Goal: Task Accomplishment & Management: Manage account settings

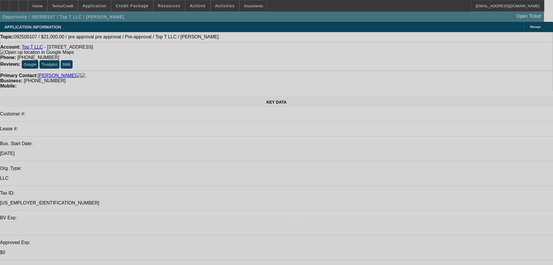
select select "0"
select select "0.1"
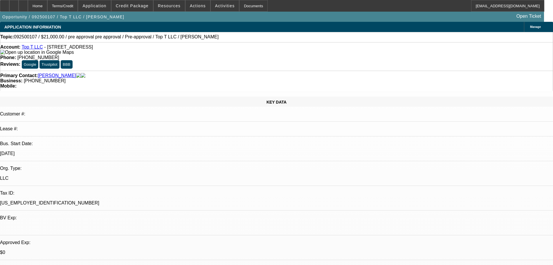
select select "0"
select select "0.1"
select select "1"
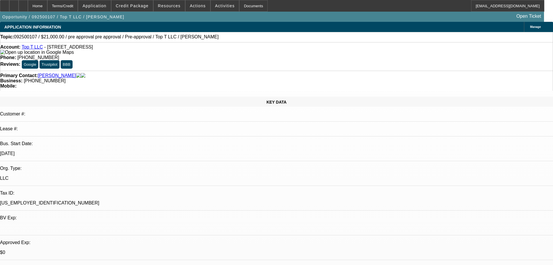
select select "4"
select select "1"
select select "4"
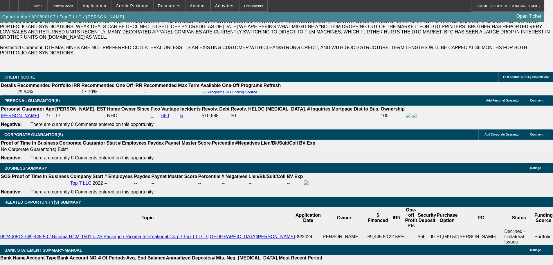
scroll to position [839, 0]
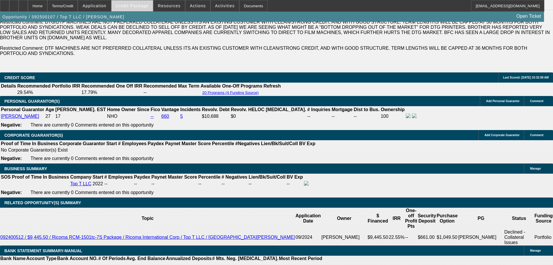
click at [147, 10] on span at bounding box center [133, 6] width 42 height 14
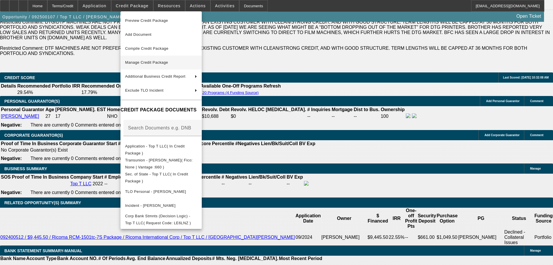
click at [144, 62] on span "Manage Credit Package" at bounding box center [146, 62] width 43 height 4
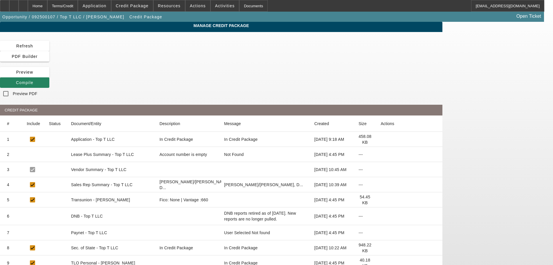
click at [381, 154] on icon at bounding box center [381, 154] width 0 height 0
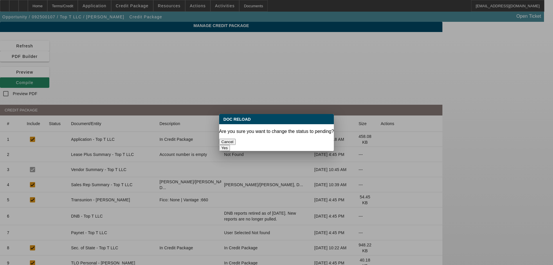
click at [230, 145] on button "Yes" at bounding box center [224, 148] width 11 height 6
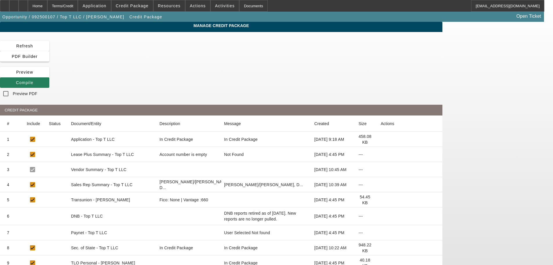
click at [49, 76] on span at bounding box center [24, 83] width 49 height 14
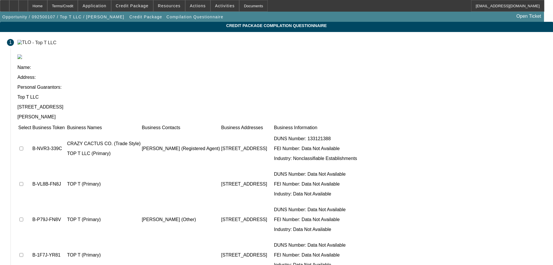
click at [23, 146] on input "checkbox" at bounding box center [21, 148] width 4 height 4
checkbox input "true"
click at [23, 217] on input "checkbox" at bounding box center [21, 219] width 4 height 4
checkbox input "true"
click at [23, 182] on input "checkbox" at bounding box center [21, 184] width 4 height 4
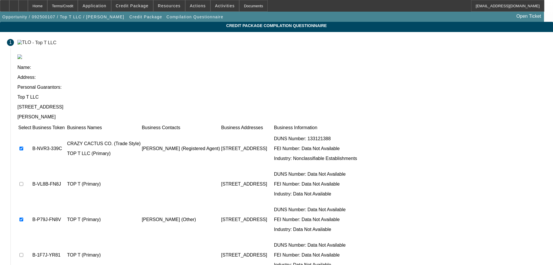
checkbox input "true"
click at [23, 253] on input "checkbox" at bounding box center [21, 255] width 4 height 4
checkbox input "true"
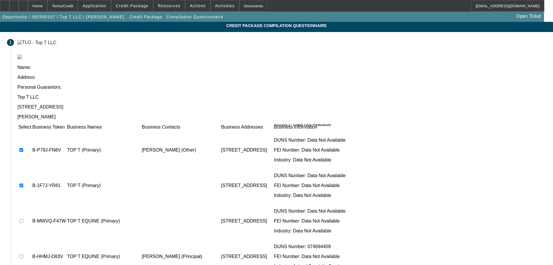
scroll to position [59, 0]
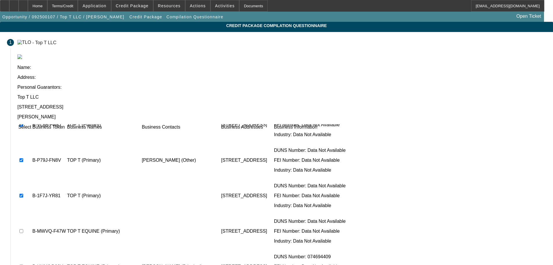
click at [23, 264] on input "checkbox" at bounding box center [21, 266] width 4 height 4
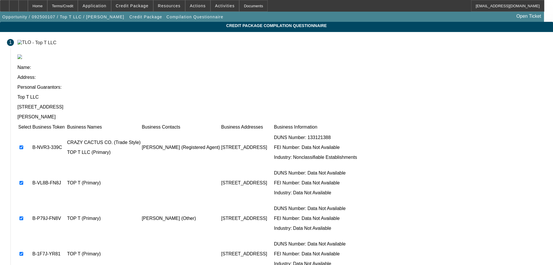
scroll to position [0, 0]
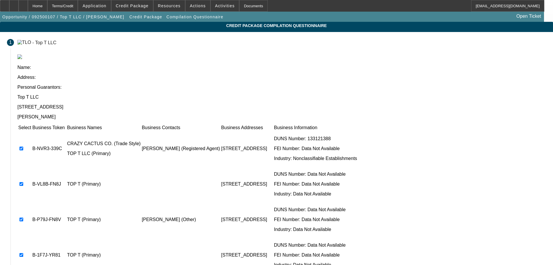
checkbox input "false"
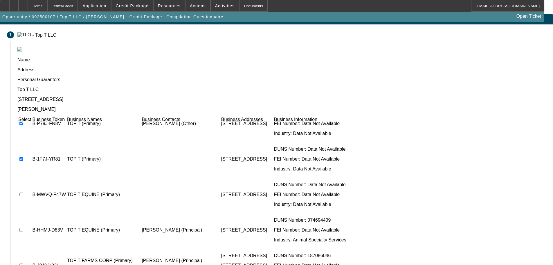
scroll to position [12, 0]
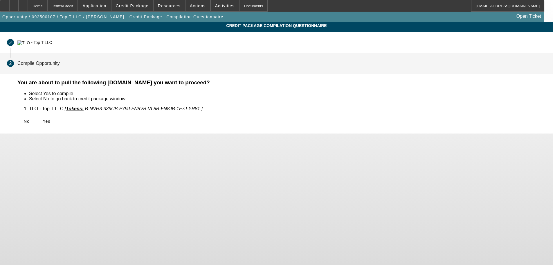
scroll to position [0, 0]
click at [51, 121] on span "Yes" at bounding box center [47, 121] width 8 height 5
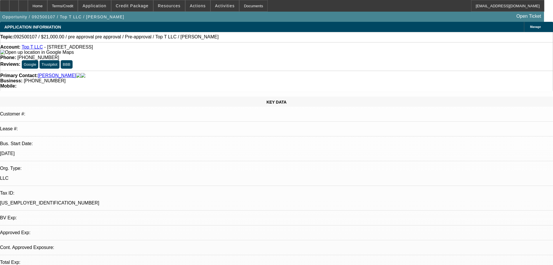
select select "0"
select select "0.1"
select select "4"
select select "0"
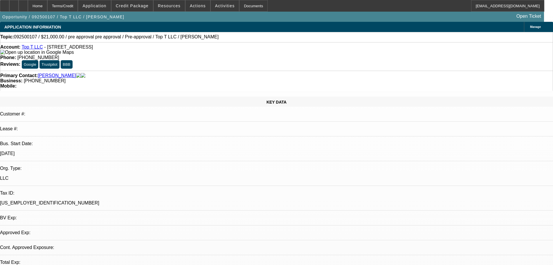
select select "0"
select select "0.1"
select select "4"
click at [144, 7] on span "Credit Package" at bounding box center [132, 5] width 33 height 5
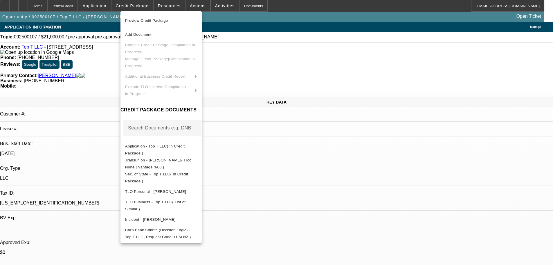
click at [108, 87] on div at bounding box center [276, 132] width 553 height 265
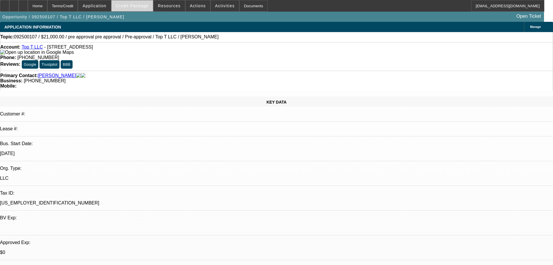
click at [135, 4] on span "Credit Package" at bounding box center [132, 5] width 33 height 5
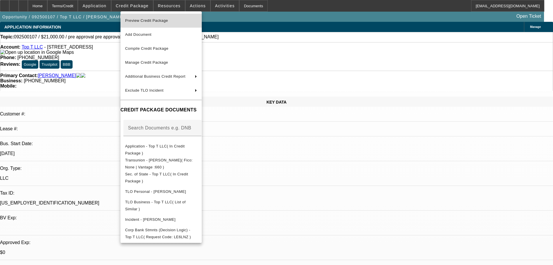
click at [153, 22] on span "Preview Credit Package" at bounding box center [146, 20] width 43 height 4
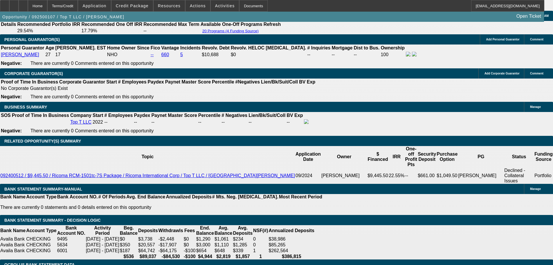
scroll to position [872, 0]
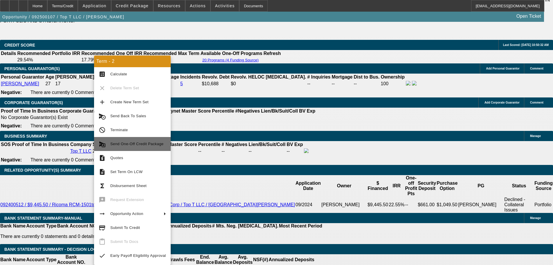
click at [140, 146] on span "Send One-Off Credit Package" at bounding box center [138, 143] width 56 height 7
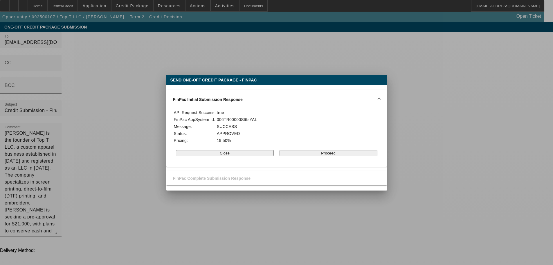
click at [316, 156] on button "Proceed" at bounding box center [329, 153] width 98 height 6
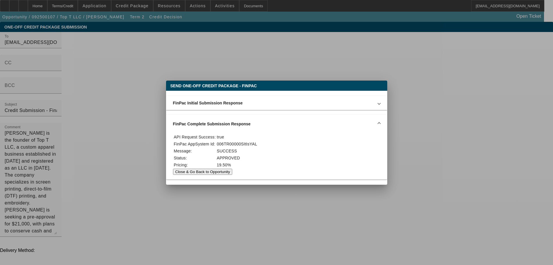
click at [233, 175] on button "Close & Go Back to Opportunity" at bounding box center [203, 172] width 60 height 6
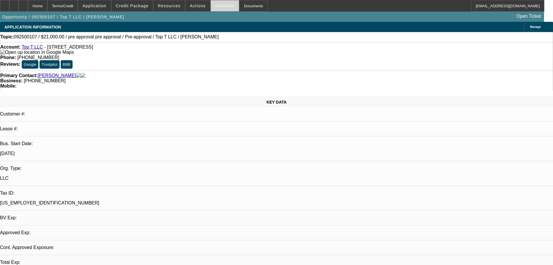
select select "0"
select select "0.1"
select select "4"
select select "0"
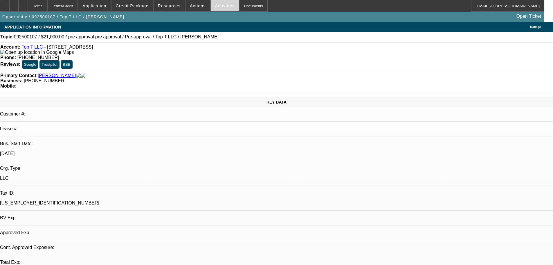
select select "0"
select select "0.1"
select select "4"
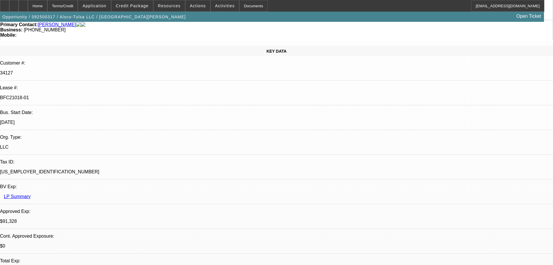
select select "0"
select select "6"
select select "0"
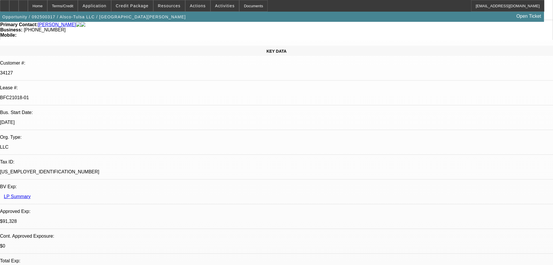
select select "0"
select select "6"
select select "0"
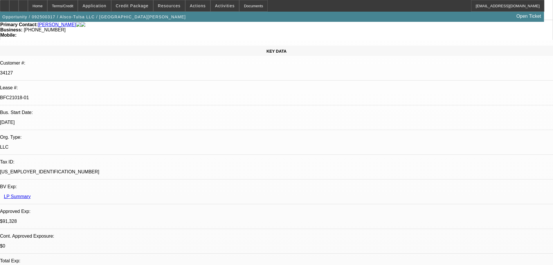
select select "0"
select select "6"
select select "0"
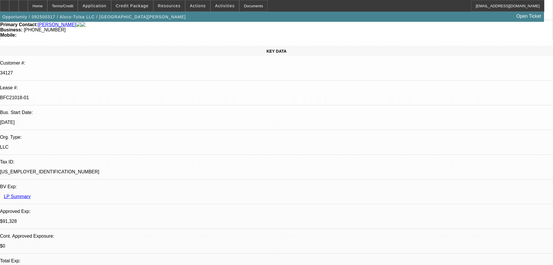
select select "6"
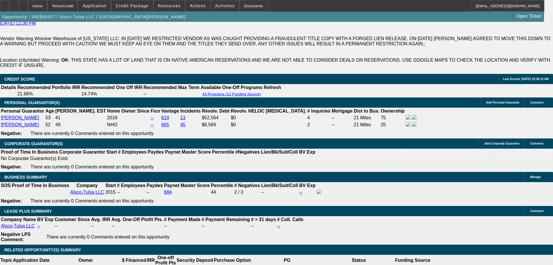
scroll to position [872, 0]
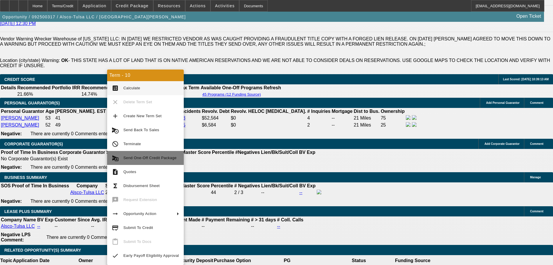
click at [143, 159] on span "Send One-Off Credit Package" at bounding box center [149, 157] width 53 height 4
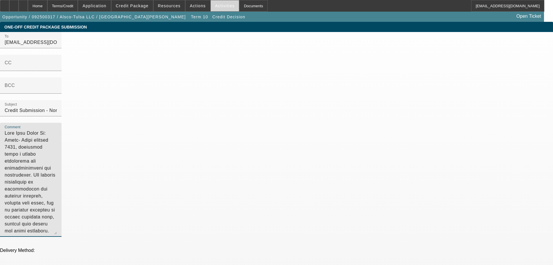
drag, startPoint x: 337, startPoint y: 71, endPoint x: 218, endPoint y: 10, distance: 134.2
click at [57, 134] on textarea "Lisa Hancock, formerly Eberle, co-owns a towing and recovery business with her …" at bounding box center [31, 182] width 52 height 105
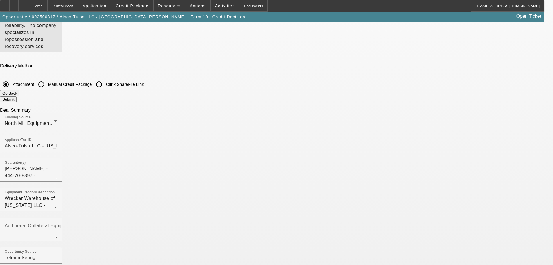
scroll to position [174, 0]
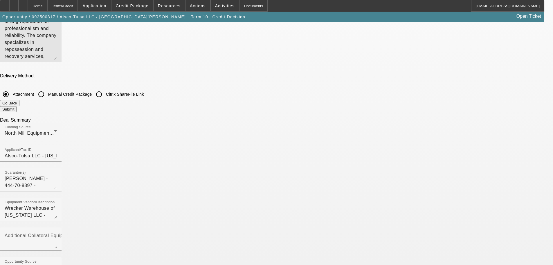
type textarea "Lisa Hancock, formerly Eberle, co-owns a towing and recovery business with her …"
checkbox input "true"
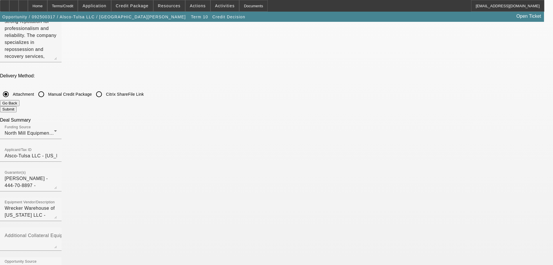
checkbox input "true"
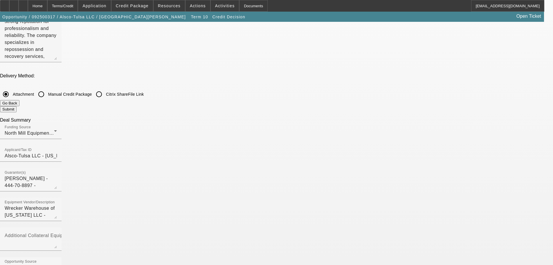
checkbox input "false"
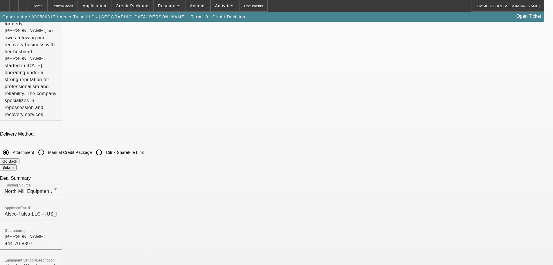
scroll to position [87, 0]
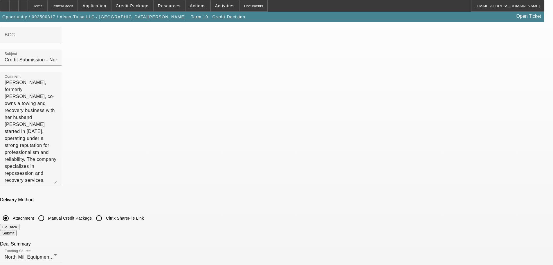
scroll to position [0, 0]
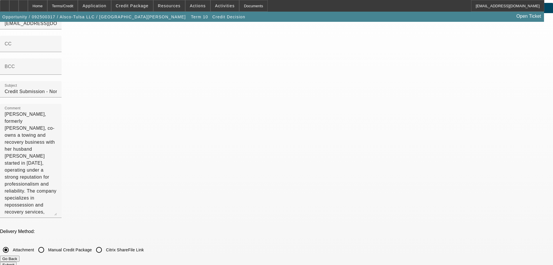
scroll to position [29, 0]
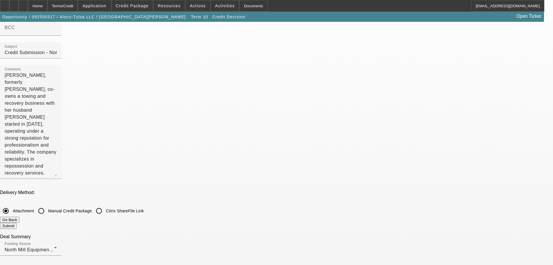
scroll to position [58, 0]
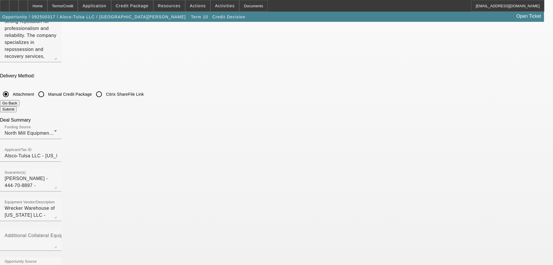
scroll to position [0, 0]
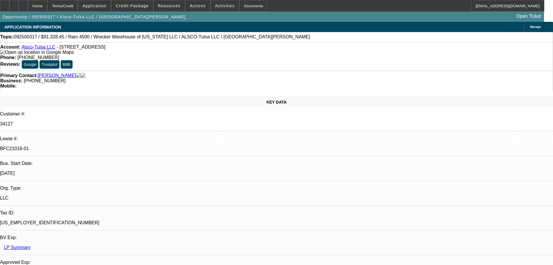
select select "0"
select select "6"
select select "0"
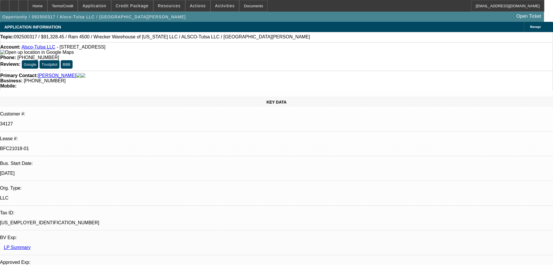
select select "0"
select select "6"
select select "0"
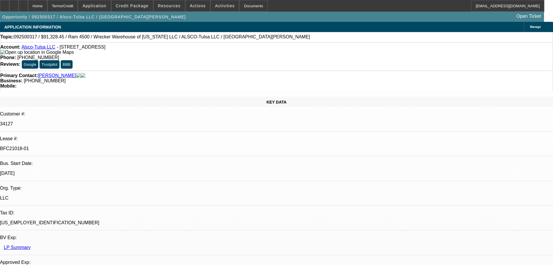
select select "0"
select select "6"
select select "0"
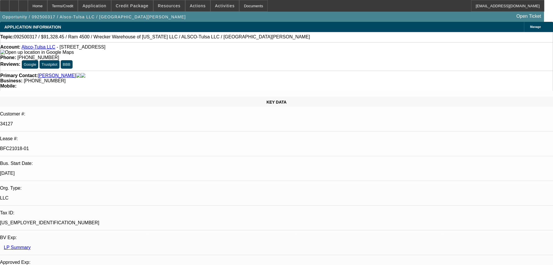
select select "6"
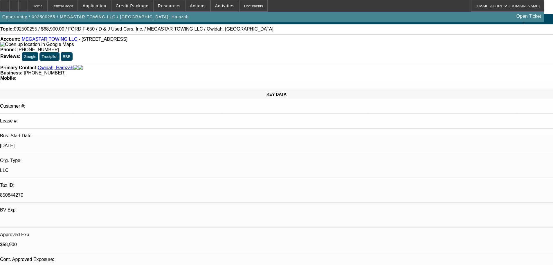
select select "0"
select select "0.1"
select select "4"
select select "0"
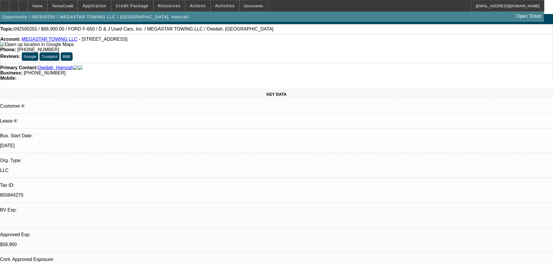
select select "2"
select select "0.1"
select select "4"
select select "0"
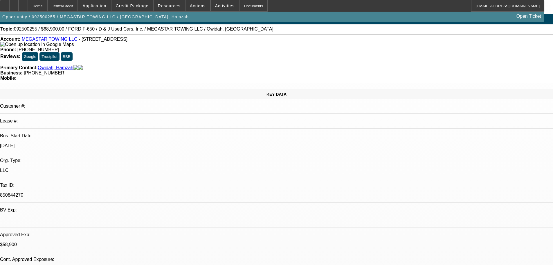
select select "2"
select select "0.1"
select select "4"
select select "0"
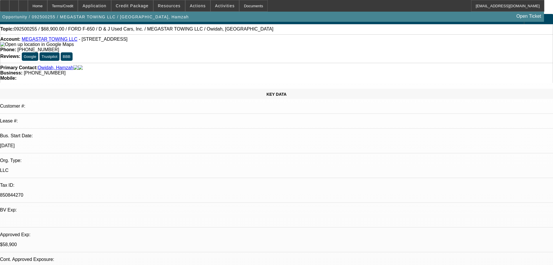
select select "0"
select select "0.1"
select select "4"
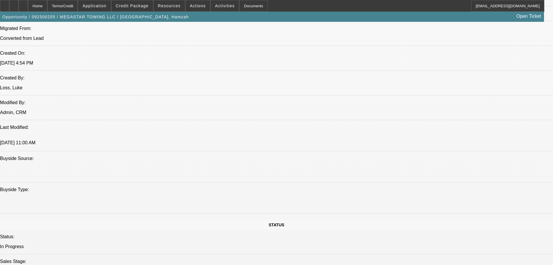
scroll to position [610, 0]
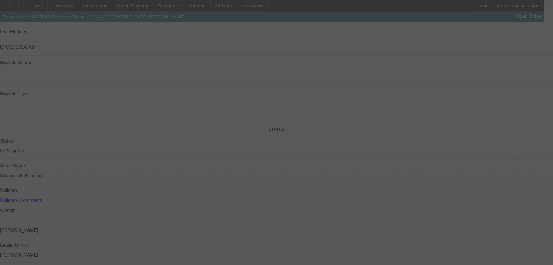
scroll to position [553, 0]
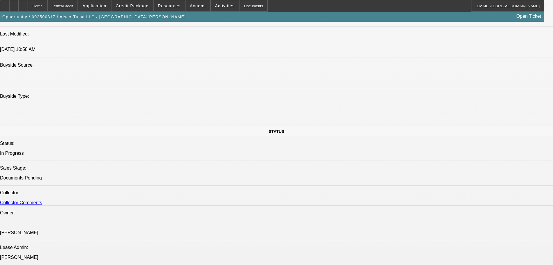
select select "0"
select select "6"
select select "0"
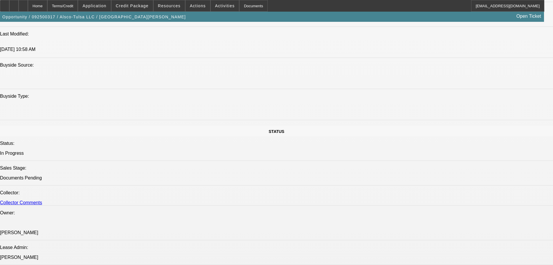
select select "0"
select select "6"
select select "0"
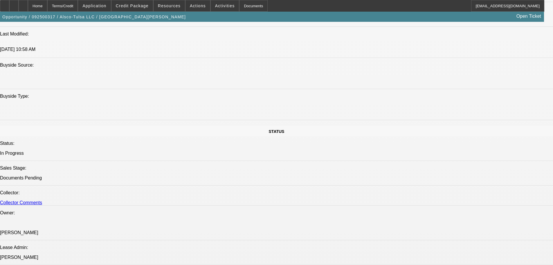
select select "0"
select select "6"
select select "0"
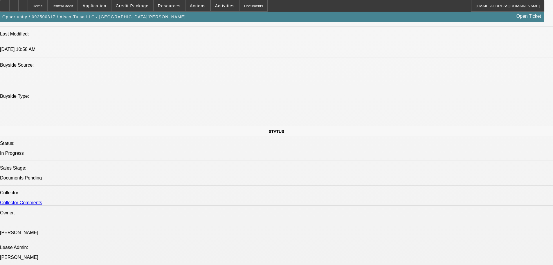
select select "6"
drag, startPoint x: 140, startPoint y: 149, endPoint x: 173, endPoint y: 149, distance: 33.4
copy link "Jerr-Dan MPL-NGS"
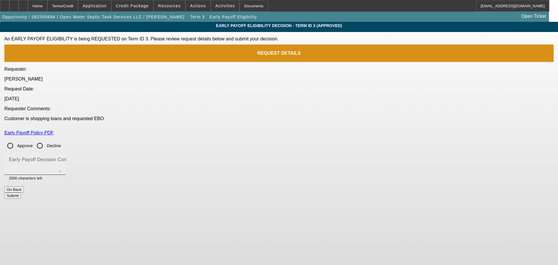
drag, startPoint x: 206, startPoint y: 116, endPoint x: 214, endPoint y: 123, distance: 10.9
click at [16, 140] on input "Approve" at bounding box center [10, 146] width 12 height 12
radio input "true"
click at [79, 157] on mat-label "Early Payoff Decision Comment" at bounding box center [44, 159] width 70 height 5
click at [61, 158] on textarea "Early Payoff Decision Comment" at bounding box center [35, 165] width 52 height 14
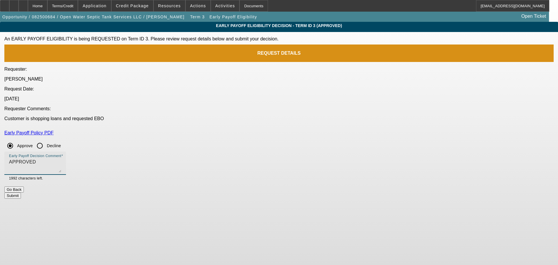
type textarea "APPROVED"
click at [21, 192] on button "Submit" at bounding box center [12, 195] width 17 height 6
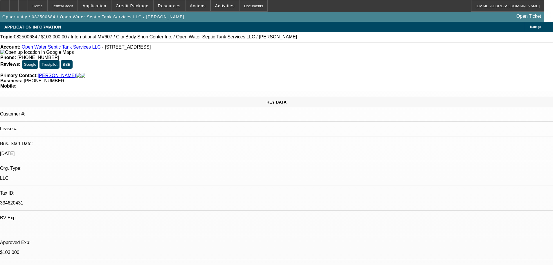
select select "0"
select select "2"
select select "0"
select select "6"
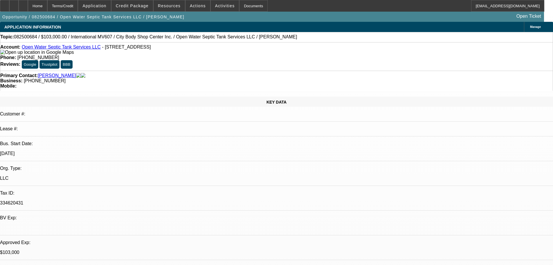
select select "0"
select select "2"
select select "0"
select select "6"
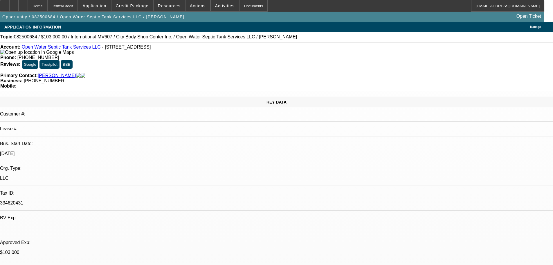
select select "0"
select select "2"
select select "0"
select select "6"
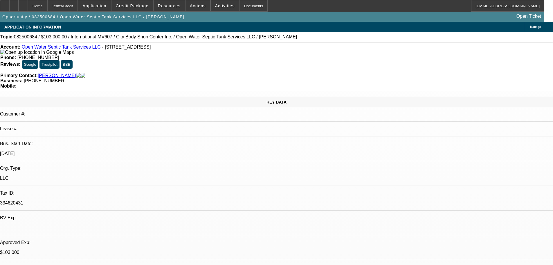
select select "0"
select select "2"
select select "0"
select select "6"
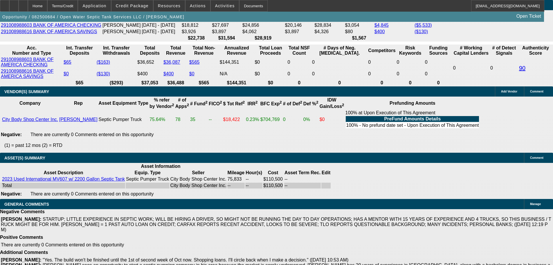
scroll to position [1131, 0]
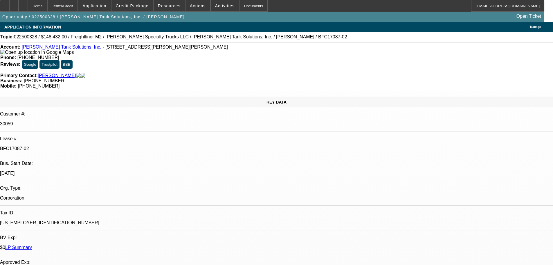
select select "0"
select select "2"
select select "0"
select select "6"
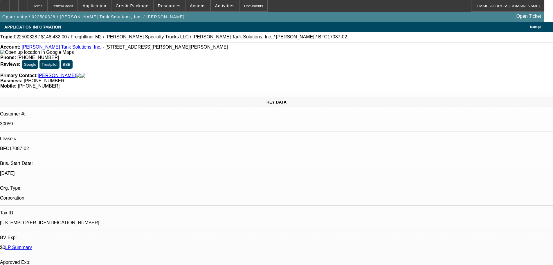
select select "0"
select select "2"
select select "0"
select select "6"
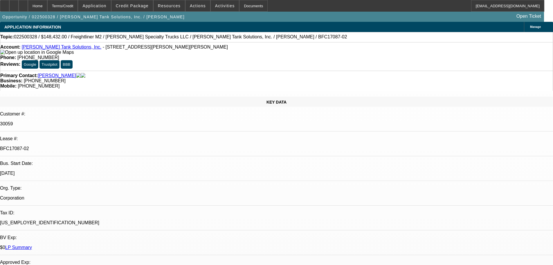
select select "0"
select select "2"
select select "0"
select select "6"
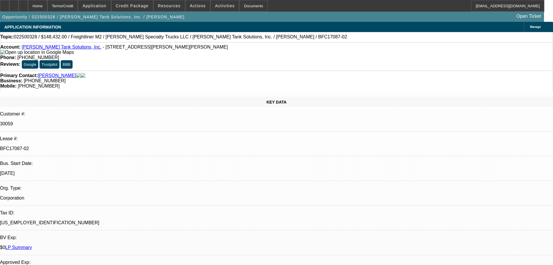
select select "0"
select select "2"
select select "0"
select select "6"
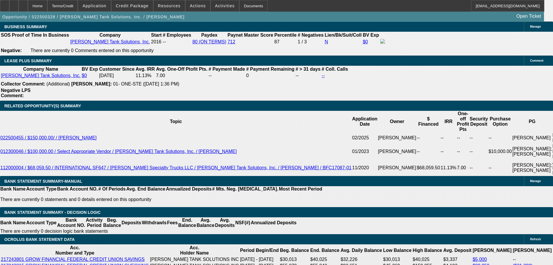
scroll to position [963, 0]
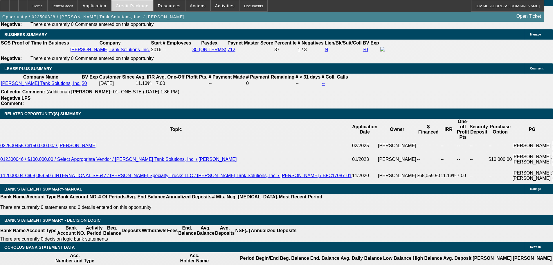
click at [130, 8] on span "Credit Package" at bounding box center [132, 5] width 33 height 5
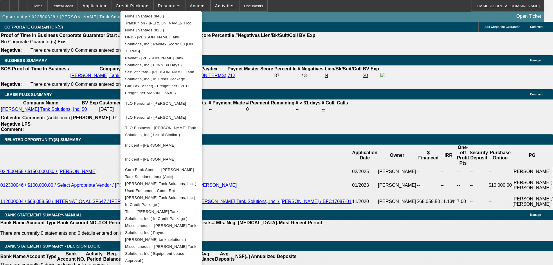
scroll to position [934, 0]
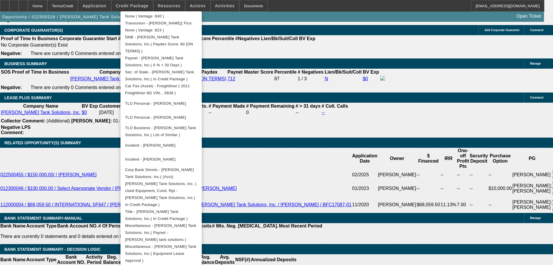
click at [60, 177] on div at bounding box center [276, 132] width 553 height 265
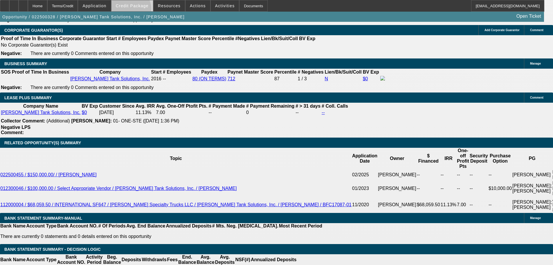
click at [140, 10] on span at bounding box center [133, 6] width 42 height 14
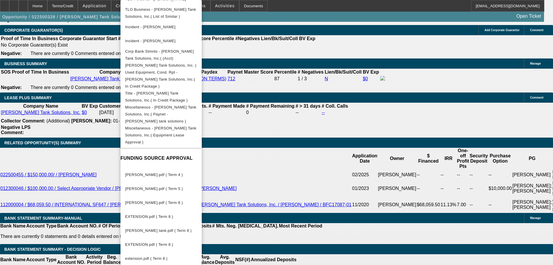
scroll to position [420, 0]
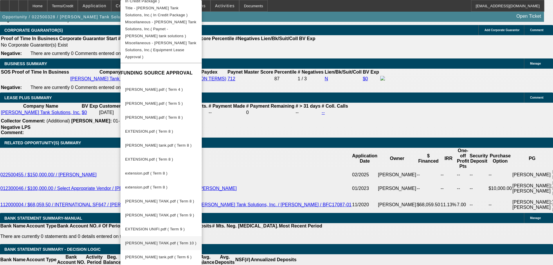
click at [190, 239] on span "COLEMAN TANK.pdf ( Term 10 )" at bounding box center [161, 242] width 72 height 7
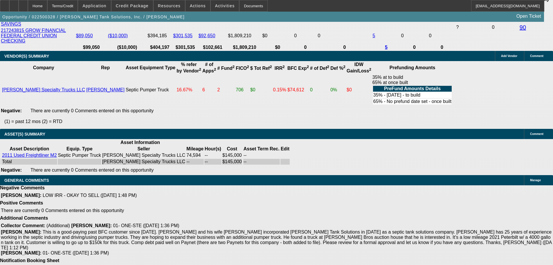
scroll to position [1254, 0]
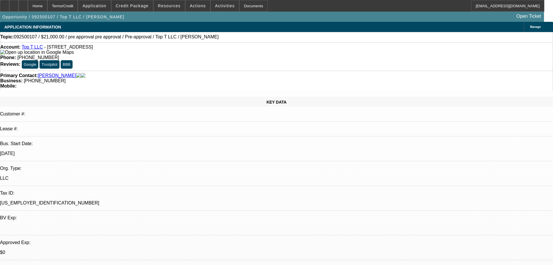
select select "0"
select select "0.1"
select select "4"
select select "0"
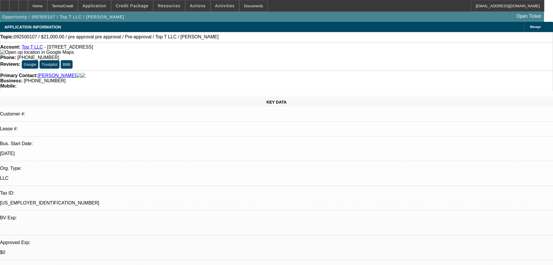
select select "0"
select select "0.1"
select select "4"
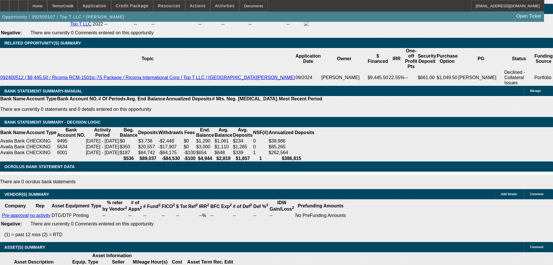
scroll to position [1042, 0]
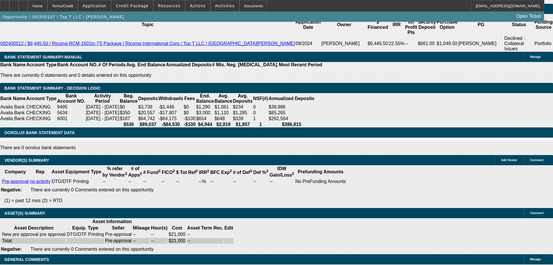
select select "5"
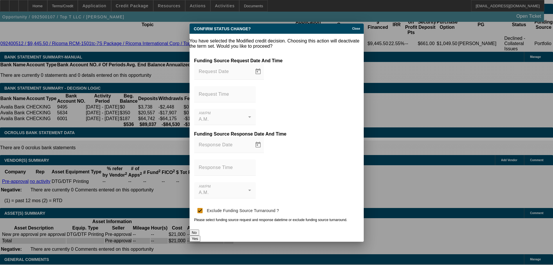
scroll to position [0, 0]
click at [201, 235] on button "Yes" at bounding box center [195, 238] width 11 height 6
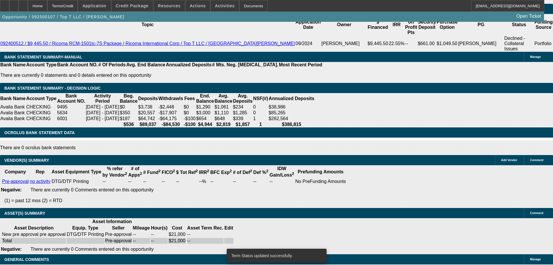
scroll to position [1037, 0]
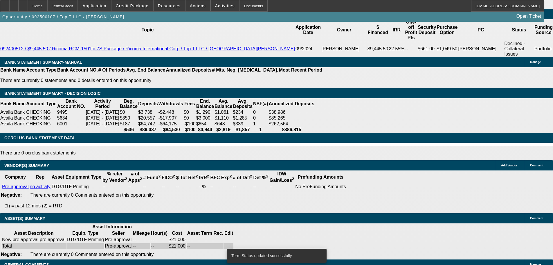
select select "0"
select select "0.1"
select select "4"
select select "0"
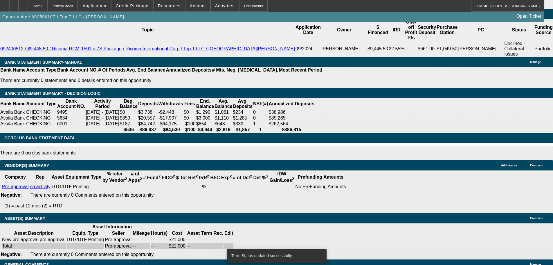
select select "0"
select select "0.1"
select select "4"
select select "0"
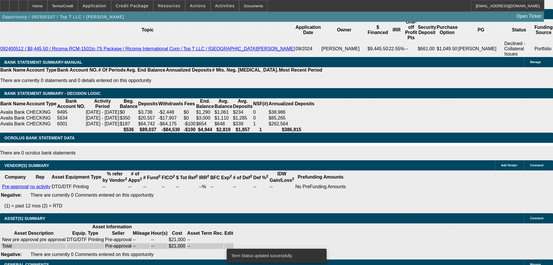
select select "0.1"
select select "4"
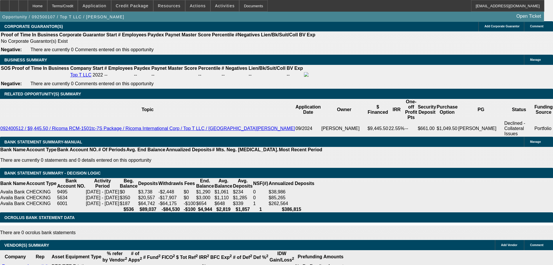
scroll to position [897, 0]
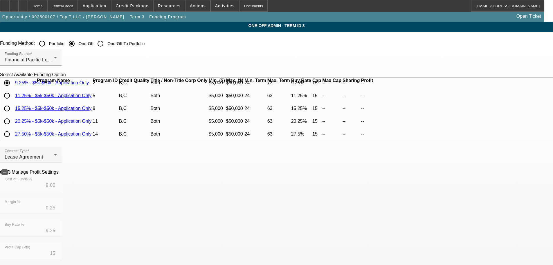
scroll to position [40, 0]
click at [13, 121] on input "radio" at bounding box center [7, 121] width 12 height 12
radio input "true"
type input "19.50"
type input "0.75"
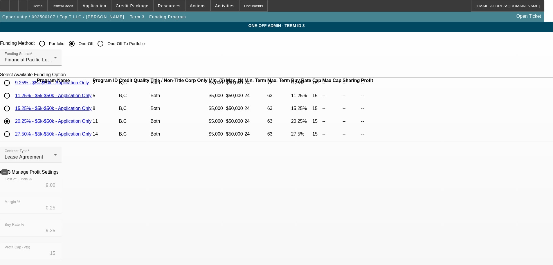
type input "20.25"
click at [60, 174] on icon at bounding box center [60, 171] width 0 height 5
type input "$58.74"
type input "-$940.52"
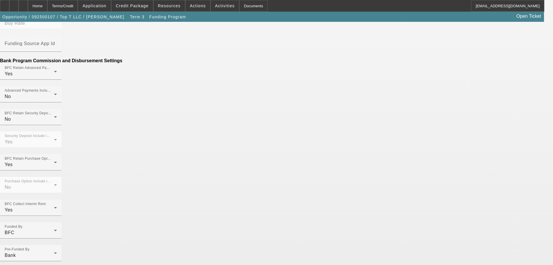
scroll to position [406, 0]
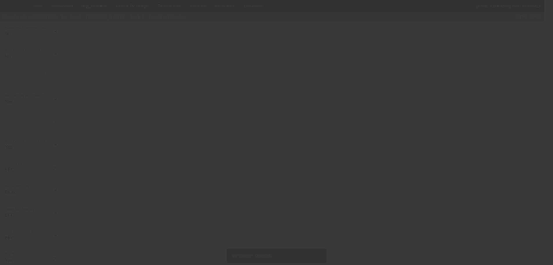
scroll to position [0, 0]
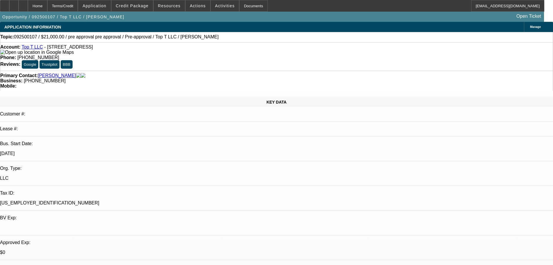
select select "0"
select select "0.1"
select select "4"
select select "0"
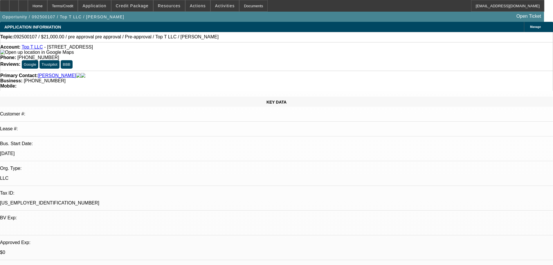
select select "0"
select select "0.1"
select select "4"
select select "0"
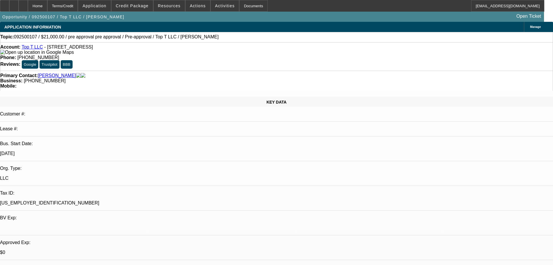
select select "0.1"
select select "4"
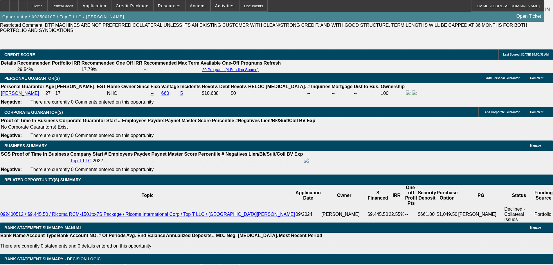
scroll to position [959, 0]
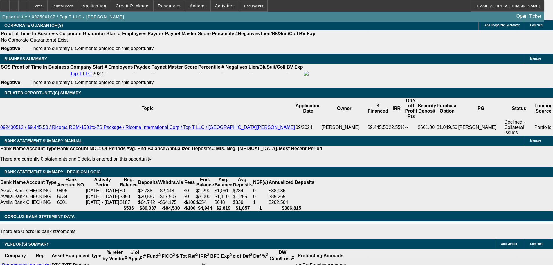
select select "9"
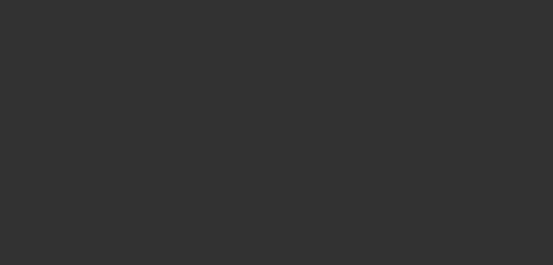
scroll to position [0, 0]
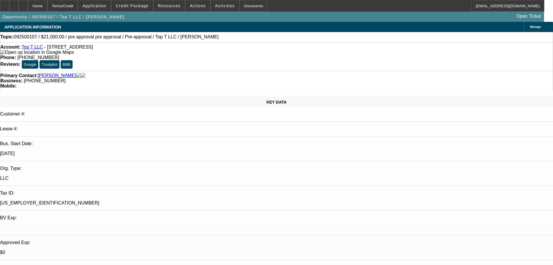
type input "12/21/2025"
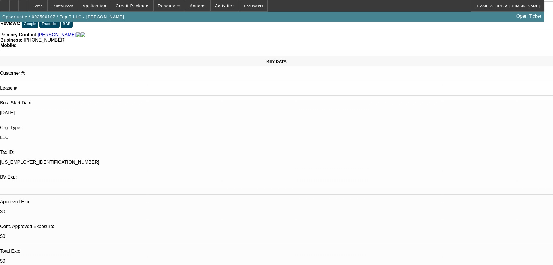
scroll to position [58, 0]
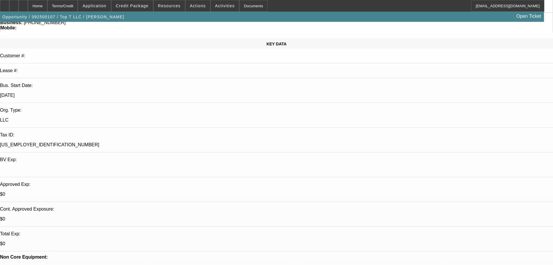
type input "248035"
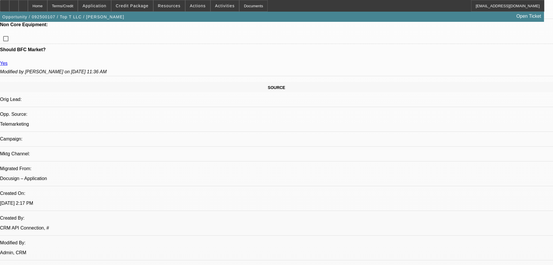
scroll to position [291, 0]
type input "248035"
click at [528, 206] on span "20" at bounding box center [529, 205] width 10 height 10
type input "12/20/2025"
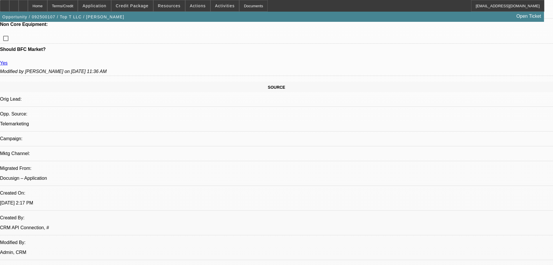
drag, startPoint x: 531, startPoint y: 221, endPoint x: 531, endPoint y: 229, distance: 8.2
click at [531, 229] on tbody "DEC 1 2 3 4 5 6 7 8 9 10 11 12 13 14 15 16 17 18 19 20 21 22 23 24 25 26 27 28 …" at bounding box center [493, 222] width 81 height 70
click at [530, 233] on span "20" at bounding box center [529, 228] width 10 height 10
type input "12/20/2025"
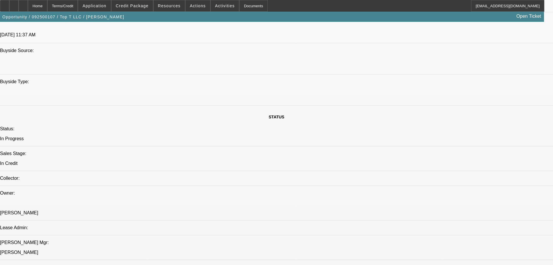
scroll to position [581, 0]
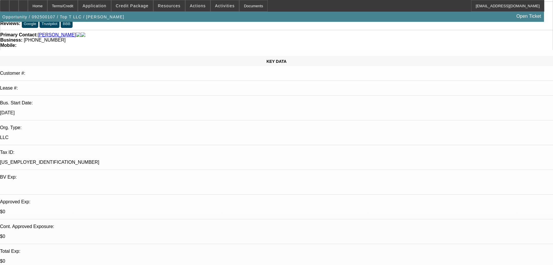
scroll to position [0, 0]
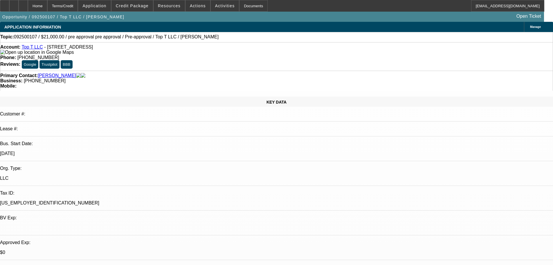
drag, startPoint x: 476, startPoint y: 56, endPoint x: 390, endPoint y: 63, distance: 86.3
copy p "OK FOR 10% PO, $1.00 OUT, OR EFA"
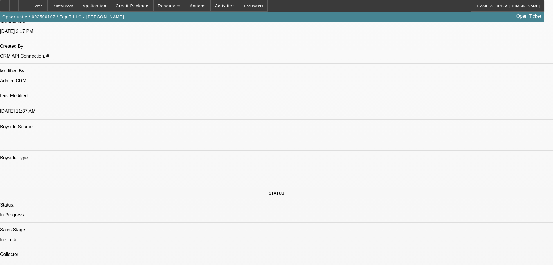
scroll to position [465, 0]
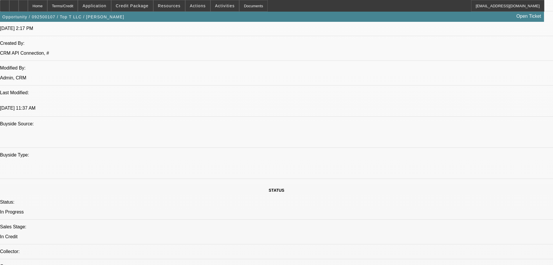
paste textarea "APPROVED BY FINPAC: Amount: $21,000.00. Approved Term: 36 months. Residual: OK …"
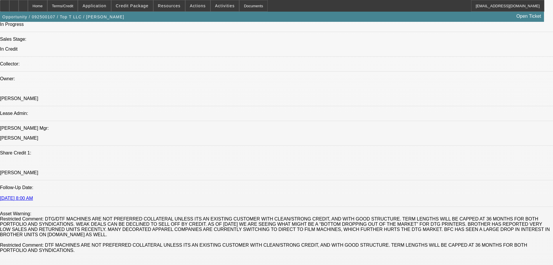
scroll to position [697, 0]
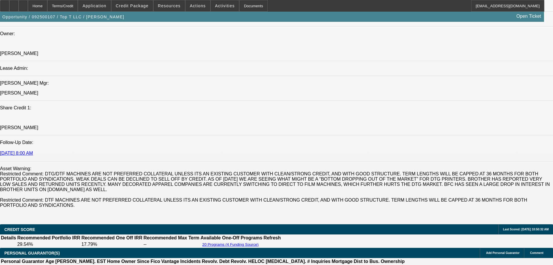
type textarea "APPROVED BY FINPAC: Amount: $21,000.00. Approved Term: 36 months. Residual: OK …"
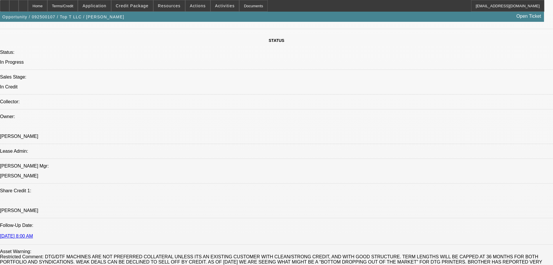
scroll to position [552, 0]
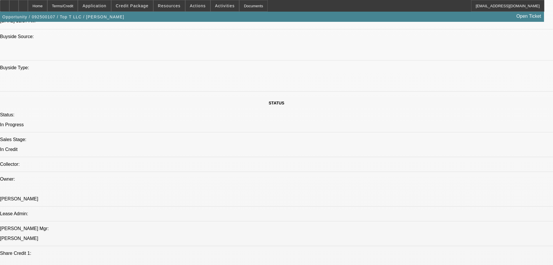
paste textarea "Vendor: NONE SELECTED, Equipment: NOT APPROVED. Copy of Full 2022 Return. Equip…"
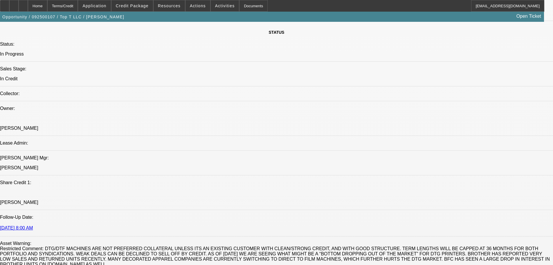
scroll to position [639, 0]
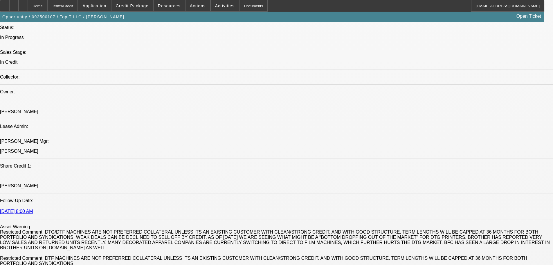
type textarea "Vendor: NONE SELECTED, Equipment: NOT APPROVED. Copy of Full 2022 Return. Equip…"
type input "11:33"
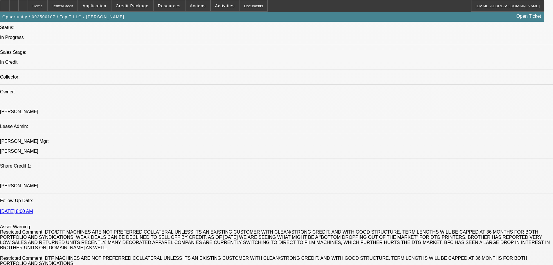
click at [403, 164] on span "22" at bounding box center [402, 162] width 10 height 10
type input "9/22/2025"
type input "10:54"
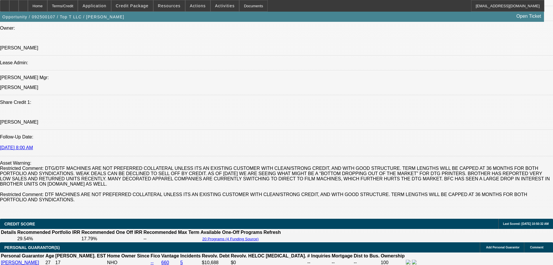
scroll to position [755, 0]
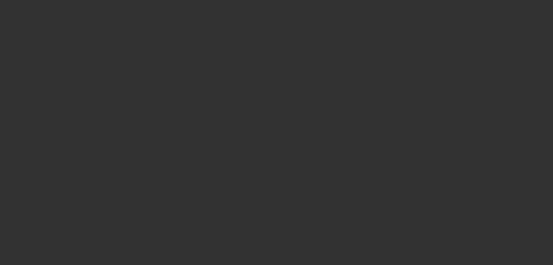
select select "0"
select select "0.1"
select select "4"
select select "0"
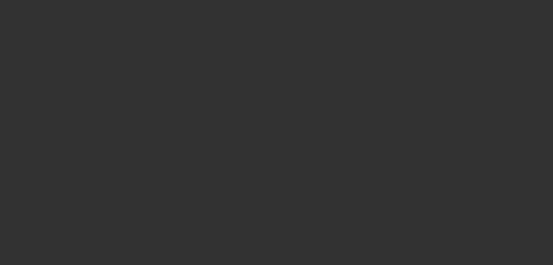
select select "0"
select select "0.1"
select select "4"
select select "0"
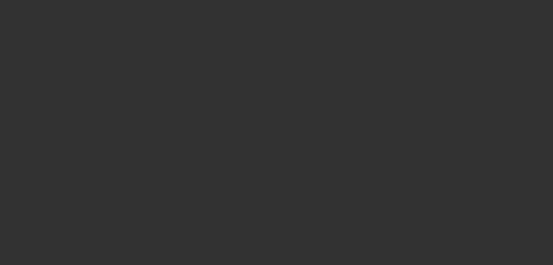
select select "0.1"
select select "4"
select select "0"
select select "0.1"
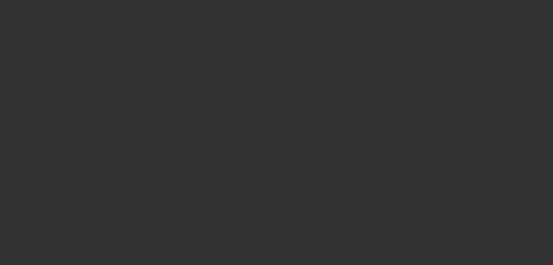
select select "4"
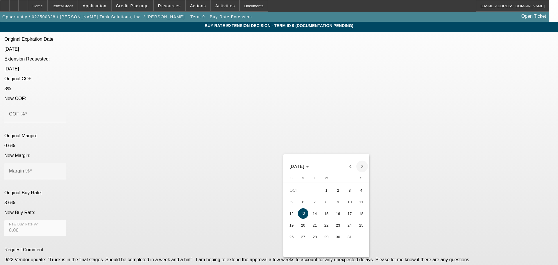
click at [359, 169] on span "Next month" at bounding box center [362, 166] width 12 height 12
click at [293, 205] on span "2" at bounding box center [291, 201] width 10 height 10
type input "[DATE]"
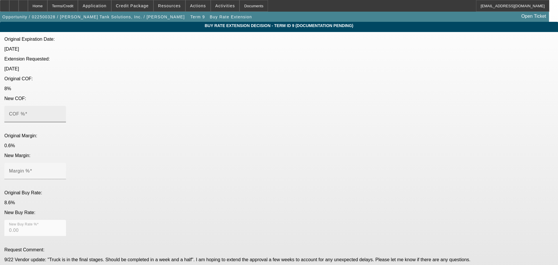
click at [25, 111] on mat-label "COF %" at bounding box center [17, 113] width 16 height 5
click at [61, 113] on input "COF %" at bounding box center [35, 116] width 52 height 7
type input "8"
type input "8.00"
type input "8"
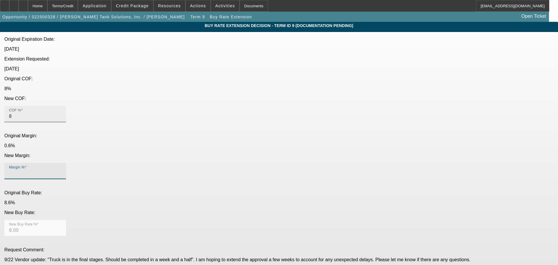
type input ".6"
type input "8.60"
type input ".6"
type textarea "APPROVED"
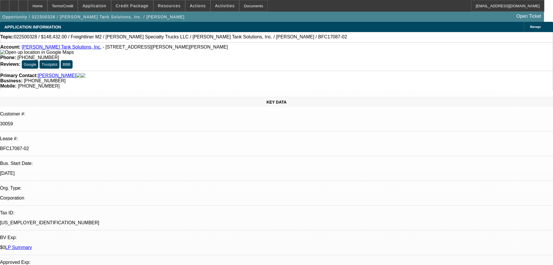
select select "0"
select select "2"
select select "0"
select select "6"
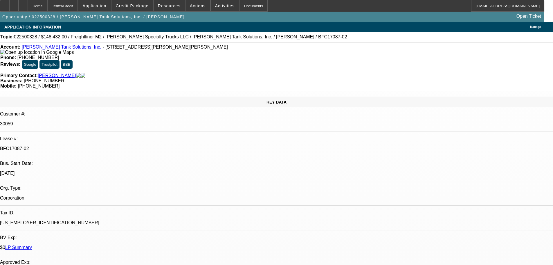
select select "0"
select select "2"
select select "0"
select select "6"
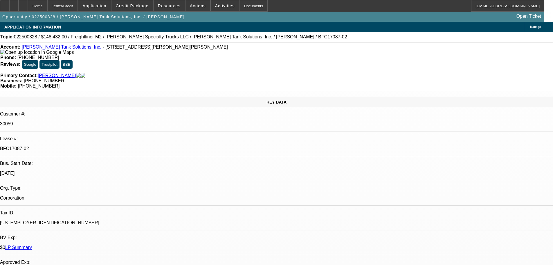
select select "0"
select select "2"
select select "0"
select select "6"
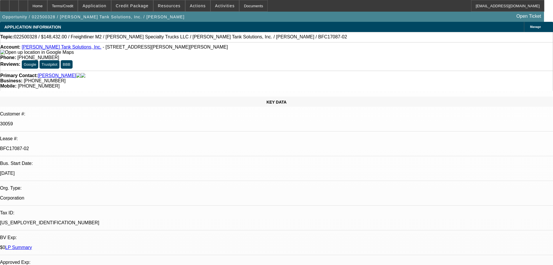
select select "0"
select select "2"
select select "0"
select select "6"
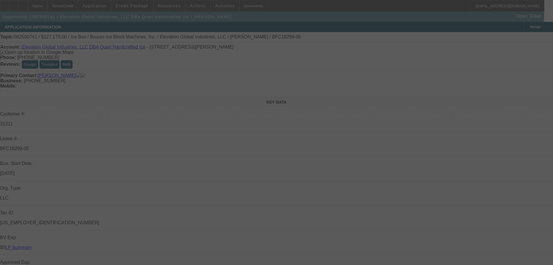
select select "0"
select select "6"
select select "0"
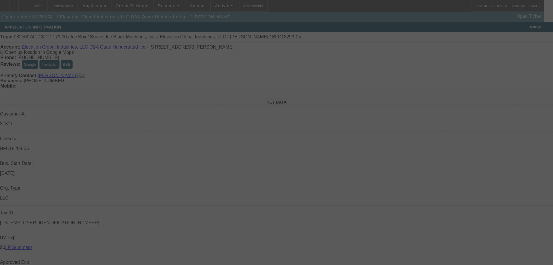
select select "0"
select select "6"
select select "0"
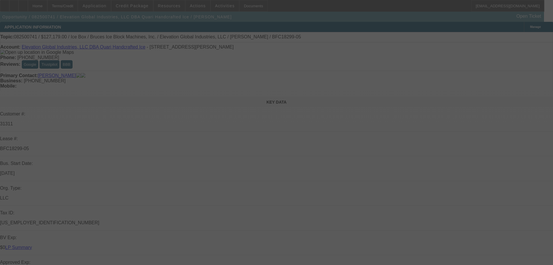
select select "0"
select select "6"
select select "0"
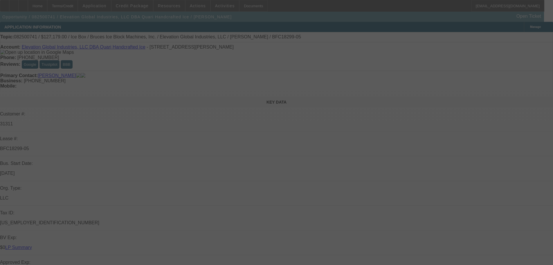
select select "6"
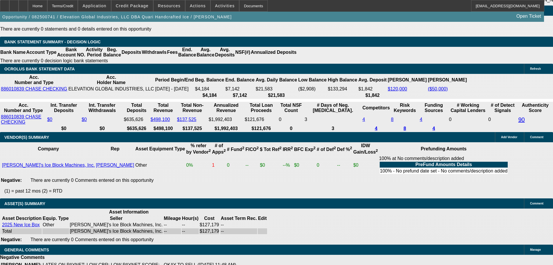
scroll to position [1266, 0]
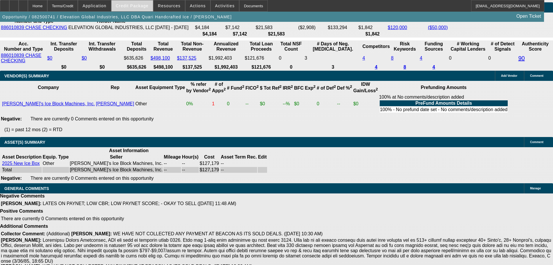
click at [135, 8] on span at bounding box center [133, 6] width 42 height 14
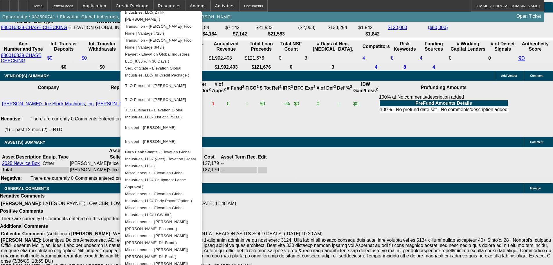
scroll to position [333, 0]
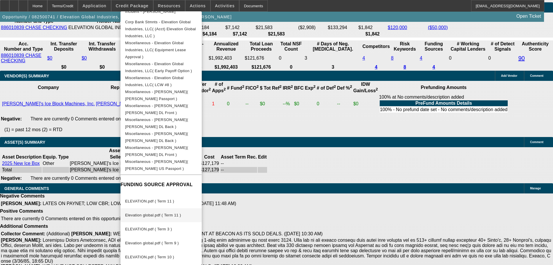
click at [171, 213] on span "Elevation global.pdf ( Term 11 )" at bounding box center [153, 215] width 56 height 4
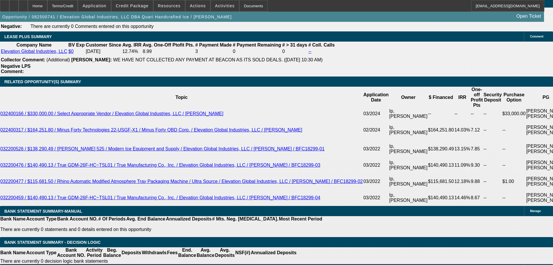
scroll to position [29, 0]
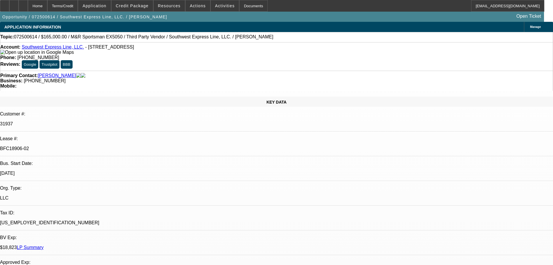
select select "0"
select select "2"
select select "0.1"
select select "4"
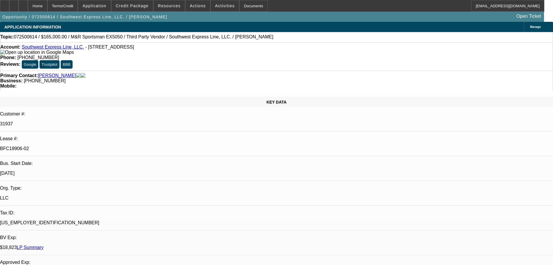
select select "0"
select select "2"
select select "0.1"
select select "4"
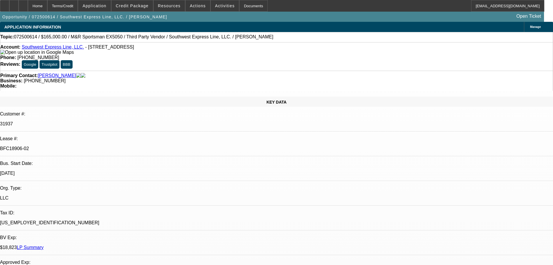
select select "0"
select select "2"
select select "0.1"
select select "4"
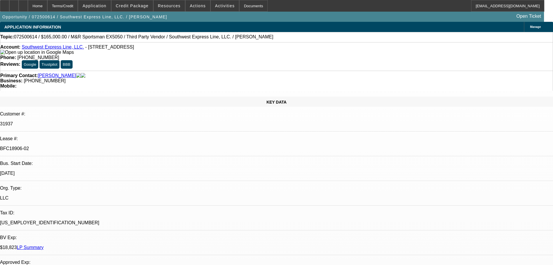
select select "0"
select select "2"
select select "0.1"
select select "4"
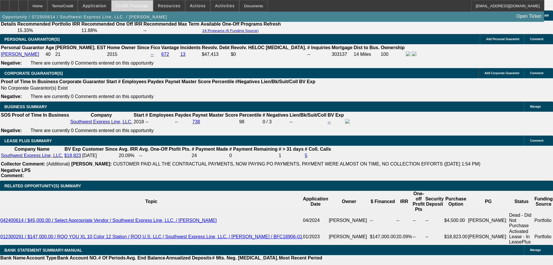
scroll to position [843, 0]
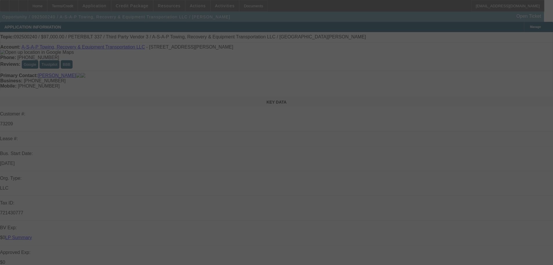
select select "0"
select select "6"
select select "0"
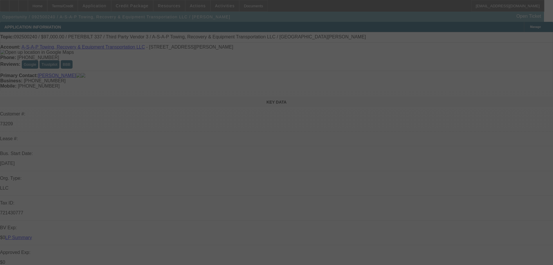
select select "0"
select select "6"
select select "0"
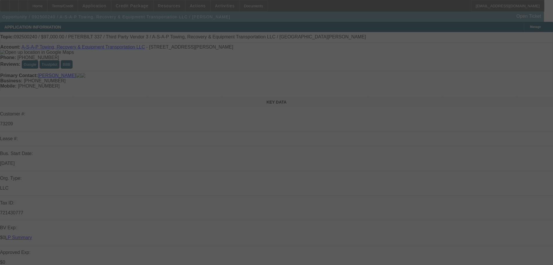
select select "3"
select select "0"
select select "6"
select select "0"
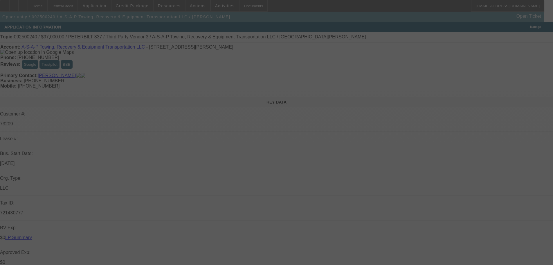
select select "3"
select select "0"
select select "6"
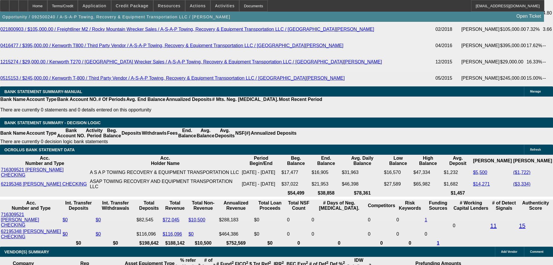
scroll to position [1220, 0]
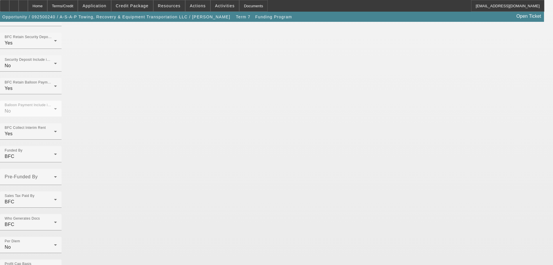
scroll to position [402, 0]
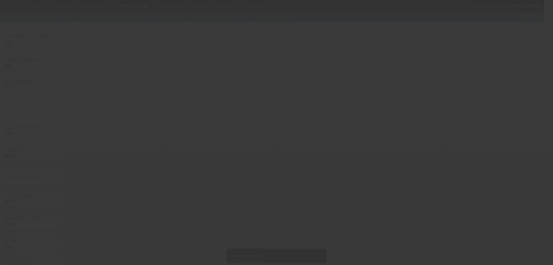
scroll to position [0, 0]
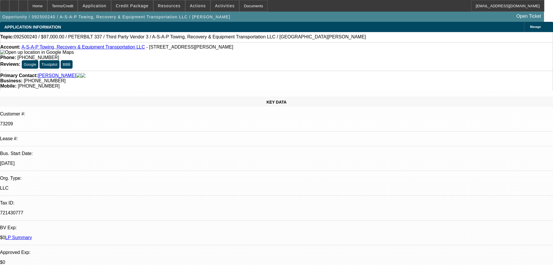
select select "0"
select select "6"
select select "0"
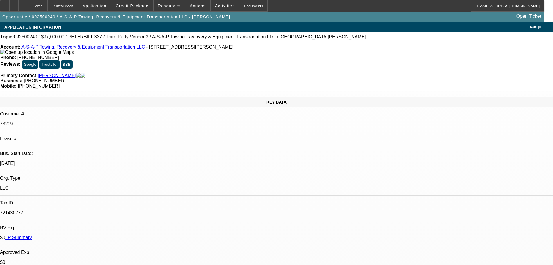
select select "0"
select select "6"
select select "0"
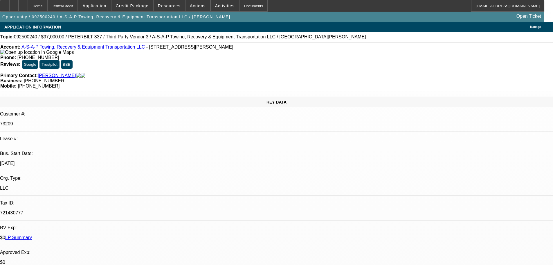
select select "3"
select select "0"
select select "6"
select select "0"
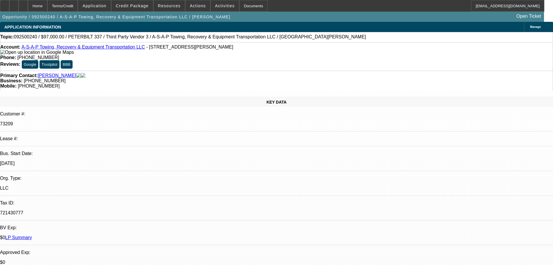
select select "3"
select select "0"
select select "6"
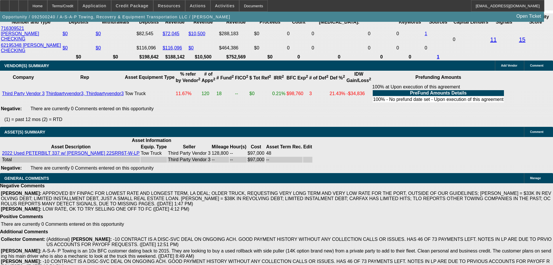
scroll to position [1332, 0]
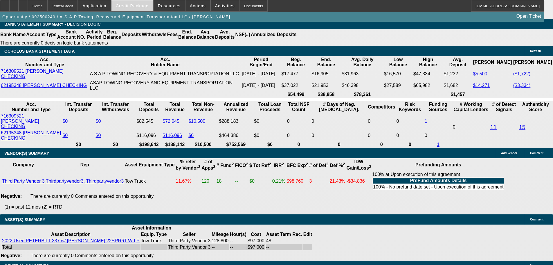
click at [135, 6] on span "Credit Package" at bounding box center [132, 5] width 33 height 5
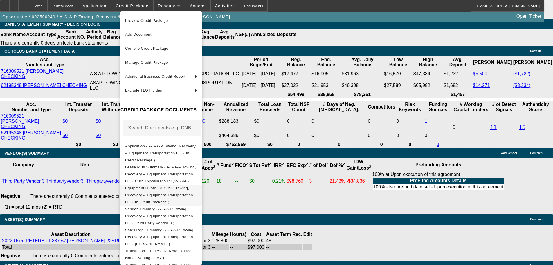
click at [156, 186] on span "Equipment Quote - A-S-A-P Towing, Recovery & Equipment Transportation LLC( In C…" at bounding box center [159, 195] width 68 height 18
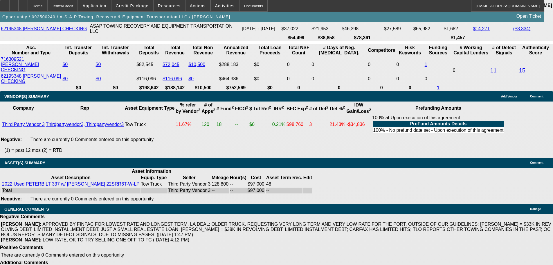
scroll to position [1448, 0]
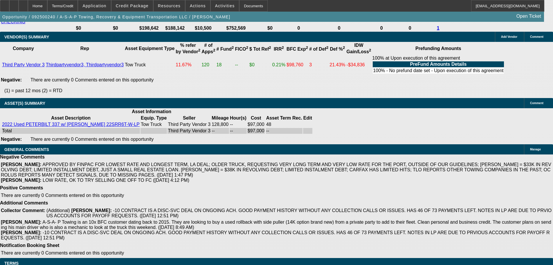
select select "9"
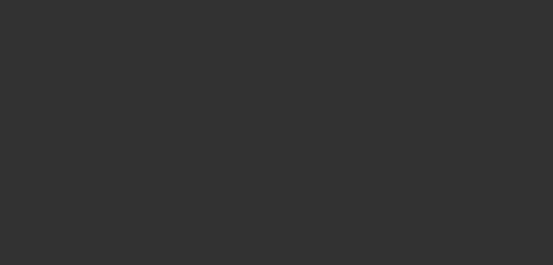
scroll to position [0, 0]
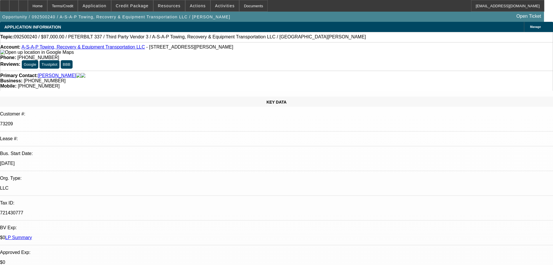
type input "[DATE]"
type input "022827"
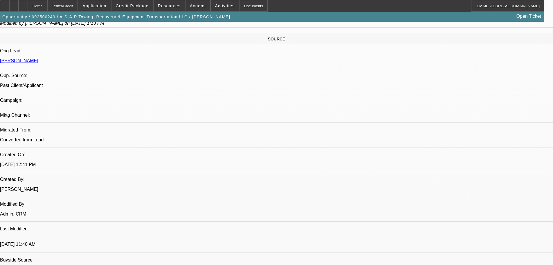
scroll to position [436, 0]
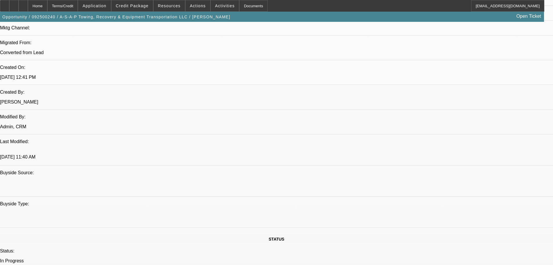
type input "022827"
paste textarea "APPROVED BY FIRST COMMONWEALTH: Equipment: 2022 Used PETERBILT 337 with 2022 Us…"
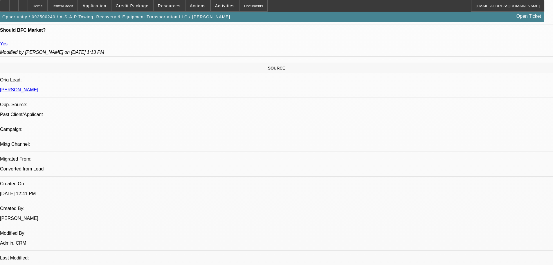
type textarea "APPROVED BY FIRST COMMONWEALTH: Equipment: 2022 Used PETERBILT 337 with 2022 Us…"
checkbox input "true"
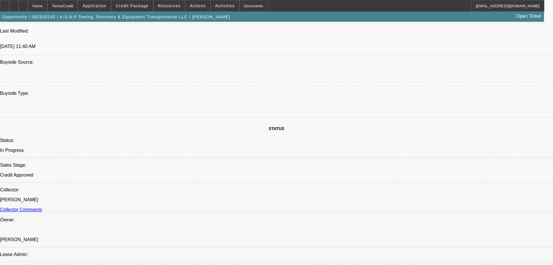
scroll to position [552, 0]
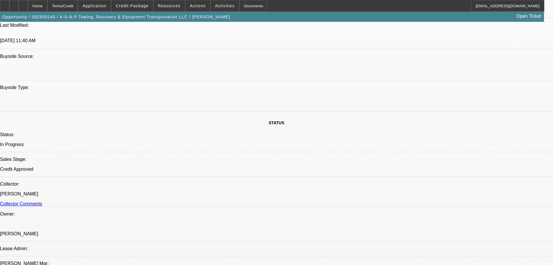
paste textarea "Approval is subject to review of seller."
type textarea "Approval is subject to review of seller."
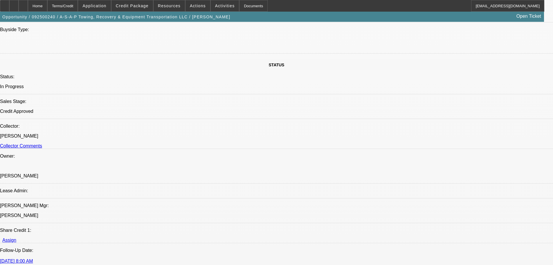
scroll to position [610, 0]
type input "11:46"
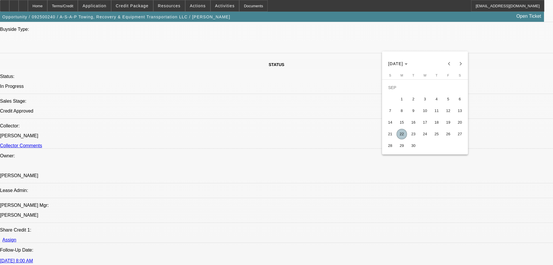
click at [441, 124] on span "18" at bounding box center [437, 122] width 10 height 10
click at [449, 127] on span "19" at bounding box center [448, 122] width 10 height 10
type input "9/19/2025"
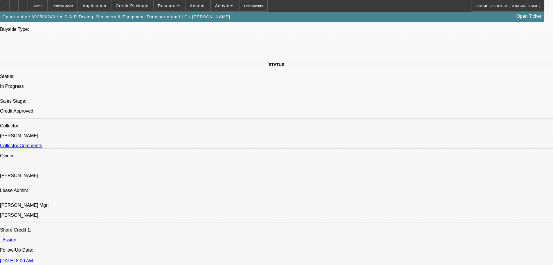
type input "03:24"
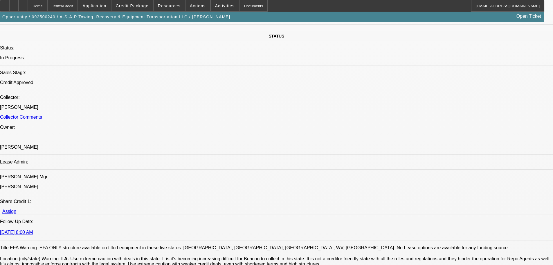
scroll to position [639, 0]
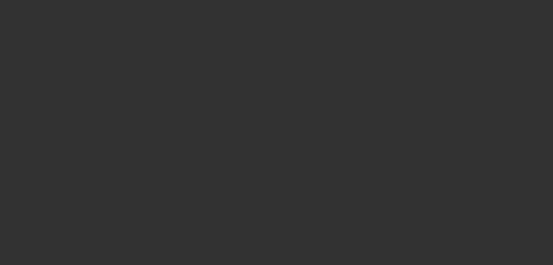
scroll to position [0, 0]
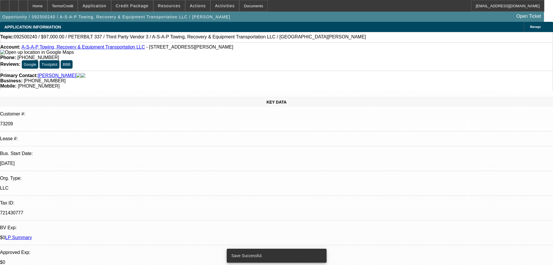
select select "0"
select select "3"
select select "0"
select select "6"
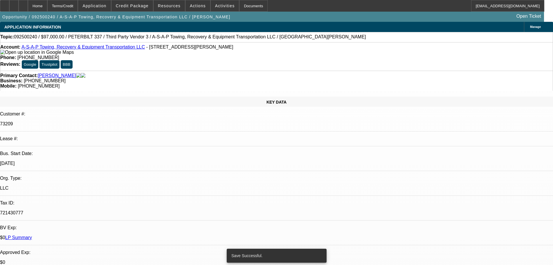
select select "0"
select select "6"
select select "0"
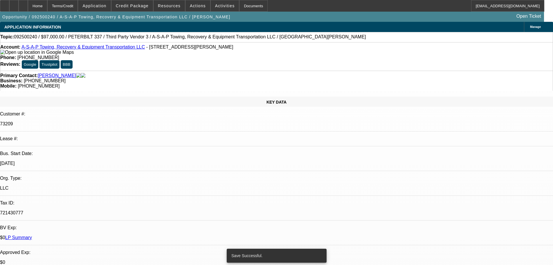
select select "0"
select select "6"
select select "0"
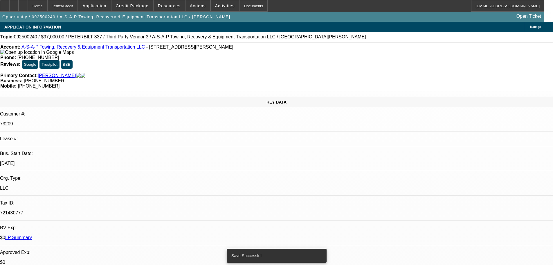
select select "3"
select select "0"
select select "6"
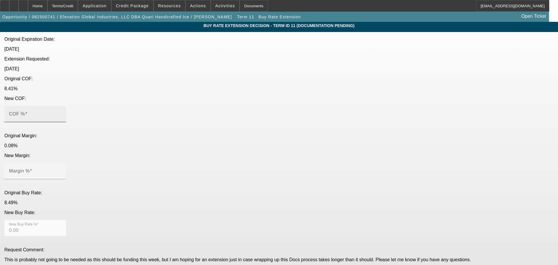
click at [25, 111] on mat-label "COF %" at bounding box center [17, 113] width 16 height 5
click at [61, 113] on input "COF %" at bounding box center [35, 116] width 52 height 7
type input "8"
type input "8.00"
type input "8.4"
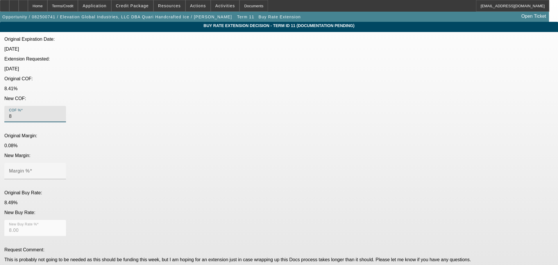
type input "8.40"
type input "8.41"
type input ".08"
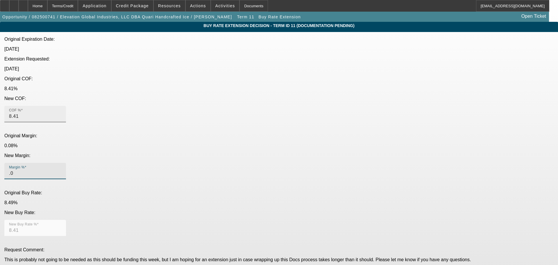
type input "8.49"
type input ".08"
type textarea "APPROVED"
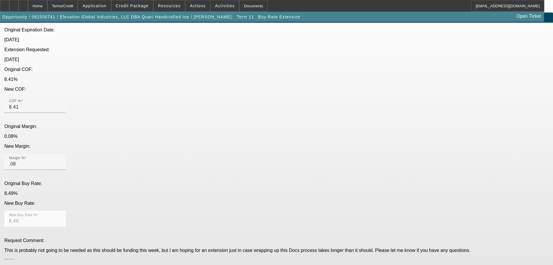
scroll to position [14, 0]
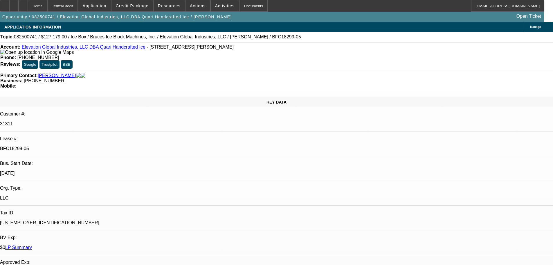
select select "0"
select select "6"
select select "0"
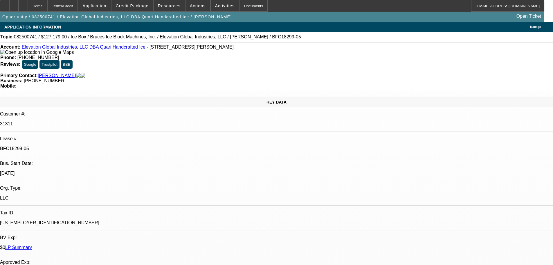
select select "0"
select select "6"
select select "0"
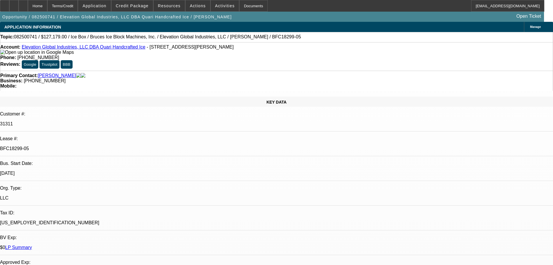
select select "0"
select select "6"
select select "0"
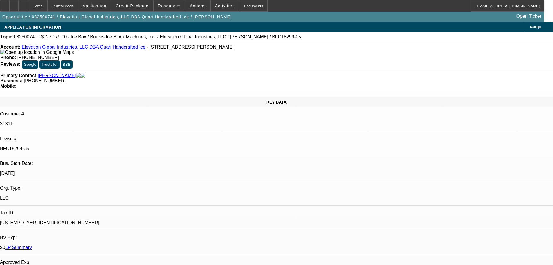
select select "6"
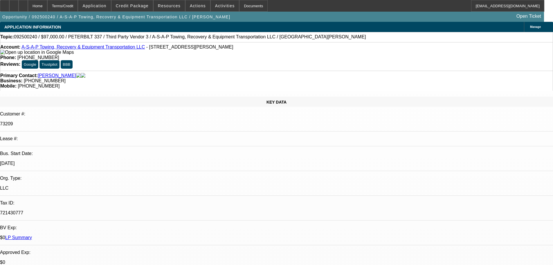
select select "0"
select select "6"
select select "0"
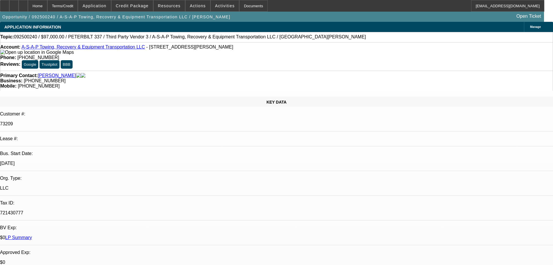
select select "0"
select select "6"
select select "0"
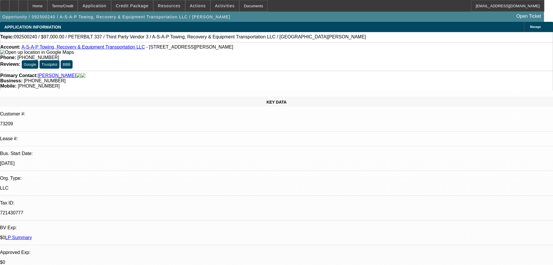
select select "0"
select select "6"
select select "0"
select select "3"
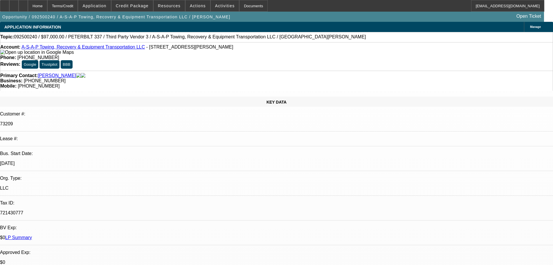
select select "0"
select select "6"
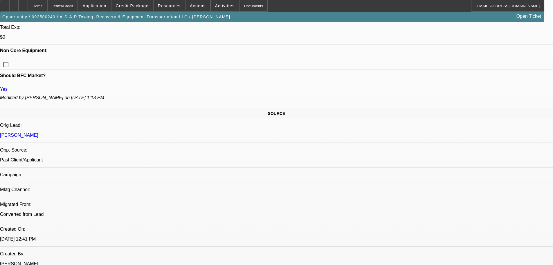
scroll to position [494, 0]
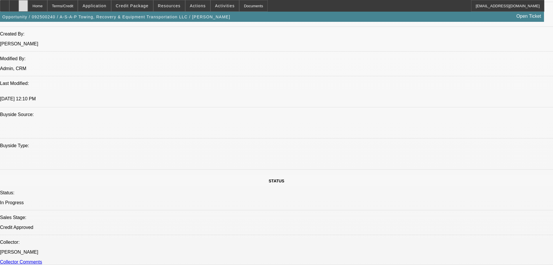
click at [23, 4] on icon at bounding box center [23, 4] width 0 height 0
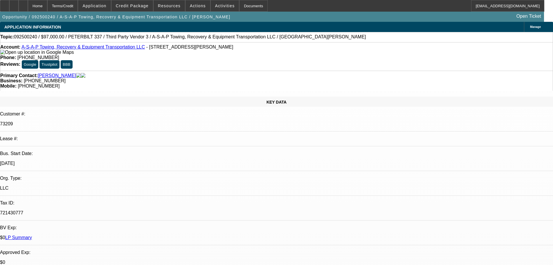
select select "0"
select select "6"
select select "0"
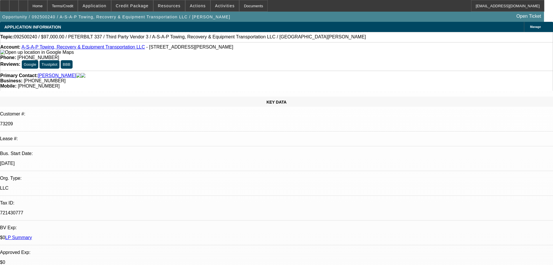
select select "0"
select select "6"
select select "0"
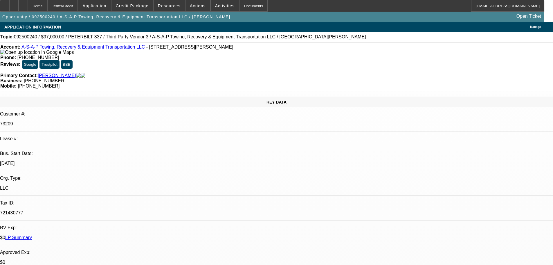
select select "0"
select select "6"
select select "0"
select select "3"
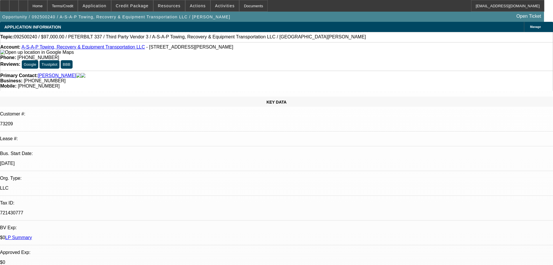
select select "0"
select select "6"
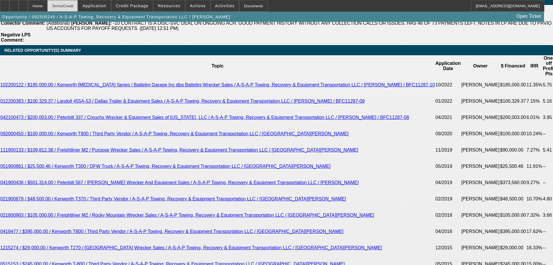
scroll to position [1046, 0]
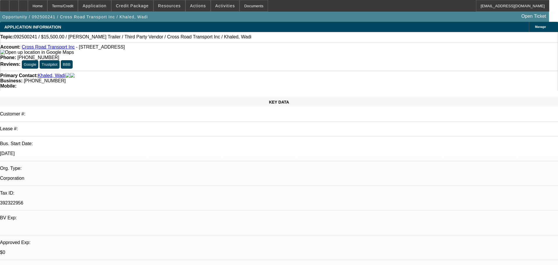
select select "0"
select select "2"
select select "0"
select select "5"
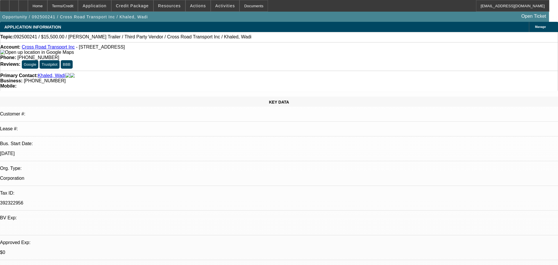
select select "0"
select select "0.1"
select select "4"
select select "0"
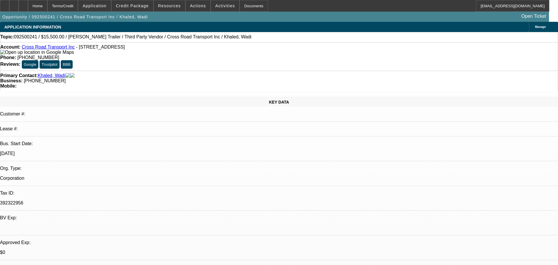
select select "2"
select select "0"
select select "5"
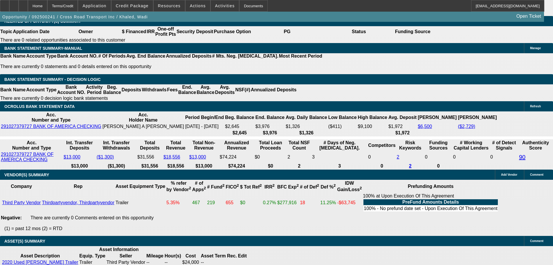
scroll to position [1075, 0]
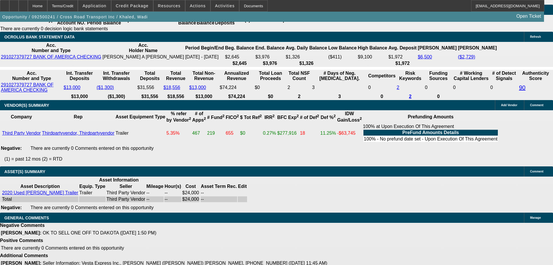
select select "5"
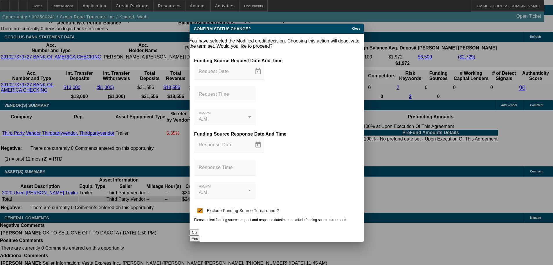
scroll to position [0, 0]
click at [201, 235] on button "Yes" at bounding box center [195, 238] width 11 height 6
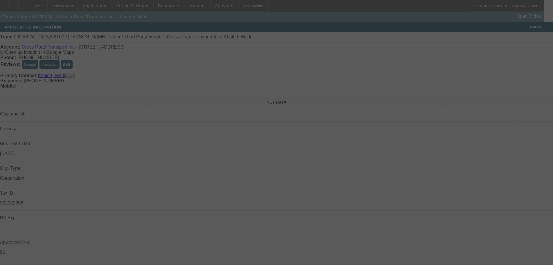
scroll to position [1075, 0]
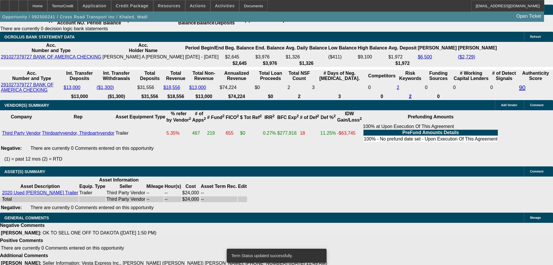
select select "0"
select select "2"
select select "0"
select select "5"
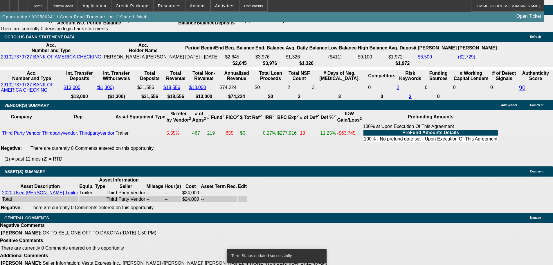
select select "0"
select select "2"
select select "0"
select select "5"
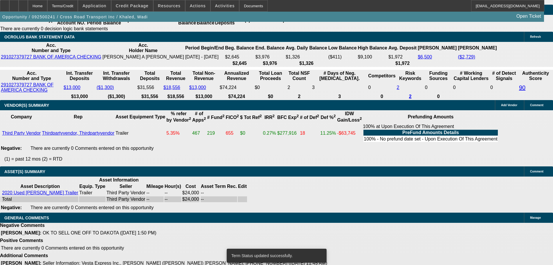
select select "0"
select select "0.1"
select select "4"
select select "0"
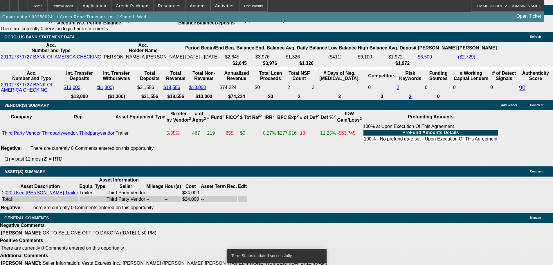
select select "2"
select select "0"
select select "5"
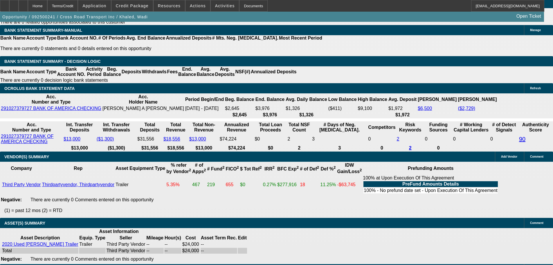
scroll to position [872, 0]
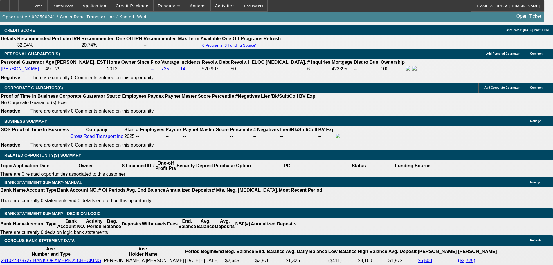
drag, startPoint x: 97, startPoint y: 159, endPoint x: 209, endPoint y: 149, distance: 112.3
type input "$12,000.00"
type input "UNKNOWN"
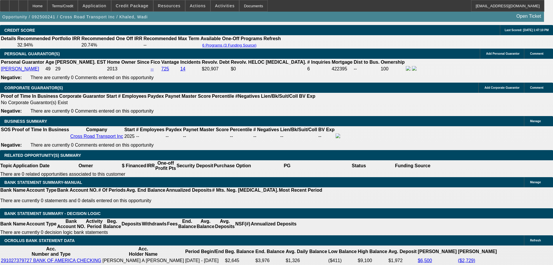
type input "$734.25"
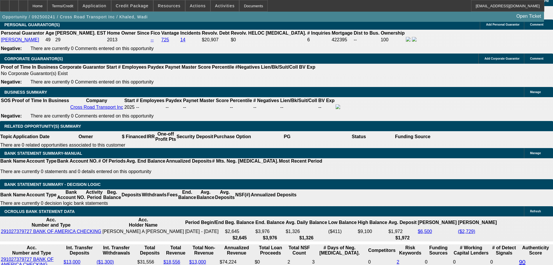
drag, startPoint x: 95, startPoint y: 216, endPoint x: 130, endPoint y: 216, distance: 35.2
type input "$12,000.00"
drag, startPoint x: 44, startPoint y: 209, endPoint x: 49, endPoint y: 209, distance: 4.7
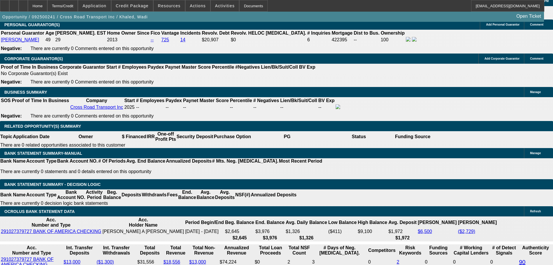
type input "71"
type input "712"
type input "36.5"
type input "$712.00"
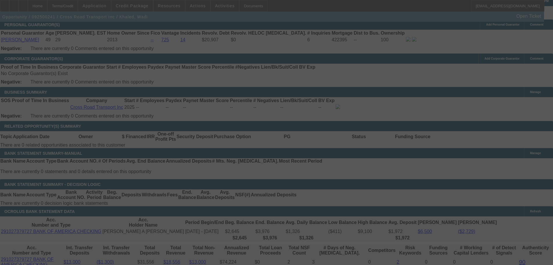
select select "0"
select select "2"
select select "0"
select select "5"
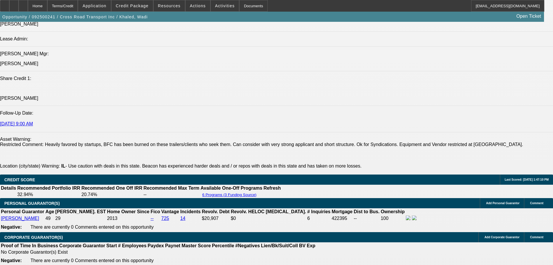
scroll to position [843, 0]
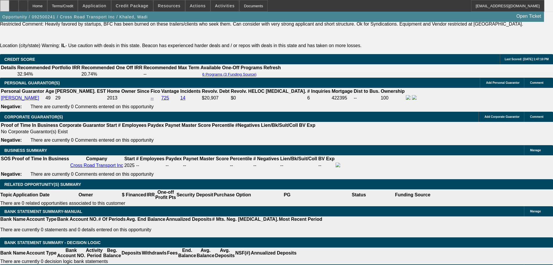
click at [5, 4] on icon at bounding box center [5, 4] width 0 height 0
click at [14, 4] on icon at bounding box center [14, 4] width 0 height 0
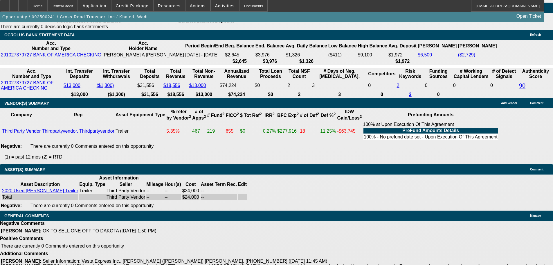
scroll to position [1101, 0]
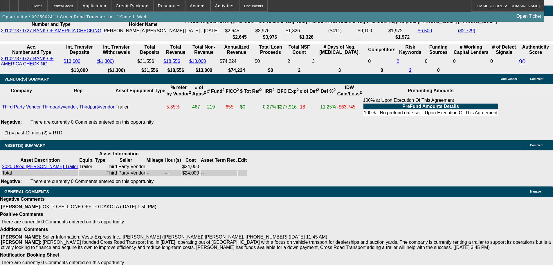
select select "3"
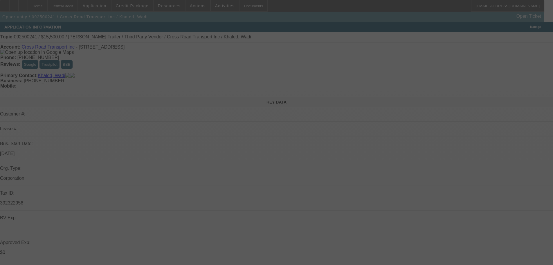
type input "11/21/2025"
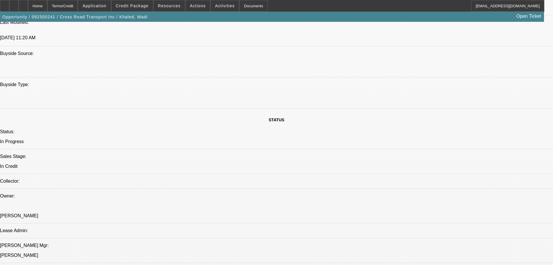
scroll to position [436, 0]
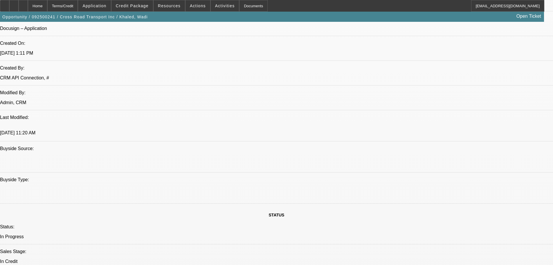
paste textarea "APPROVED BY DAKOTA: 1. Cost of Equipment: $24,000.00. 2. Down Payment: $12,000.…"
type textarea "APPROVED BY DAKOTA: 1. Cost of Equipment: $24,000.00. 2. Down Payment: $12,000.…"
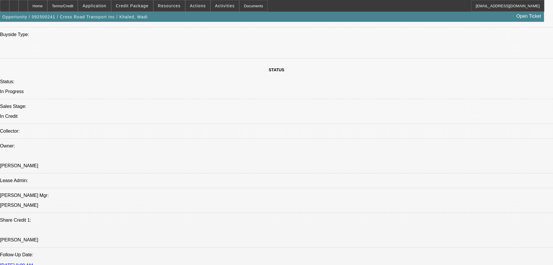
scroll to position [581, 0]
type input "12:17"
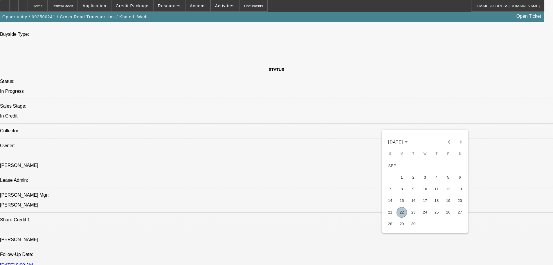
click at [404, 215] on span "22" at bounding box center [402, 212] width 10 height 10
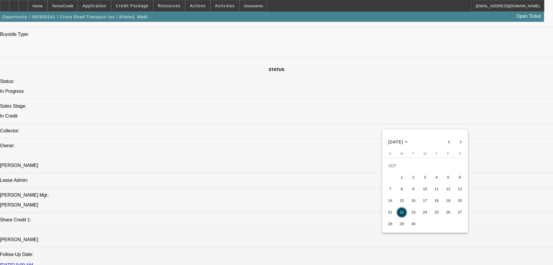
drag, startPoint x: 446, startPoint y: 202, endPoint x: 451, endPoint y: 195, distance: 7.9
click at [447, 202] on span "19" at bounding box center [448, 200] width 10 height 10
type input "[DATE]"
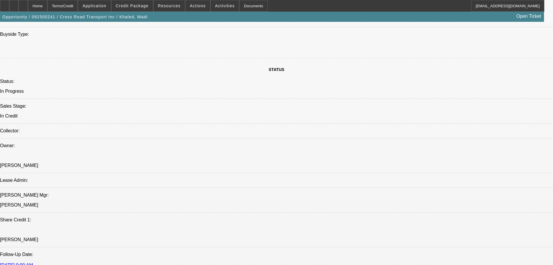
type input "01:02"
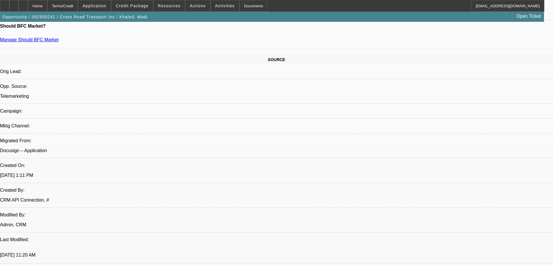
scroll to position [407, 0]
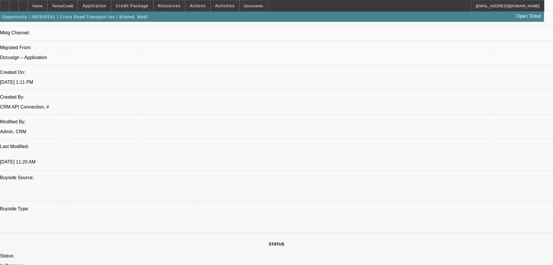
checkbox input "true"
checkbox input "false"
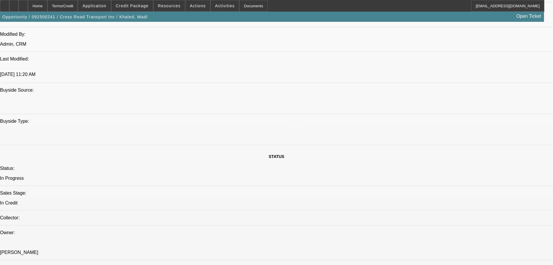
scroll to position [436, 0]
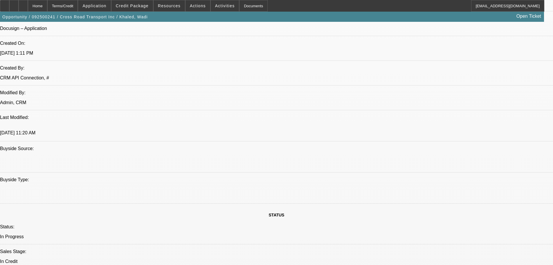
checkbox input "false"
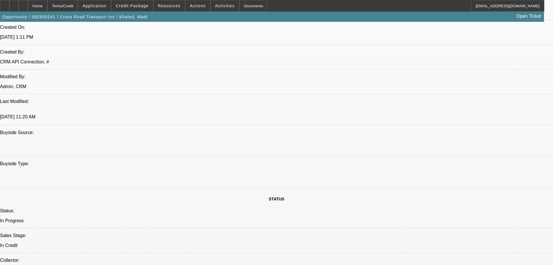
scroll to position [465, 0]
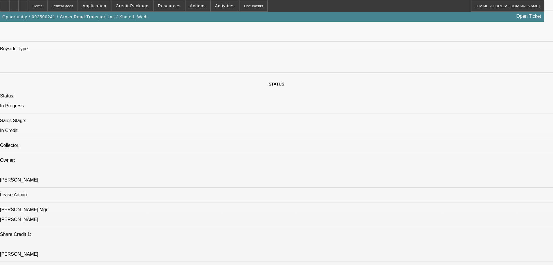
scroll to position [610, 0]
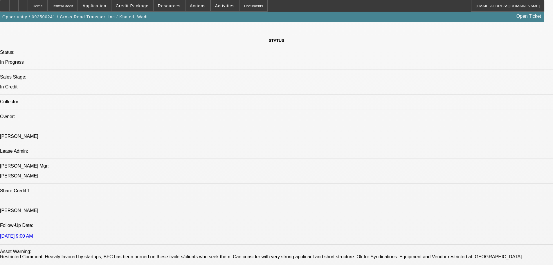
type textarea "APPROVED BY DAKOTA: 1. Cost of Equipment: $24,000.00. 2. Down Payment: $12,000.…"
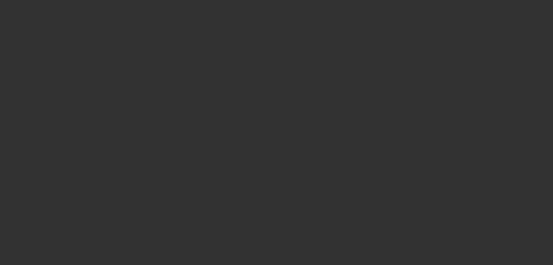
scroll to position [0, 0]
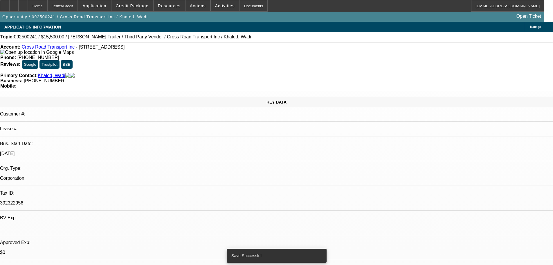
select select "0"
select select "2"
select select "0"
select select "5"
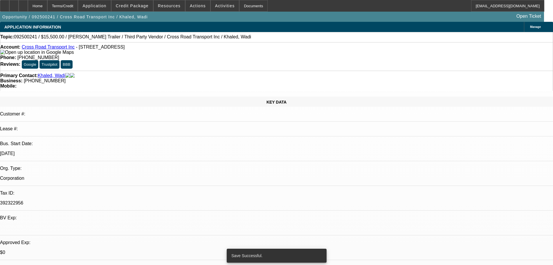
select select "0"
select select "2"
select select "0"
select select "5"
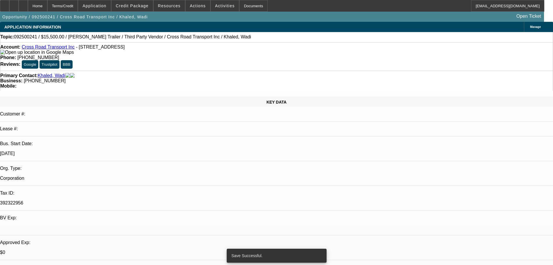
select select "0"
select select "0.1"
select select "4"
select select "0"
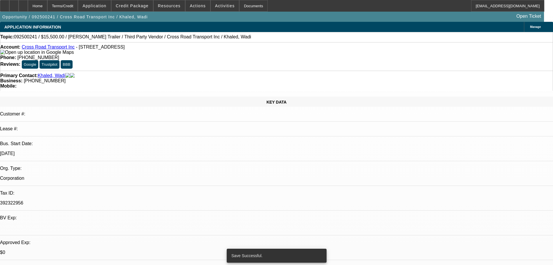
select select "2"
select select "0"
select select "5"
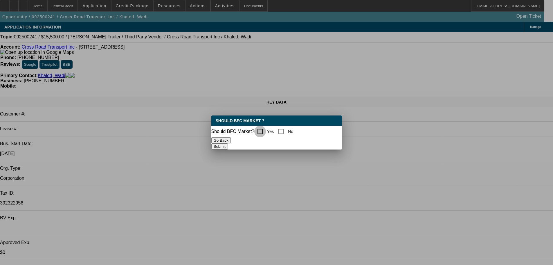
click at [264, 130] on input "Yes" at bounding box center [261, 132] width 12 height 12
checkbox input "true"
click at [228, 144] on button "Submit" at bounding box center [220, 146] width 17 height 6
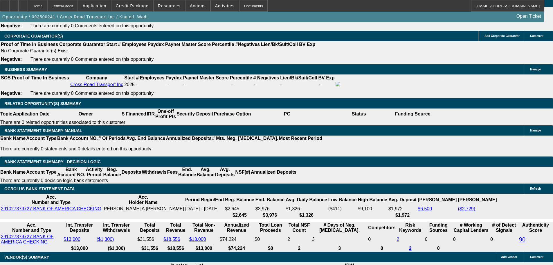
scroll to position [899, 0]
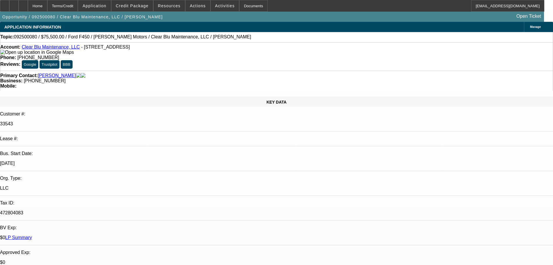
select select "0"
select select "6"
select select "0"
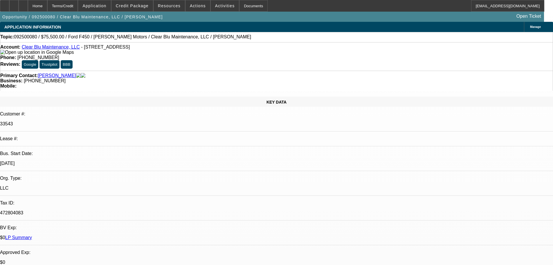
select select "0"
select select "6"
select select "0"
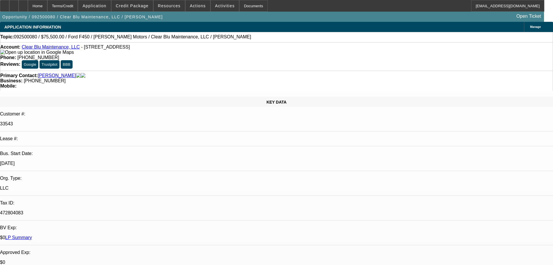
select select "0"
select select "6"
select select "0"
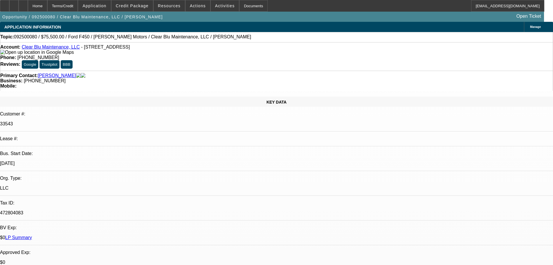
select select "6"
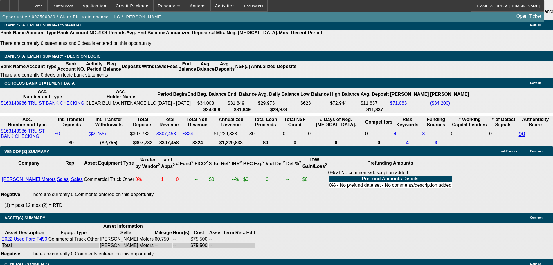
scroll to position [1194, 0]
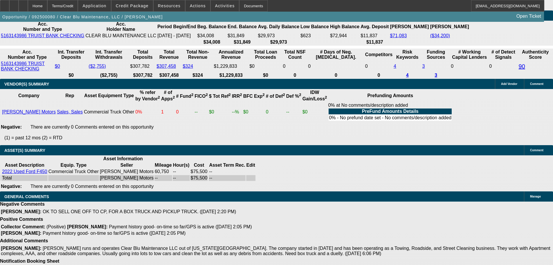
select select "6"
click select "-- Select Credit Decision -- ‎Approved ‎Declined ‎Modified ‎Send Back To Sales …"
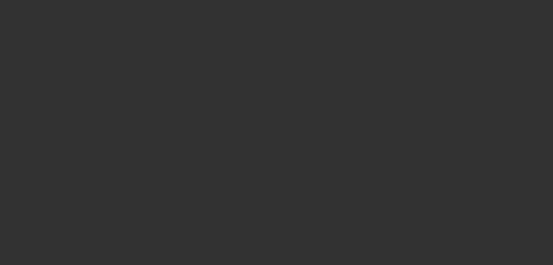
scroll to position [0, 0]
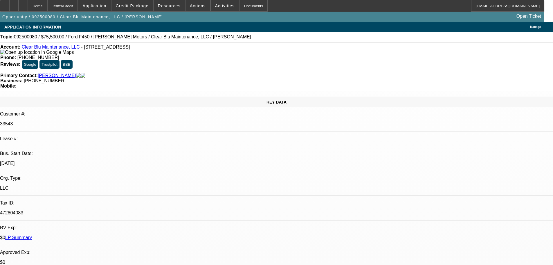
click textarea "Comments"
paste textarea "PN is showing the following open liens. We will need satisfactory releases of t…"
drag, startPoint x: 485, startPoint y: 100, endPoint x: 485, endPoint y: 104, distance: 4.1
click textarea "PER FINWISE: "PN is showing the following open liens. We will need satisfactory…"
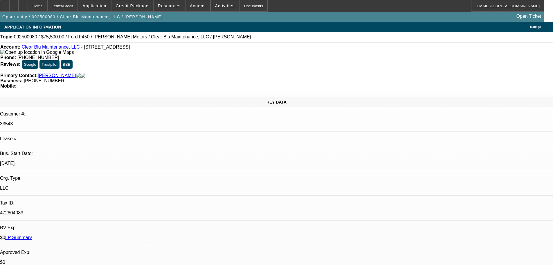
click textarea "PER FINWISE: "PN is showing the following open liens. We will need satisfactory…"
type textarea "PER FINWISE: "Paynet is showing the following open liens. We will need satisfac…"
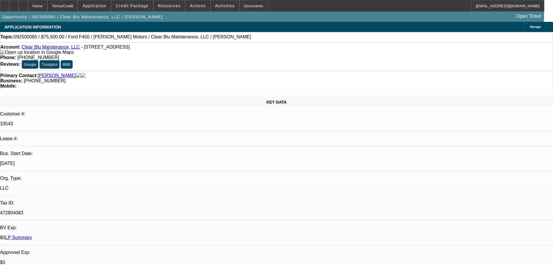
click mat-label "Response Time"
click input "Response Time"
type input "12:25"
click span "Open calendar"
click span "19"
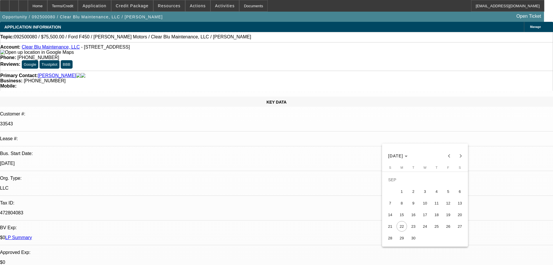
type input "9/19/2025"
click mat-label "Request Time"
click input "Request Time"
type input "05:10"
click button "Submit"
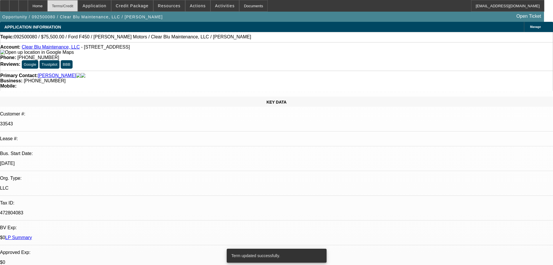
select select "0"
select select "6"
select select "0"
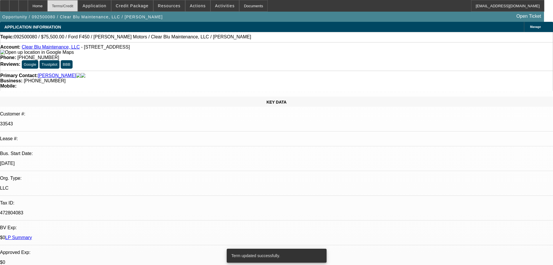
select select "0"
select select "6"
select select "0"
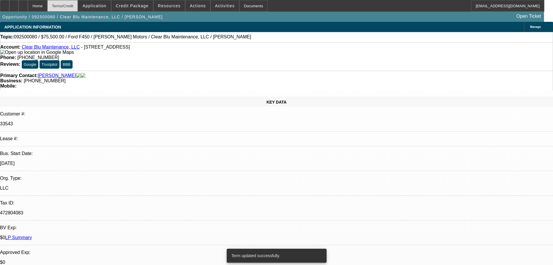
select select "0"
select select "6"
select select "0"
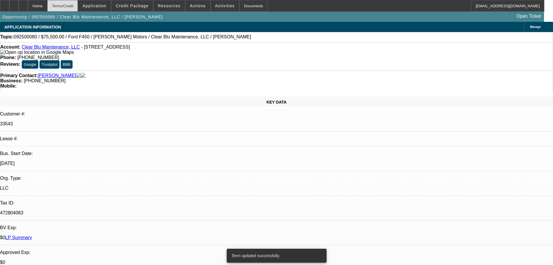
select select "6"
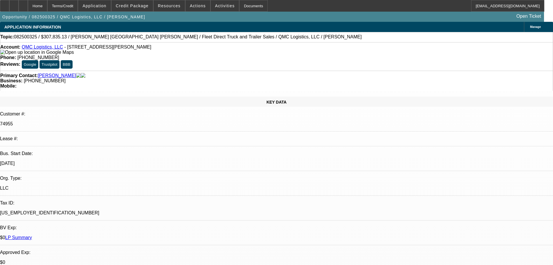
select select "0"
select select "2"
select select "0"
select select "6"
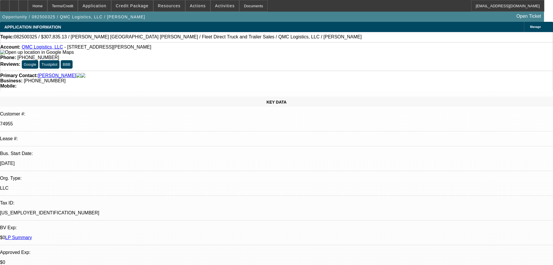
select select "0"
select select "2"
select select "0"
select select "6"
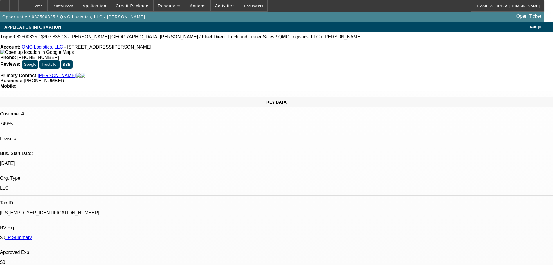
select select "0"
select select "2"
select select "0"
select select "6"
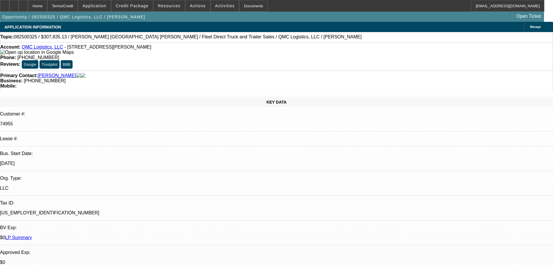
select select "0"
select select "2"
select select "0"
select select "6"
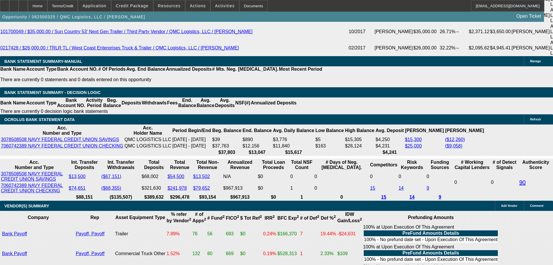
scroll to position [1223, 0]
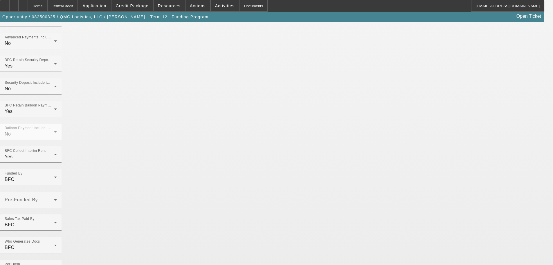
scroll to position [461, 0]
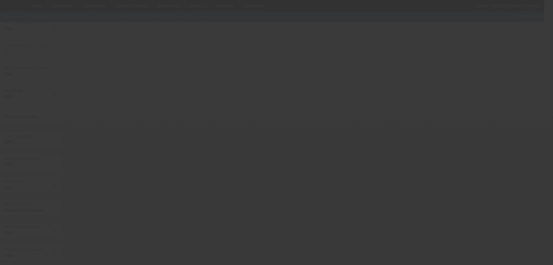
click at [149, 252] on div at bounding box center [276, 132] width 553 height 265
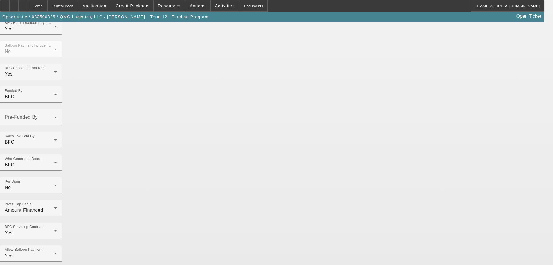
scroll to position [0, 0]
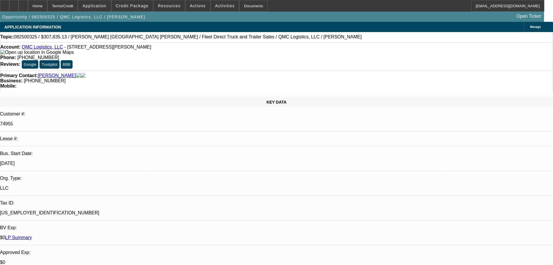
select select "0"
select select "2"
select select "0"
select select "6"
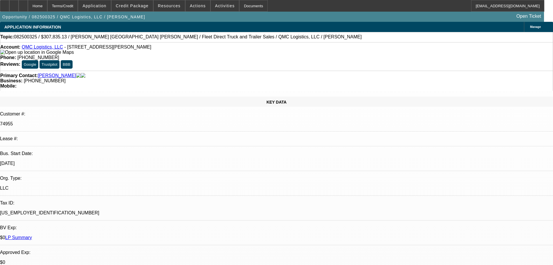
select select "0"
select select "2"
select select "0"
select select "6"
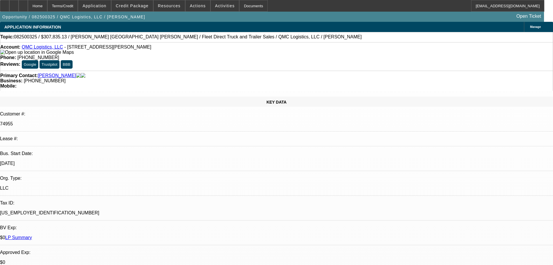
select select "0"
select select "2"
select select "0"
select select "6"
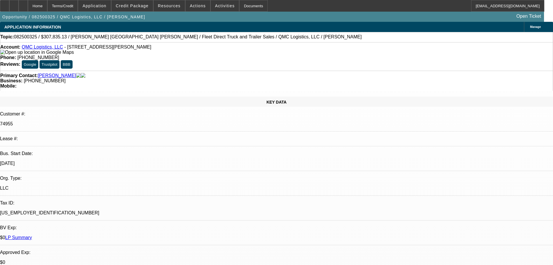
select select "0"
select select "2"
select select "0"
select select "6"
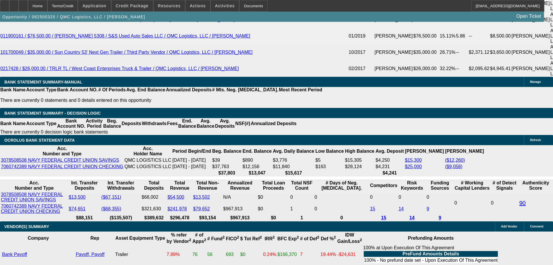
scroll to position [1336, 0]
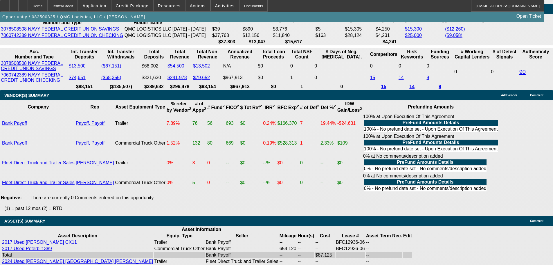
select select "3"
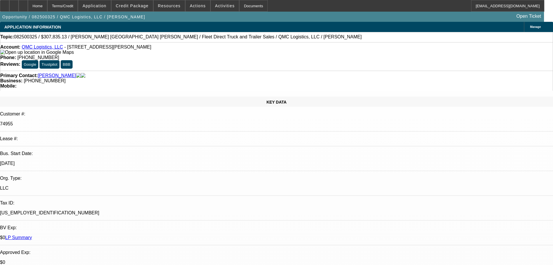
type input "12/21/2025"
drag, startPoint x: 452, startPoint y: 184, endPoint x: 458, endPoint y: 184, distance: 5.8
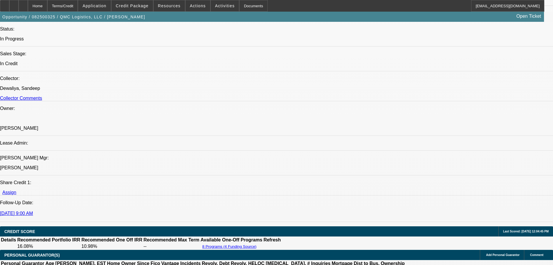
scroll to position [584, 0]
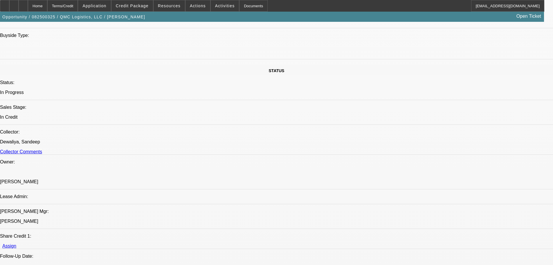
paste textarea "APPROVED BY FIRST COMMONWEALTH: Equipment: 2024 LOHR trailer; 2024 Peterbilt 38…"
type textarea "APPROVED BY FIRST COMMONWEALTH: Equipment: 2024 LOHR trailer; 2024 Peterbilt 38…"
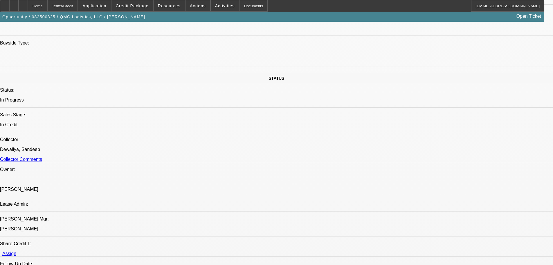
scroll to position [613, 0]
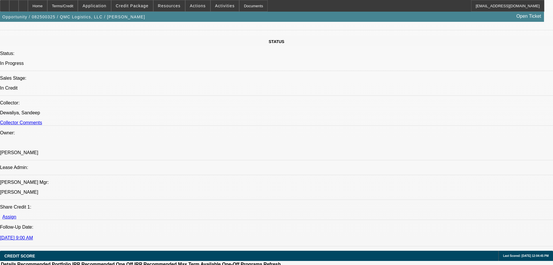
type input "12:30"
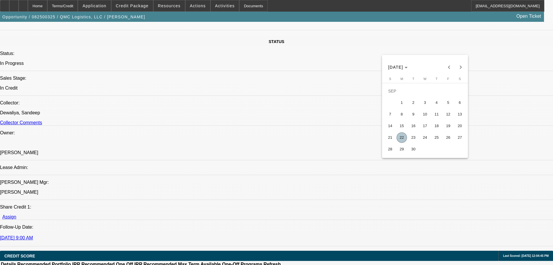
click at [401, 139] on span "22" at bounding box center [402, 137] width 10 height 10
type input "9/22/2025"
drag, startPoint x: 465, startPoint y: 166, endPoint x: 457, endPoint y: 171, distance: 8.7
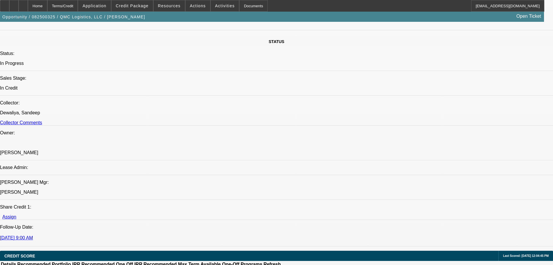
type input "10:08"
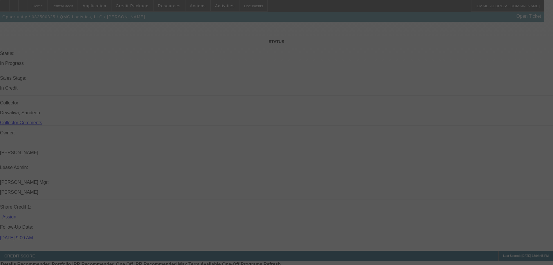
scroll to position [0, 0]
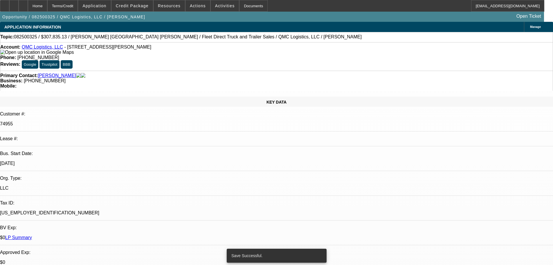
select select "0"
select select "2"
select select "0"
select select "6"
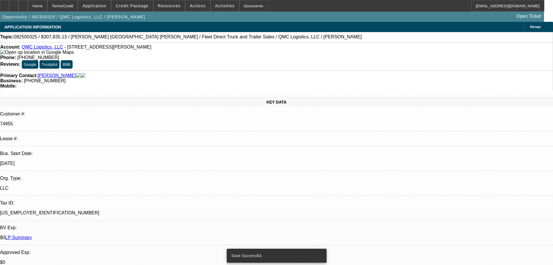
select select "0"
select select "2"
select select "0"
select select "6"
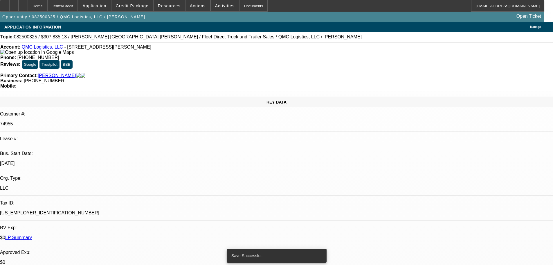
select select "0"
select select "2"
select select "0"
select select "6"
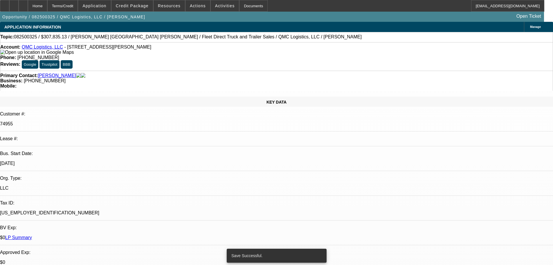
select select "0"
select select "2"
select select "0"
select select "6"
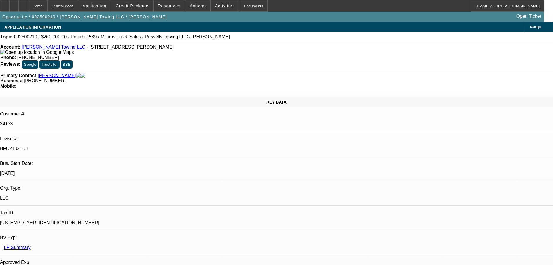
select select "0"
select select "3"
select select "0"
select select "6"
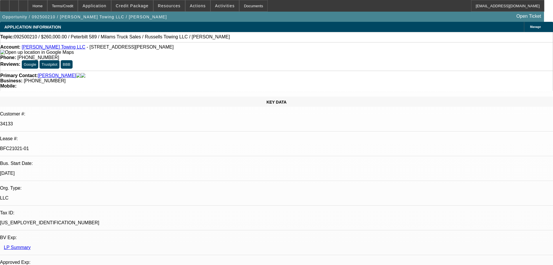
select select "0"
select select "3"
select select "0"
select select "6"
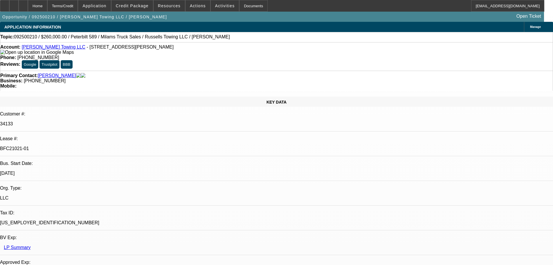
select select "0"
select select "3"
select select "0"
select select "6"
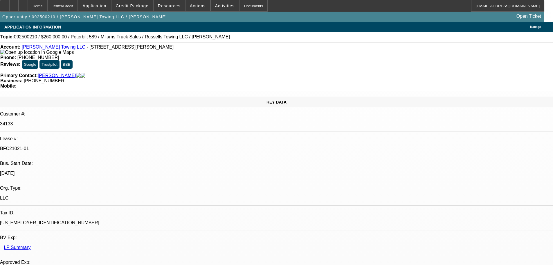
select select "0"
select select "3"
select select "0"
select select "6"
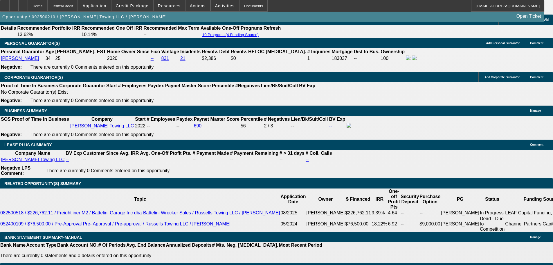
scroll to position [872, 0]
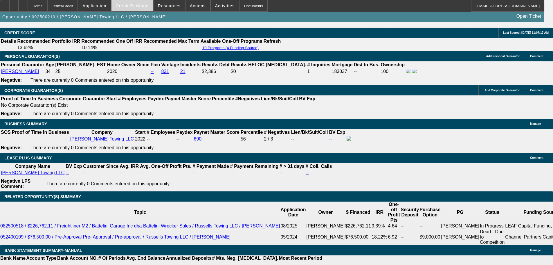
click at [127, 7] on span "Credit Package" at bounding box center [132, 5] width 33 height 5
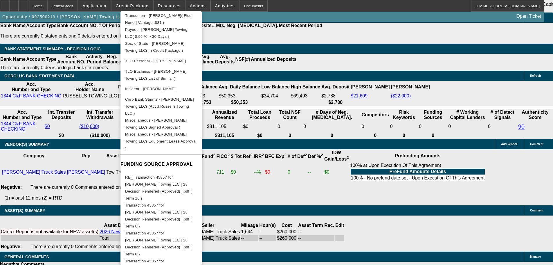
scroll to position [1154, 0]
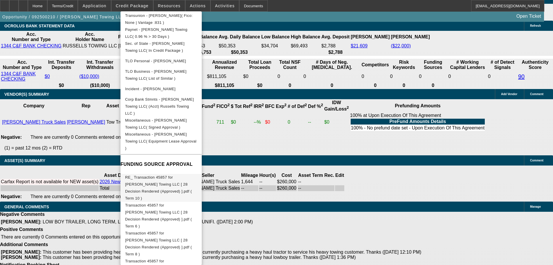
click at [153, 174] on span "RE_ Transaction 45857 for [PERSON_NAME] Towing LLC [ 28 Decision Rendered (Appr…" at bounding box center [161, 188] width 72 height 28
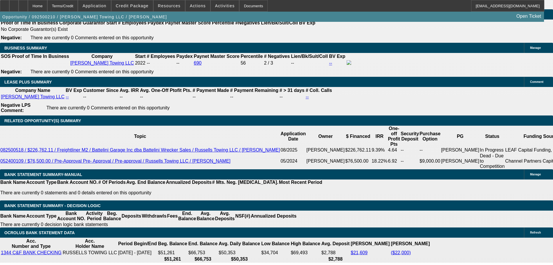
scroll to position [959, 0]
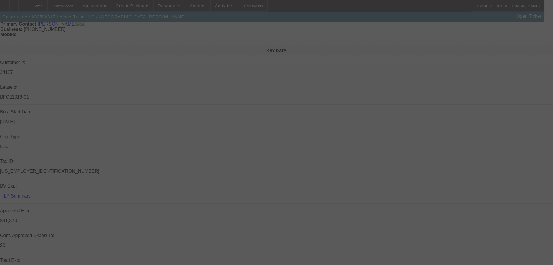
scroll to position [116, 0]
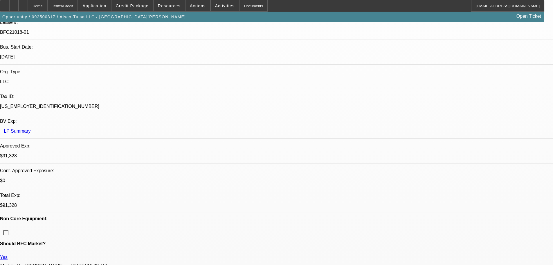
select select "0"
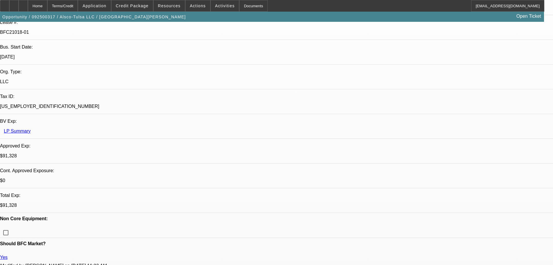
select select "0"
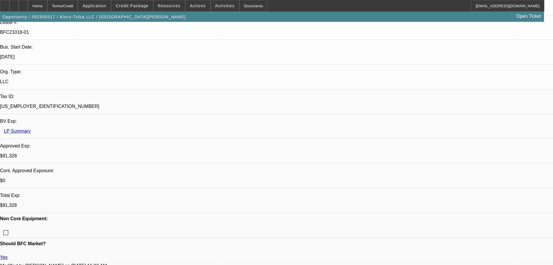
select select "0"
select select "1"
select select "6"
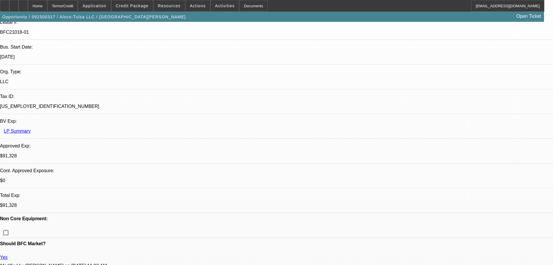
select select "1"
select select "6"
select select "1"
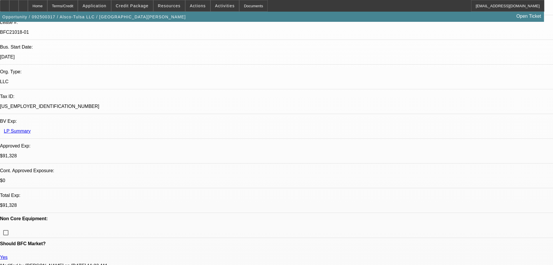
select select "6"
select select "1"
select select "6"
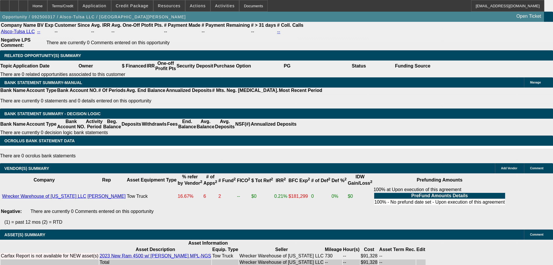
scroll to position [1135, 0]
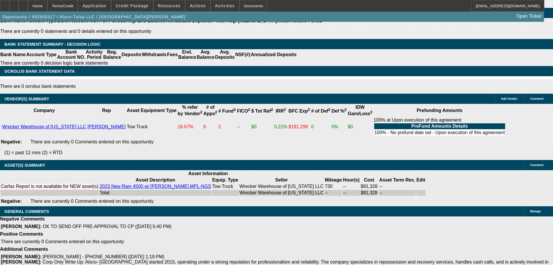
select select "4"
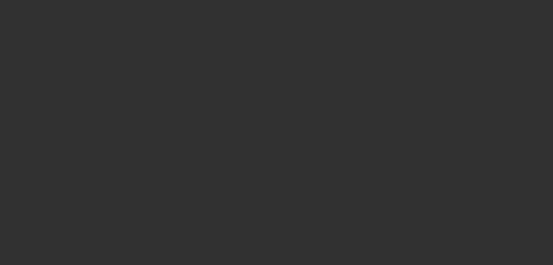
scroll to position [0, 0]
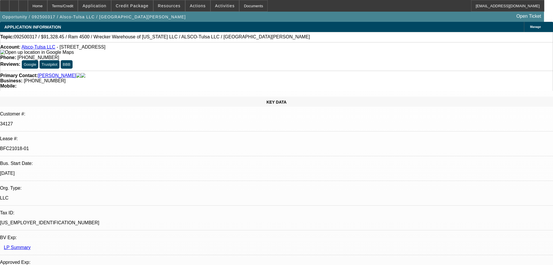
paste textarea "Your deal, C128351-A199124S for applicant Alsco-Tulsa LLC, unfortunately, has b…"
type textarea "DECLINED BY NORTHMILL: "Your deal, C128351-A199124S for applicant Alsco-Tulsa L…"
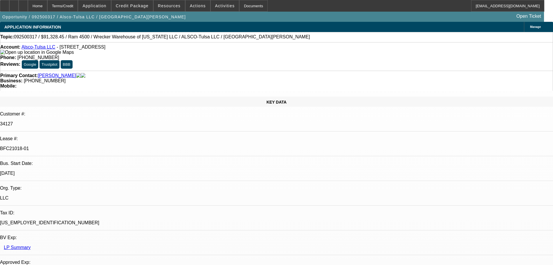
type input "12:41"
click at [403, 130] on span "22" at bounding box center [402, 129] width 10 height 10
type input "[DATE]"
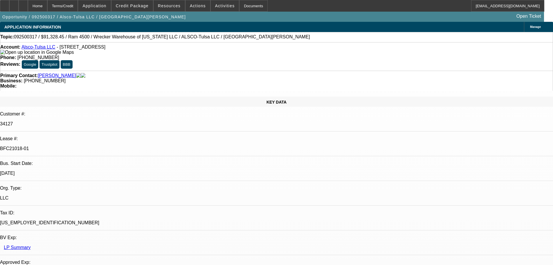
type input "11:21"
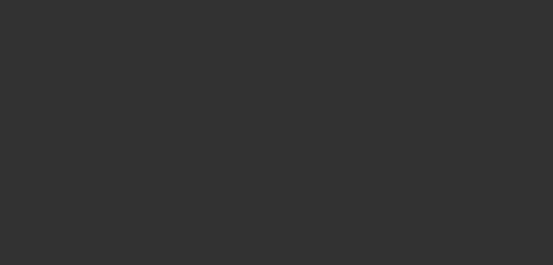
select select "0"
select select "6"
select select "0"
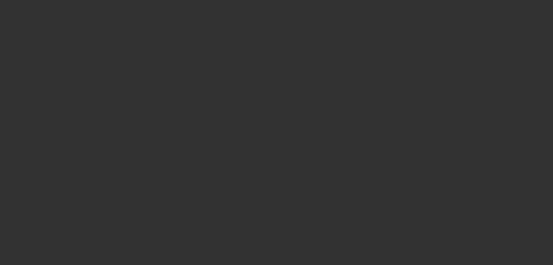
select select "0"
select select "6"
select select "0"
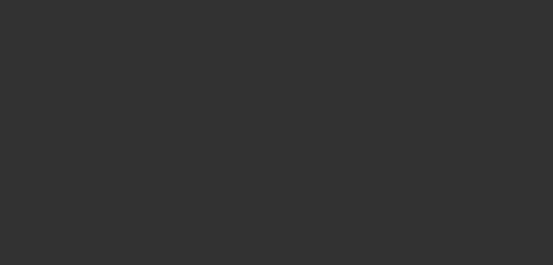
select select "0"
select select "6"
select select "0"
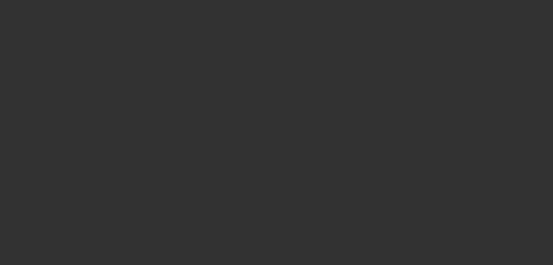
select select "6"
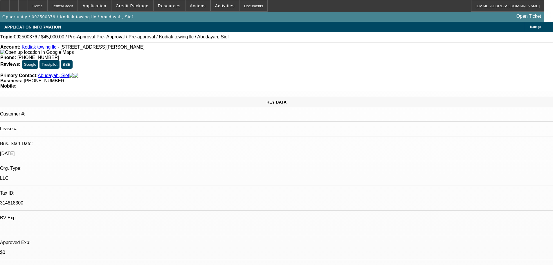
select select "0"
select select "6"
select select "0"
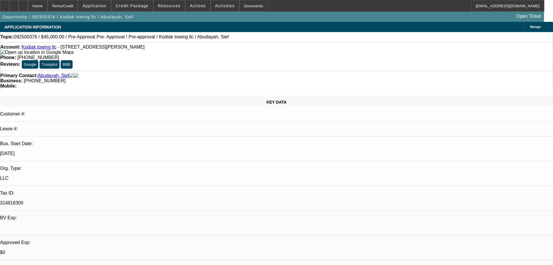
select select "2"
select select "0"
select select "6"
select select "0"
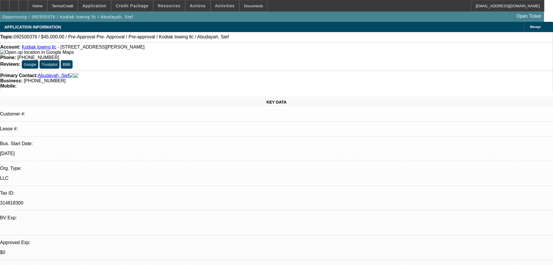
select select "2"
select select "0"
select select "6"
select select "0.15"
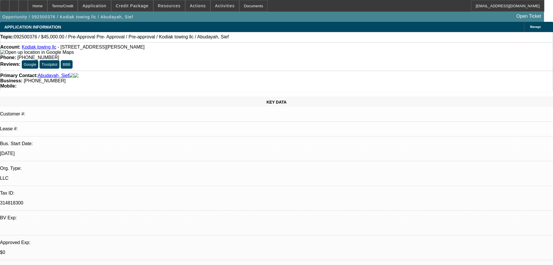
select select "2"
select select "0"
select select "6"
select select "0"
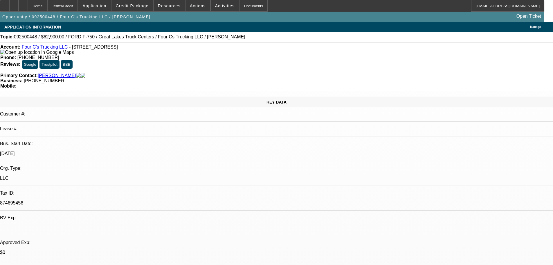
select select "0"
select select "3"
select select "0"
select select "6"
select select "0"
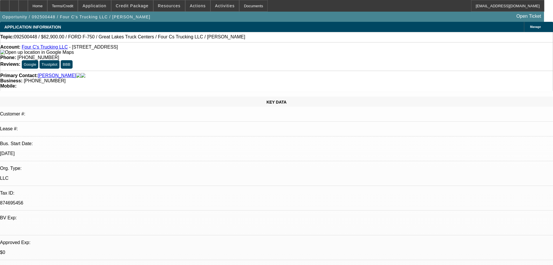
select select "0"
select select "3"
select select "0"
select select "6"
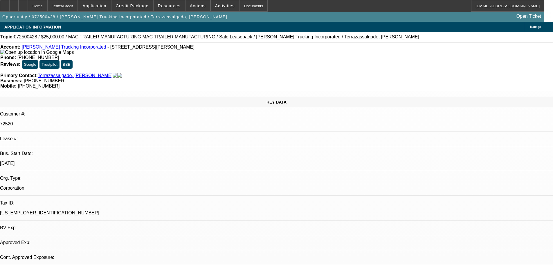
select select "0"
select select "2"
select select "0"
select select "6"
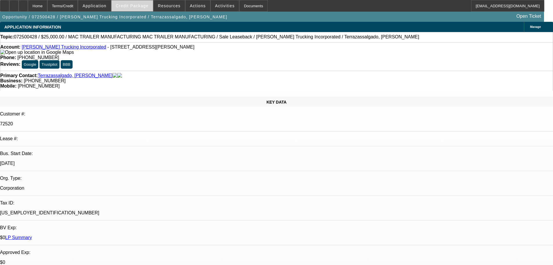
click at [140, 11] on span at bounding box center [133, 6] width 42 height 14
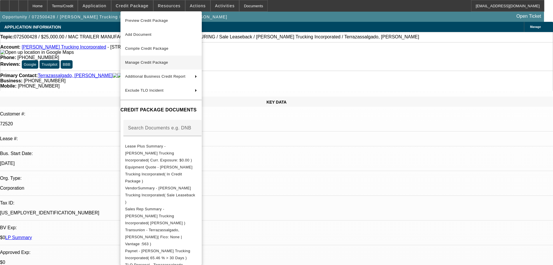
click at [146, 61] on span "Manage Credit Package" at bounding box center [146, 62] width 43 height 4
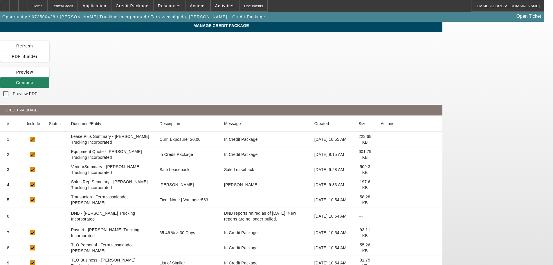
click at [381, 139] on icon at bounding box center [381, 139] width 0 height 0
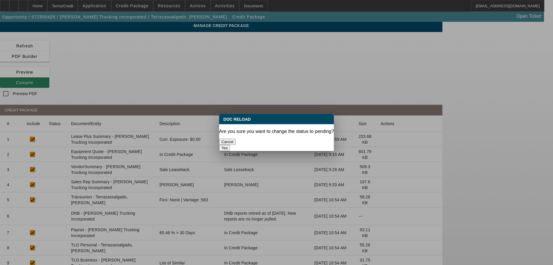
click at [230, 145] on button "Yes" at bounding box center [224, 148] width 11 height 6
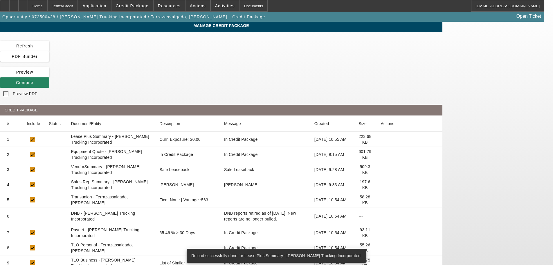
click at [381, 169] on icon at bounding box center [381, 169] width 0 height 0
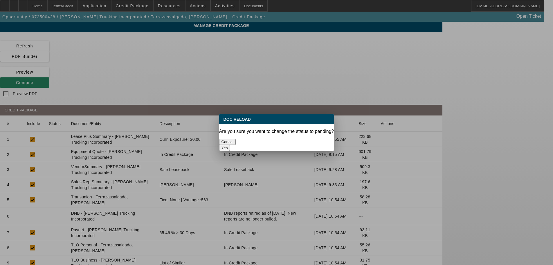
click at [230, 145] on button "Yes" at bounding box center [224, 148] width 11 height 6
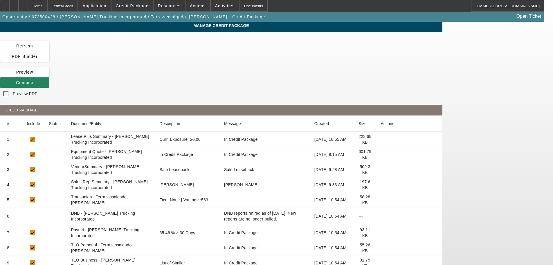
click at [381, 232] on icon at bounding box center [381, 232] width 0 height 0
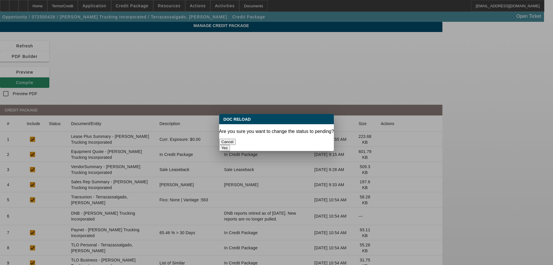
click at [230, 145] on button "Yes" at bounding box center [224, 148] width 11 height 6
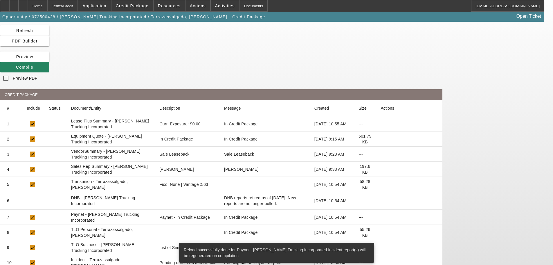
scroll to position [29, 0]
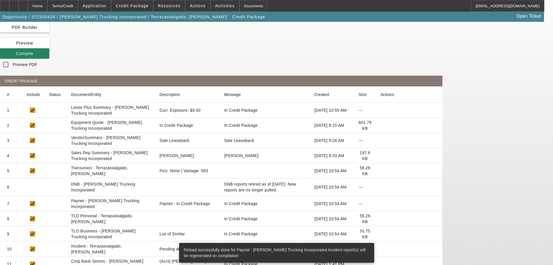
click at [381, 218] on icon at bounding box center [381, 218] width 0 height 0
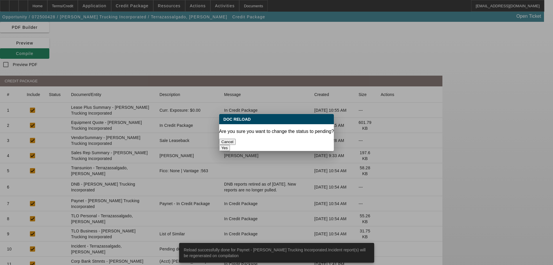
click at [230, 145] on button "Yes" at bounding box center [224, 148] width 11 height 6
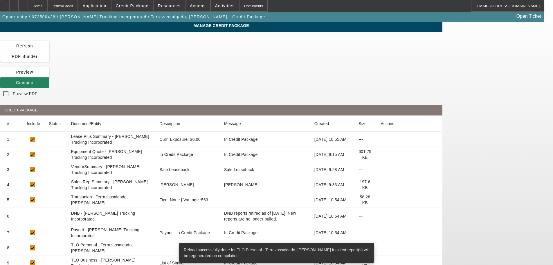
click at [381, 263] on icon at bounding box center [381, 263] width 0 height 0
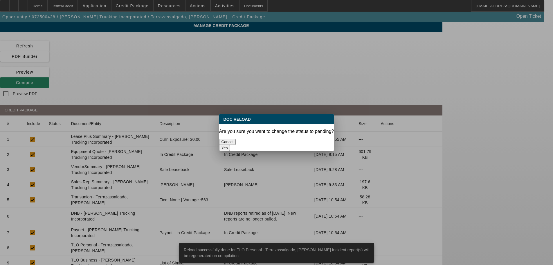
click at [230, 145] on button "Yes" at bounding box center [224, 148] width 11 height 6
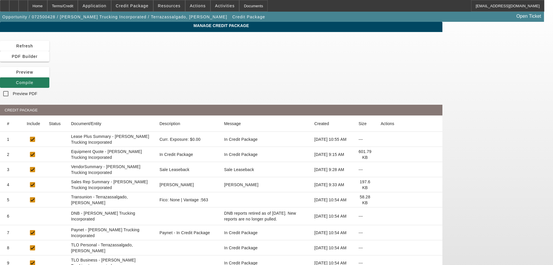
click at [33, 80] on span "Compile" at bounding box center [24, 82] width 17 height 5
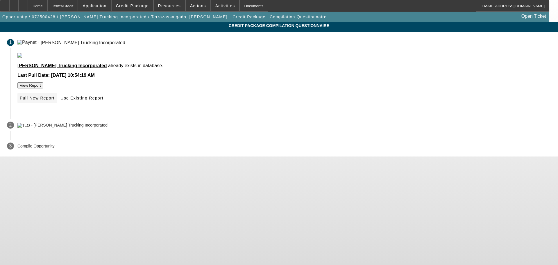
click at [55, 100] on span "Pull New Report" at bounding box center [37, 98] width 35 height 5
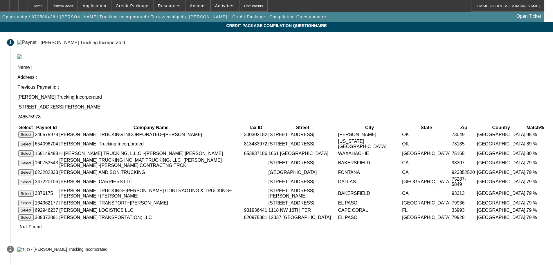
click at [34, 131] on button "Select" at bounding box center [25, 134] width 15 height 6
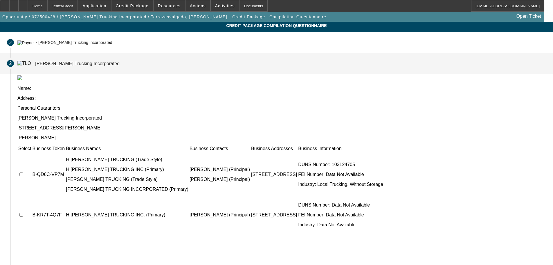
click at [23, 172] on input "checkbox" at bounding box center [21, 174] width 4 height 4
checkbox input "true"
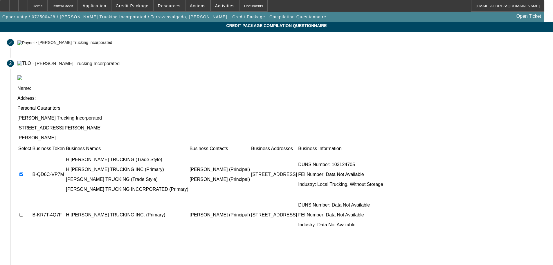
click at [23, 213] on input "checkbox" at bounding box center [21, 215] width 4 height 4
checkbox input "true"
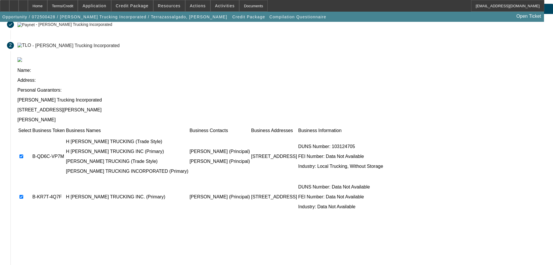
scroll to position [33, 0]
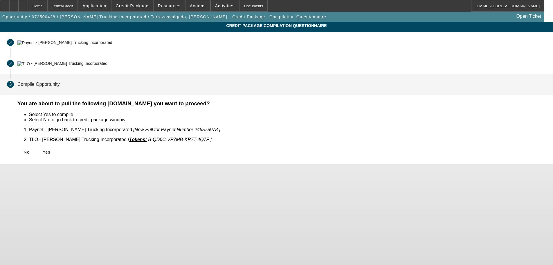
scroll to position [0, 0]
click at [56, 151] on span at bounding box center [46, 152] width 19 height 14
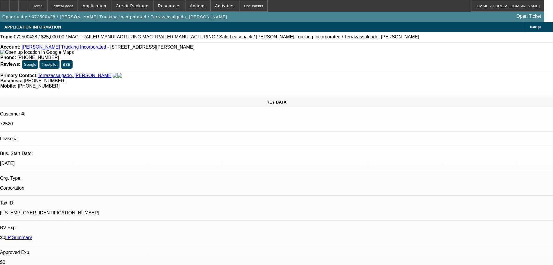
select select "0"
select select "2"
select select "0"
select select "6"
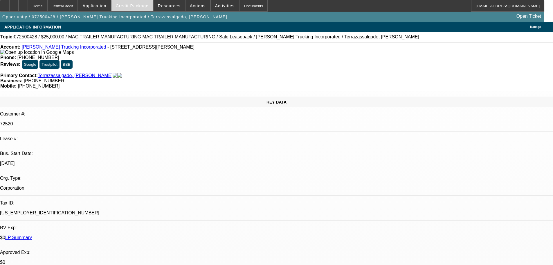
click at [130, 7] on span "Credit Package" at bounding box center [132, 5] width 33 height 5
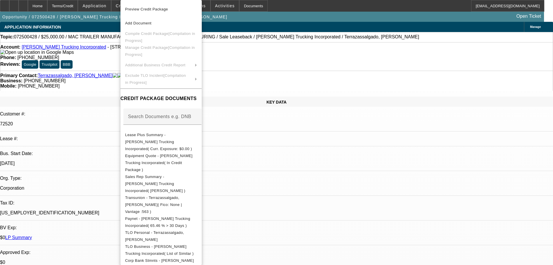
click at [103, 87] on div at bounding box center [276, 132] width 553 height 265
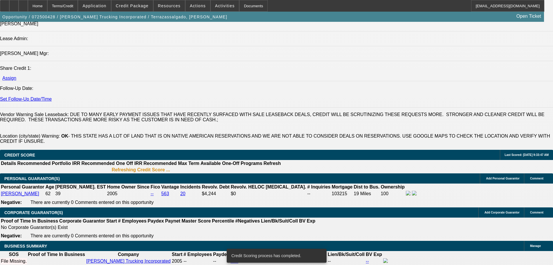
scroll to position [735, 0]
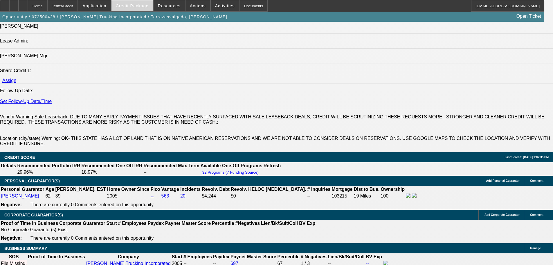
click at [136, 6] on span "Credit Package" at bounding box center [132, 5] width 33 height 5
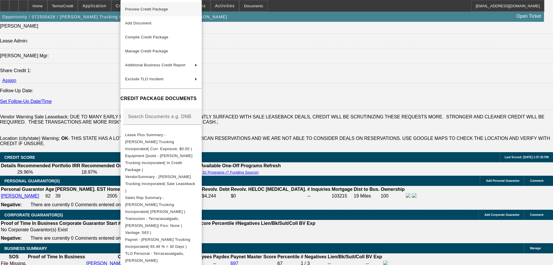
click at [138, 8] on span "Preview Credit Package" at bounding box center [146, 9] width 43 height 4
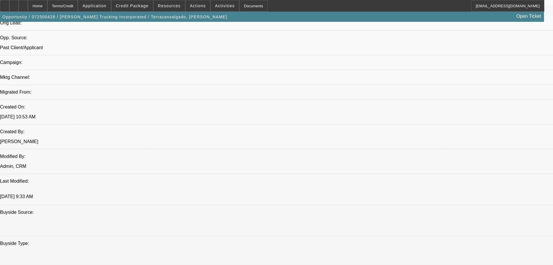
scroll to position [416, 0]
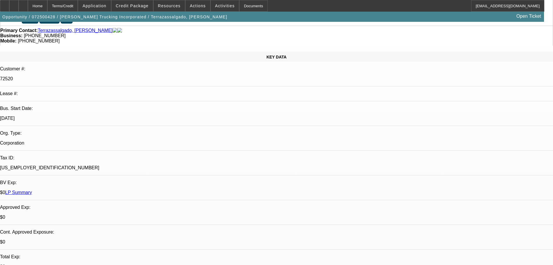
scroll to position [0, 0]
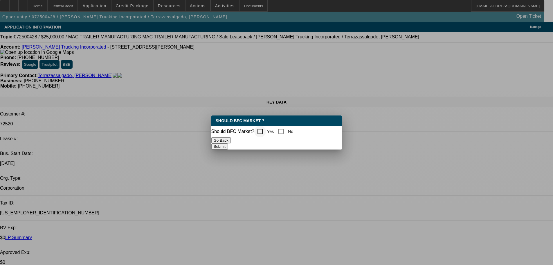
click at [258, 132] on div at bounding box center [260, 131] width 14 height 14
checkbox input "true"
click at [228, 144] on button "Submit" at bounding box center [220, 146] width 17 height 6
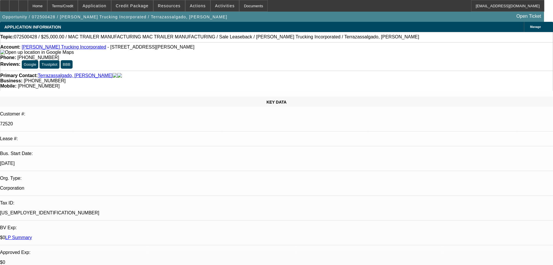
checkbox input "true"
click at [146, 6] on span "Credit Package" at bounding box center [132, 5] width 33 height 5
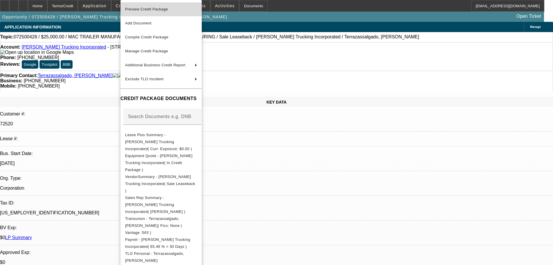
click at [146, 9] on span "Preview Credit Package" at bounding box center [146, 9] width 43 height 4
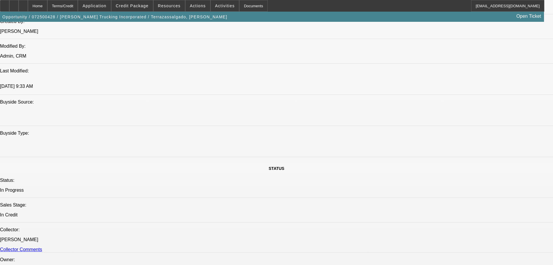
scroll to position [407, 0]
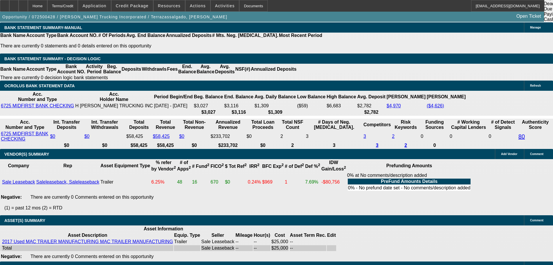
scroll to position [1187, 0]
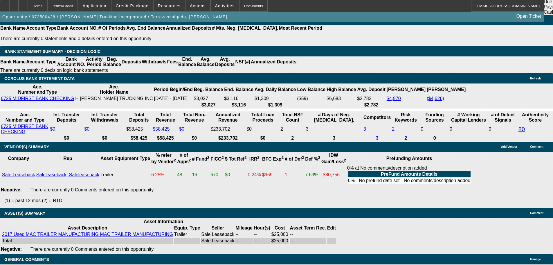
select select "5"
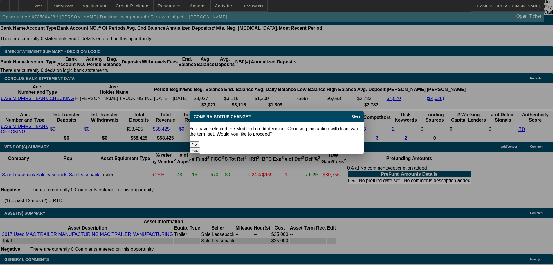
scroll to position [0, 0]
click at [201, 147] on button "Yes" at bounding box center [195, 150] width 11 height 6
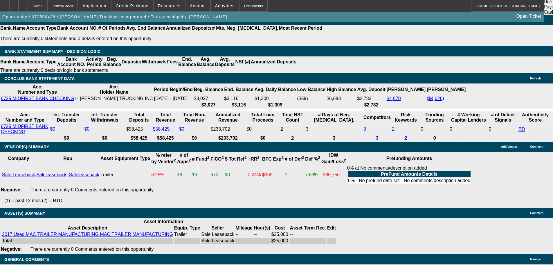
scroll to position [1187, 0]
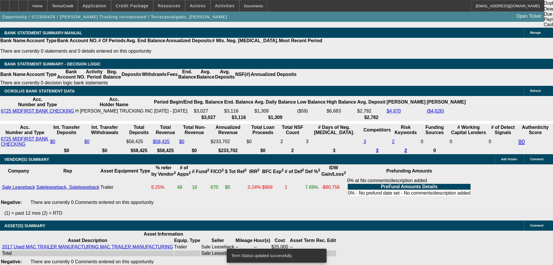
select select "0"
select select "2"
select select "0"
select select "6"
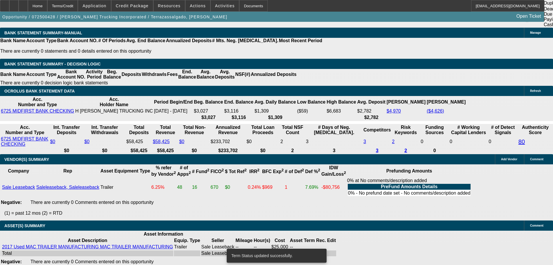
select select "0"
select select "2"
select select "0"
select select "6"
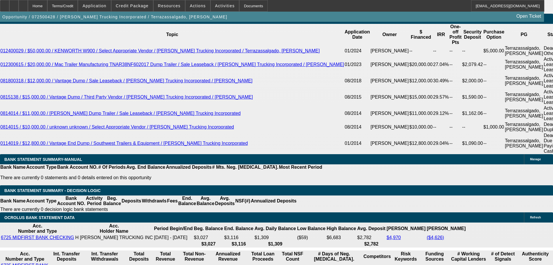
scroll to position [983, 0]
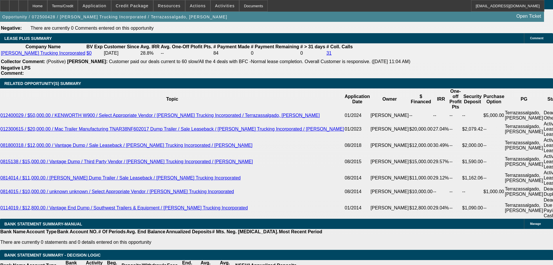
drag, startPoint x: 114, startPoint y: 173, endPoint x: 149, endPoint y: 172, distance: 34.6
type input "2"
type input "UNKNOWN"
type input "24"
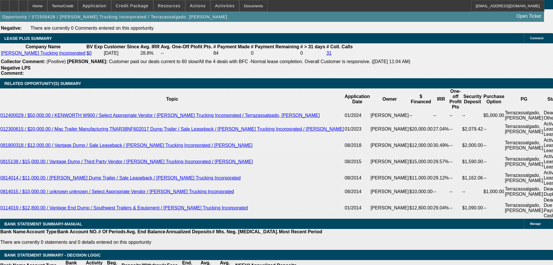
type input "$12,847.93"
type input "$25,695.86"
type input "$1,299.42"
type input "$2,598.84"
type input "24"
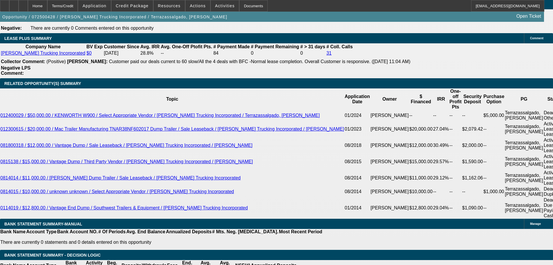
drag, startPoint x: 162, startPoint y: 126, endPoint x: 204, endPoint y: 120, distance: 42.5
type input "$5,000.00"
drag, startPoint x: 226, startPoint y: 123, endPoint x: 230, endPoint y: 123, distance: 4.1
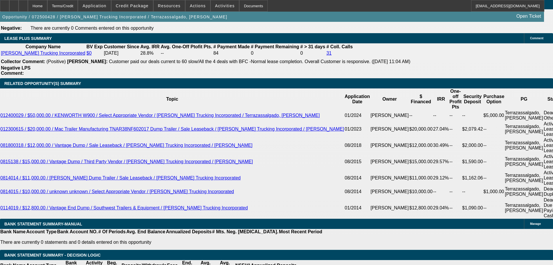
type input "$1,039.54"
type input "$2,079.08"
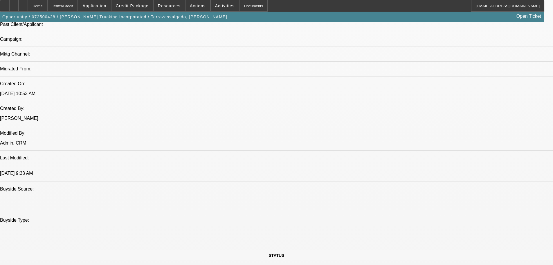
scroll to position [344, 0]
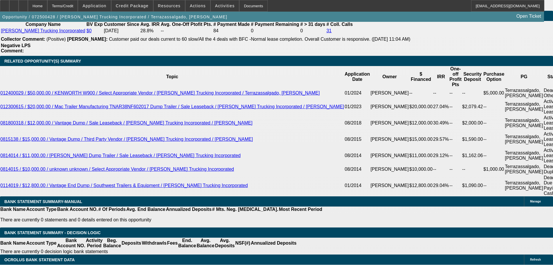
scroll to position [1013, 0]
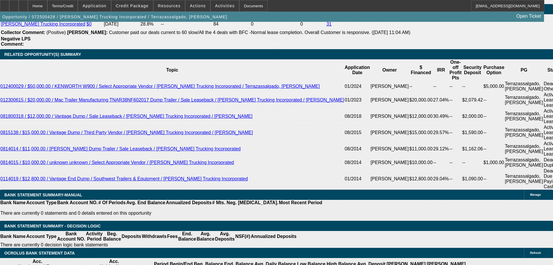
drag, startPoint x: 86, startPoint y: 146, endPoint x: 160, endPoint y: 141, distance: 73.4
type input "10"
type input "$20.00"
type input "1095"
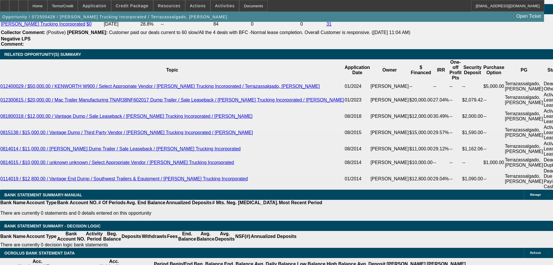
type input "27.7"
type input "$2,190.00"
type input "$1,095.00"
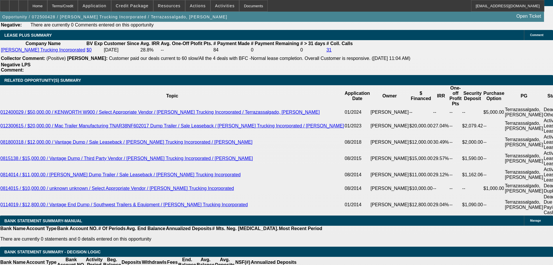
scroll to position [954, 0]
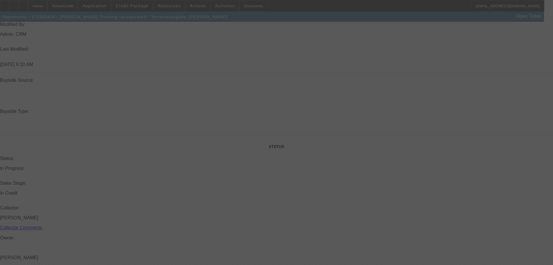
scroll to position [519, 0]
select select "0"
select select "2"
select select "0"
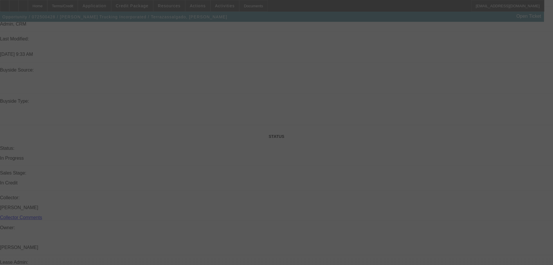
select select "6"
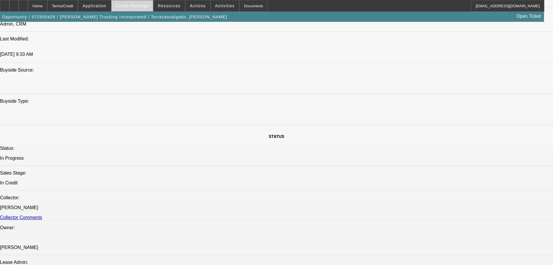
click at [143, 7] on span "Credit Package" at bounding box center [132, 5] width 33 height 5
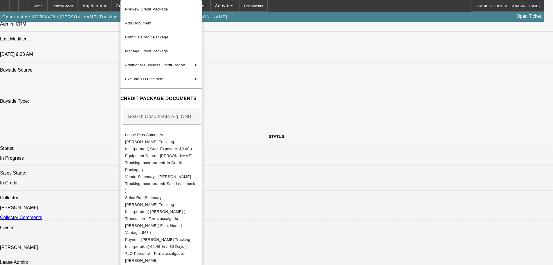
click at [448, 218] on div at bounding box center [276, 132] width 553 height 265
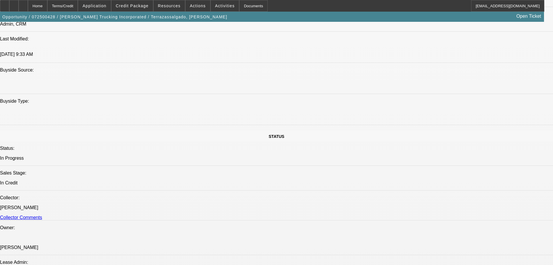
paste textarea "MISSING APP; CUSTOMER HISTORY HAS 3 SALE LEASEBACKS; JUST FINISHED PAYING THIS …"
type textarea "MISSING APP; CUSTOMER HISTORY HAS 3 SALE LEASEBACKS; JUST FINISHED PAYING THIS …"
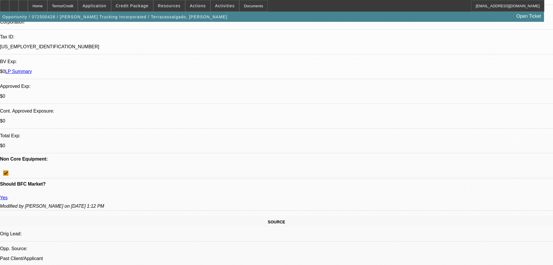
scroll to position [83, 0]
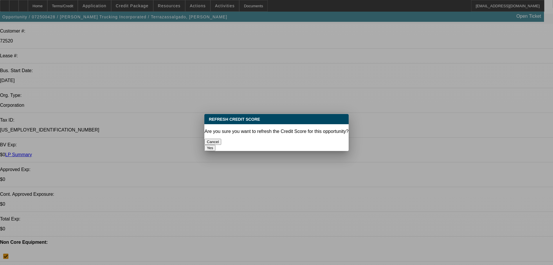
scroll to position [0, 0]
click at [216, 145] on button "Yes" at bounding box center [210, 148] width 11 height 6
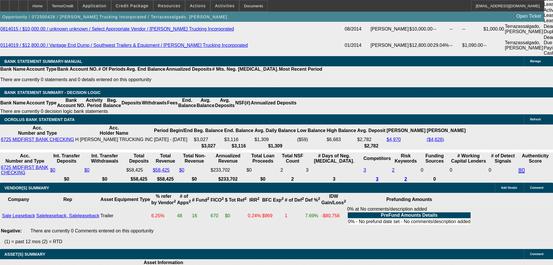
scroll to position [1187, 0]
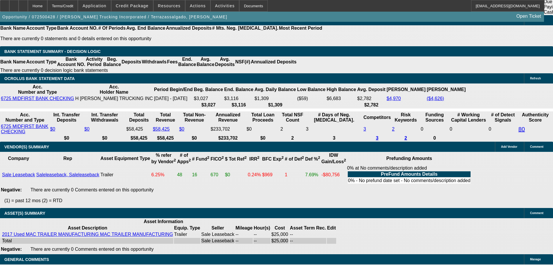
select select "4"
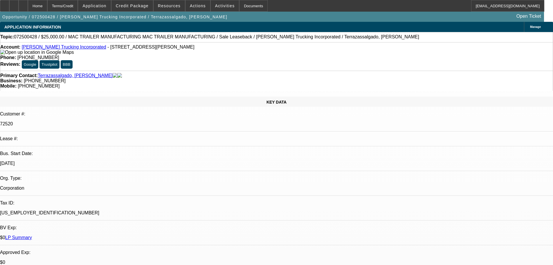
type textarea "PASS, WITH ALL THE NEGAITVES NOTED, ITS JUST TOO RISKY TO DO ANOTHER DEAL WITH …"
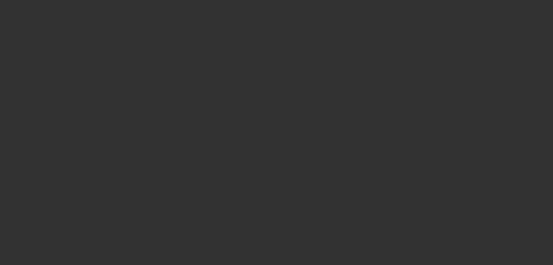
select select "0"
select select "2"
select select "0"
select select "6"
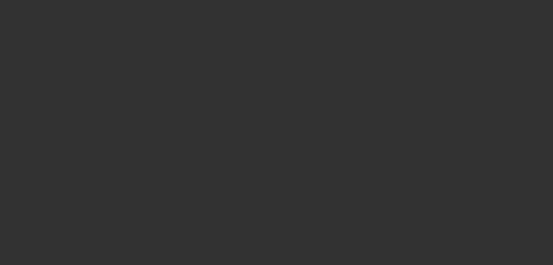
select select "0"
select select "2"
select select "0"
select select "6"
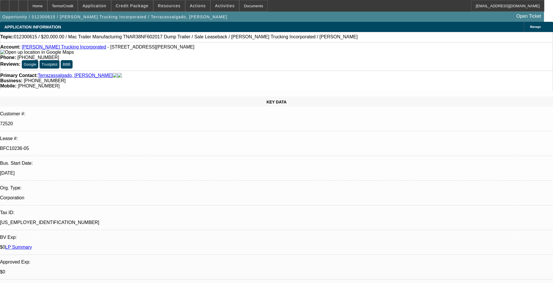
select select "0"
select select "2"
select select "0"
select select "6"
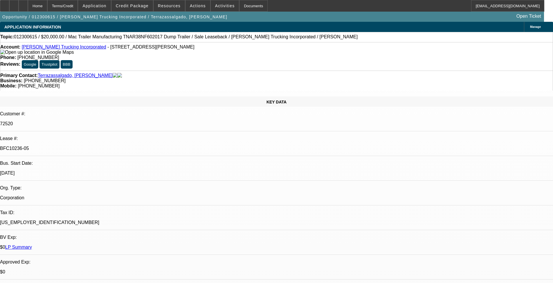
select select "0"
select select "2"
select select "0"
select select "6"
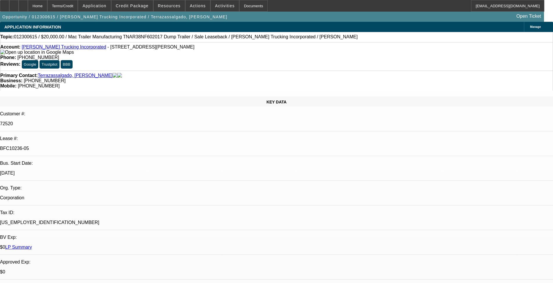
checkbox input "true"
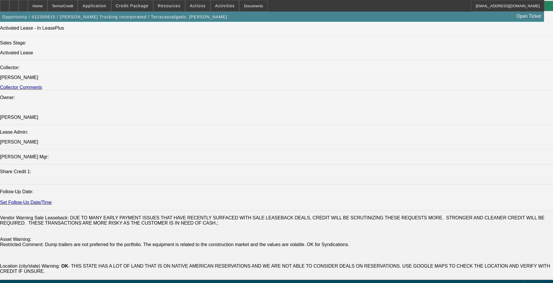
scroll to position [668, 0]
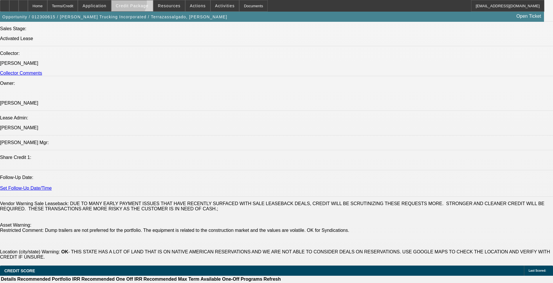
click at [136, 3] on span "Credit Package" at bounding box center [132, 5] width 33 height 5
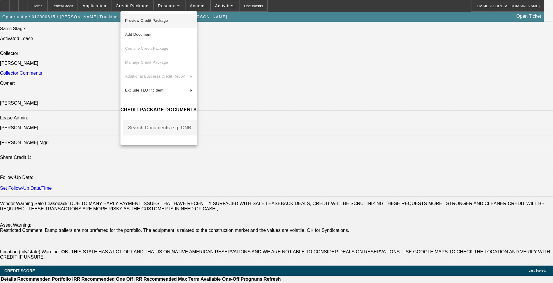
click at [147, 20] on span "Preview Credit Package" at bounding box center [146, 20] width 43 height 4
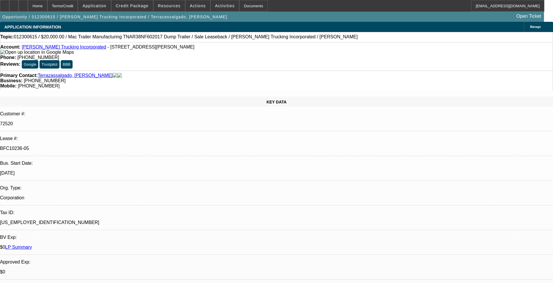
select select "0"
select select "2"
select select "0"
select select "6"
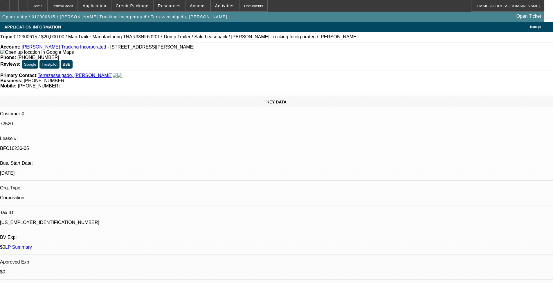
select select "0"
select select "2"
select select "0"
select select "6"
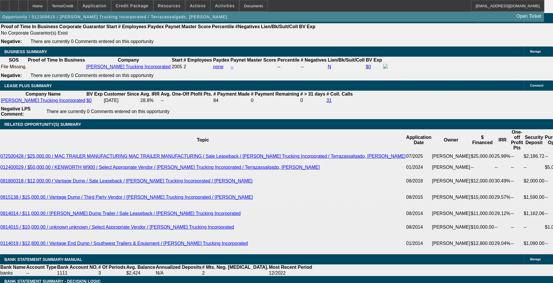
scroll to position [981, 0]
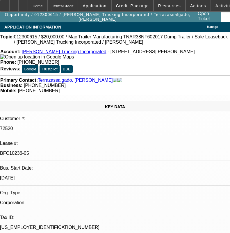
select select "0"
select select "2"
select select "0"
select select "6"
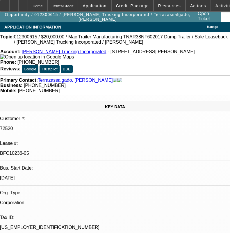
select select "0"
select select "2"
select select "0"
select select "6"
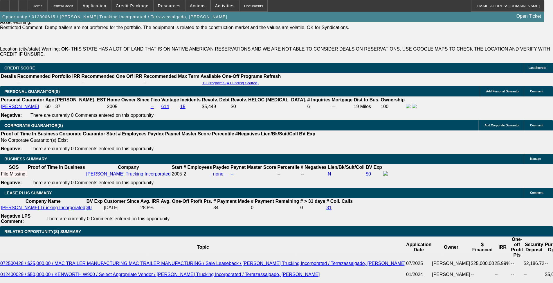
scroll to position [930, 0]
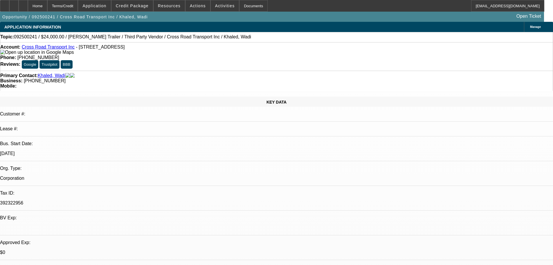
select select "0"
select select "3"
select select "0"
select select "5"
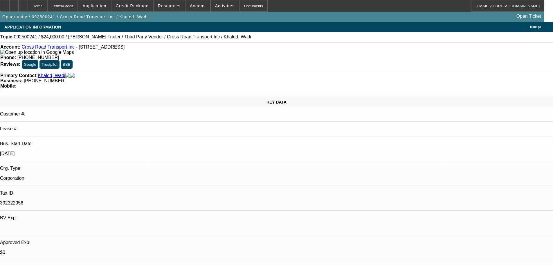
select select "0"
select select "2"
select select "0"
select select "5"
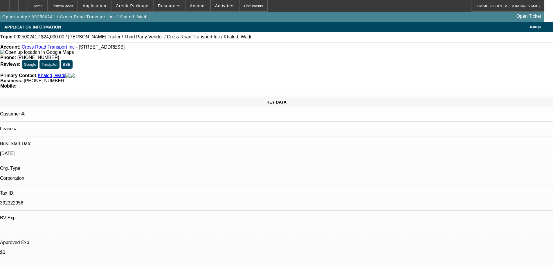
select select "0"
select select "2"
select select "0"
select select "5"
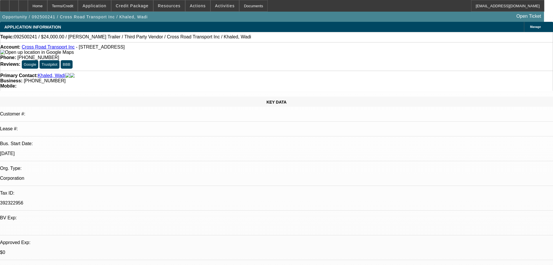
select select "0"
select select "3"
select select "0.1"
select select "4"
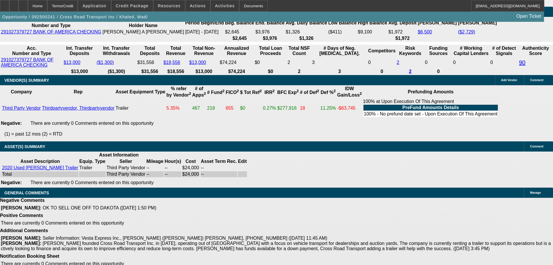
scroll to position [58, 0]
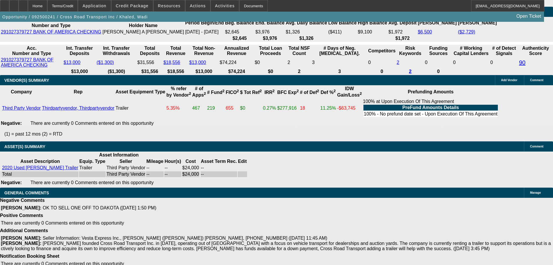
drag, startPoint x: 402, startPoint y: 120, endPoint x: 400, endPoint y: 106, distance: 13.8
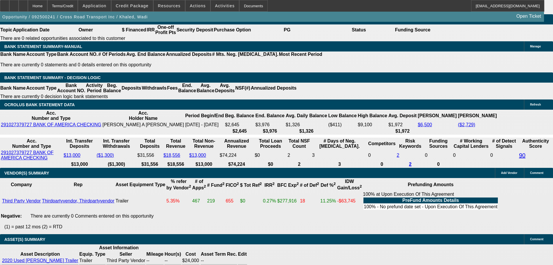
scroll to position [959, 0]
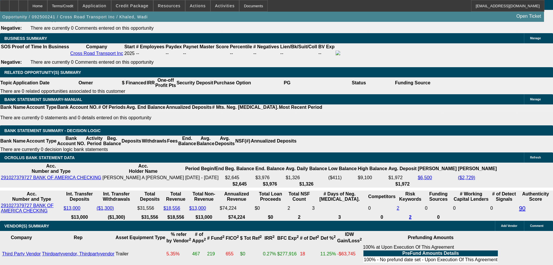
select select "0.1"
type input "$2,400.00"
type input "UNKNOWN"
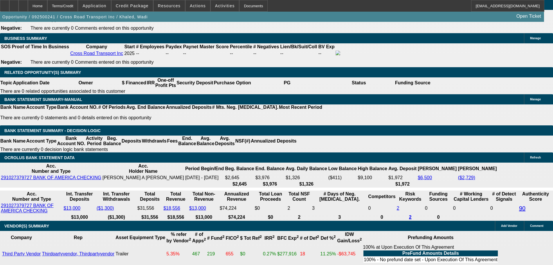
select select "4"
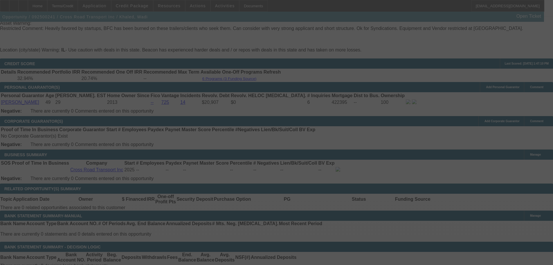
select select "0"
select select "3"
select select "0.1"
select select "4"
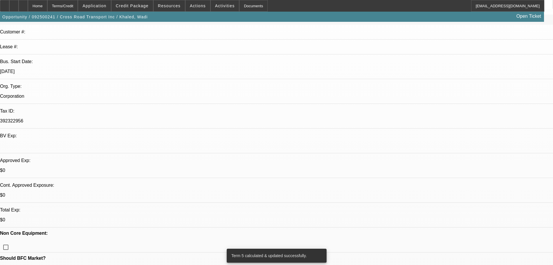
scroll to position [116, 0]
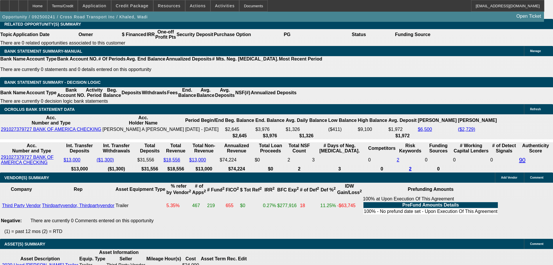
scroll to position [930, 0]
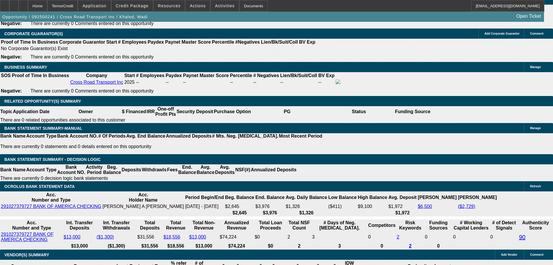
select select "1"
type input "UNKNOWN"
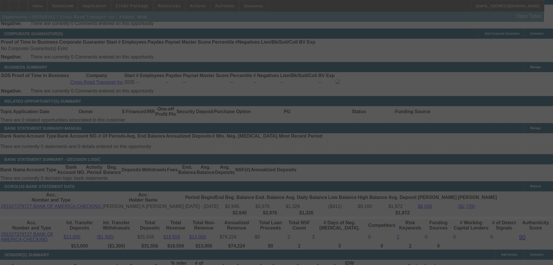
select select "0"
select select "0.1"
select select "4"
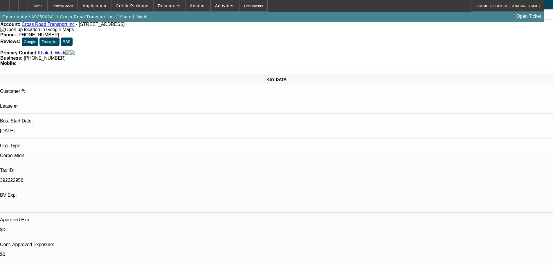
scroll to position [0, 0]
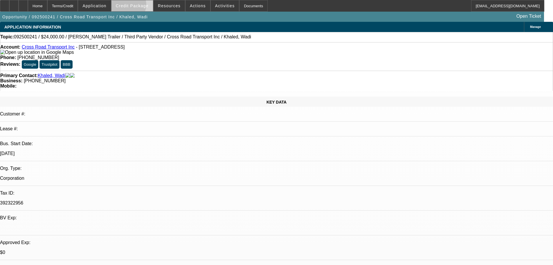
click at [137, 6] on span "Credit Package" at bounding box center [132, 5] width 33 height 5
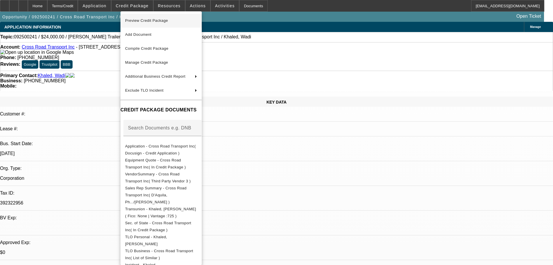
click at [144, 21] on span "Preview Credit Package" at bounding box center [146, 20] width 43 height 4
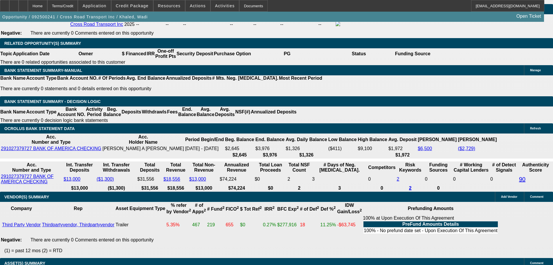
scroll to position [901, 0]
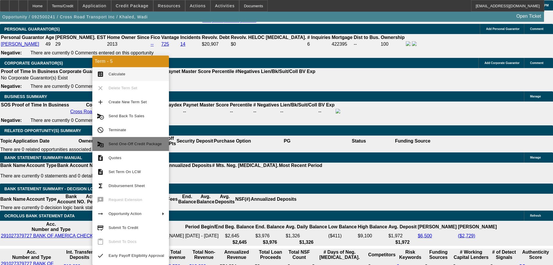
click at [142, 143] on span "Send One-Off Credit Package" at bounding box center [135, 143] width 53 height 4
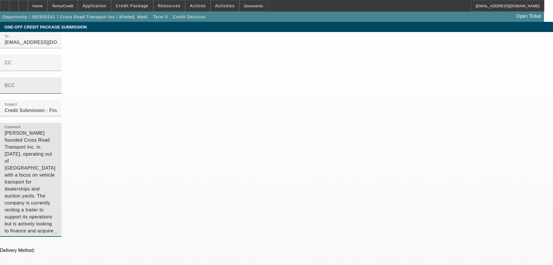
drag, startPoint x: 424, startPoint y: 91, endPoint x: 263, endPoint y: 89, distance: 161.0
click at [263, 89] on div "To [EMAIL_ADDRESS][DOMAIN_NAME] CC BCC Subject Credit Submission - Financial Pa…" at bounding box center [276, 137] width 553 height 211
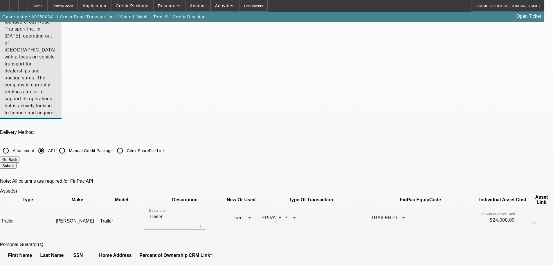
scroll to position [116, 0]
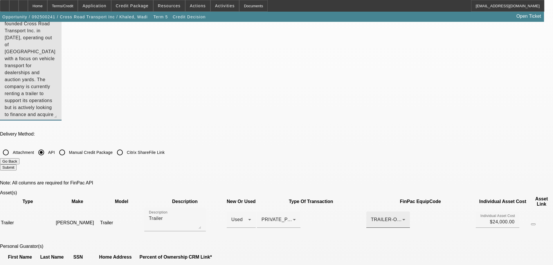
type textarea "[PERSON_NAME] founded Cross Road Transport Inc. in [DATE], operating out of [GE…"
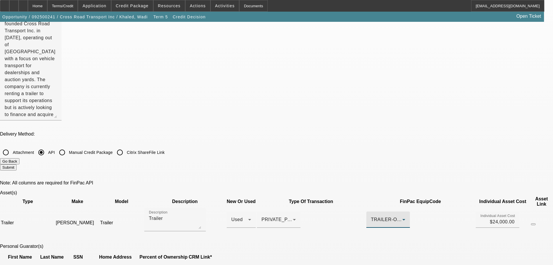
click at [371, 216] on div "TRAILER-Other" at bounding box center [386, 219] width 31 height 7
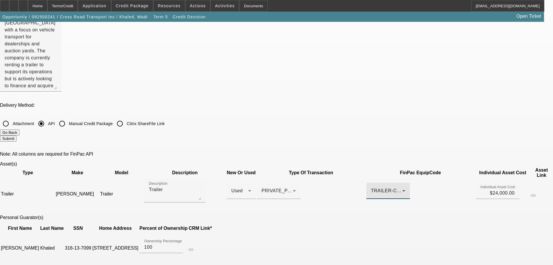
scroll to position [145, 0]
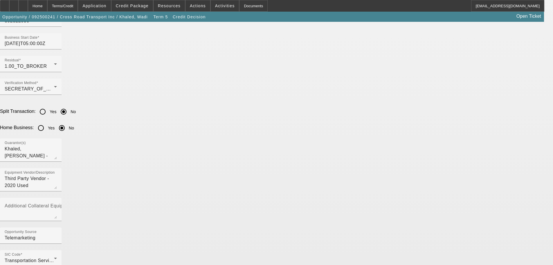
scroll to position [500, 0]
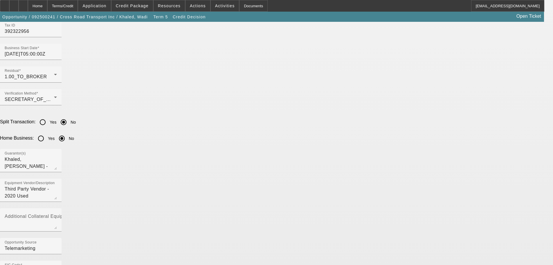
drag, startPoint x: 139, startPoint y: 182, endPoint x: 85, endPoint y: 178, distance: 54.2
click at [85, 178] on app-one-off-credit-package-submit "One-Off Credit Package Submission To syndications@beaconfunding.com CC BCC Subj…" at bounding box center [276, 185] width 553 height 1327
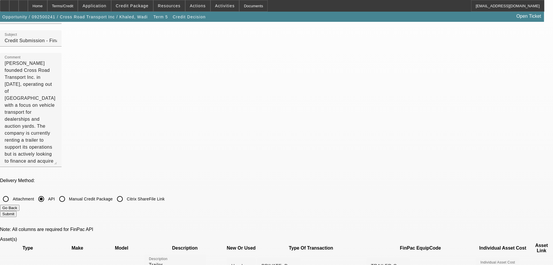
scroll to position [0, 0]
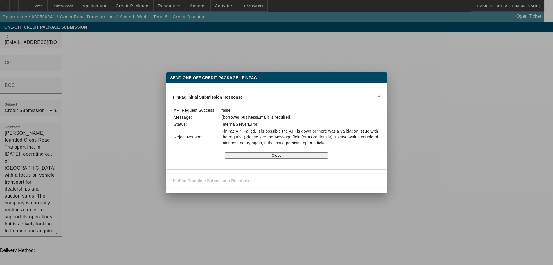
click at [269, 156] on button "Close" at bounding box center [277, 155] width 104 height 6
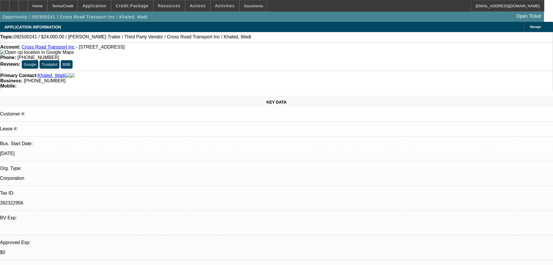
select select "0"
select select "0.1"
select select "4"
select select "0"
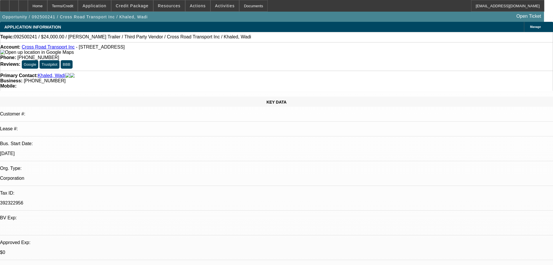
select select "0"
select select "2"
select select "0"
select select "5"
select select "0"
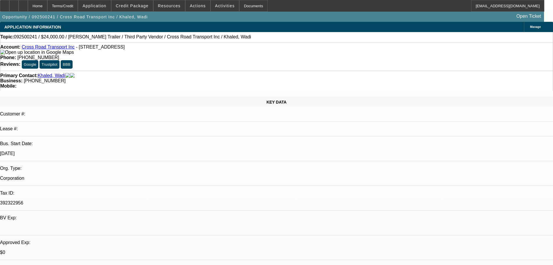
select select "0"
select select "2"
select select "0"
select select "5"
select select "0"
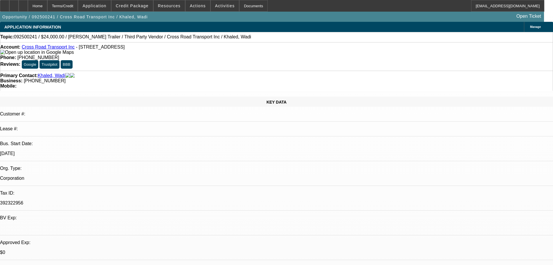
select select "0"
select select "3"
select select "0.1"
select select "4"
click at [43, 48] on link "Cross Road Transport Inc" at bounding box center [48, 46] width 53 height 5
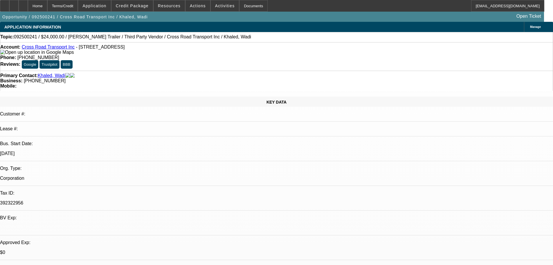
click at [49, 73] on link "Khaled, Wadi" at bounding box center [52, 75] width 28 height 5
click at [139, 2] on span at bounding box center [133, 6] width 42 height 14
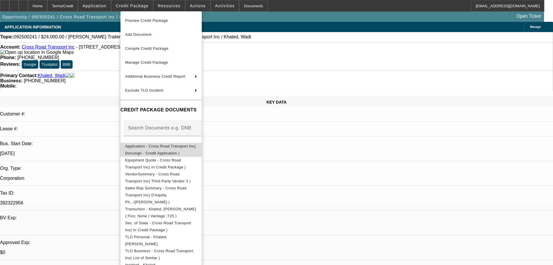
click at [139, 147] on span "Application - Cross Road Transport Inc( Docusign - Credit Application )" at bounding box center [160, 149] width 71 height 11
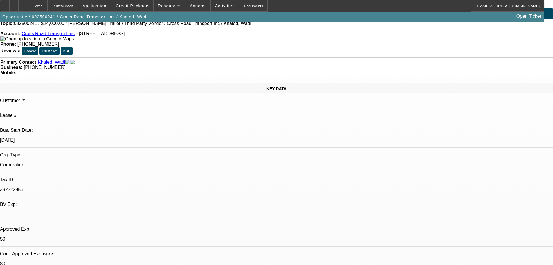
scroll to position [87, 0]
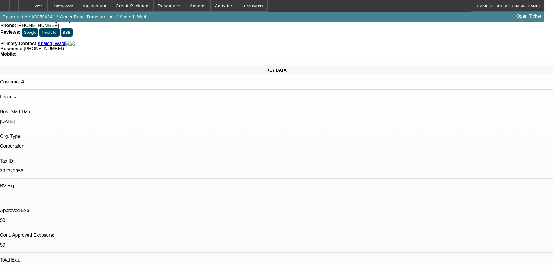
scroll to position [0, 0]
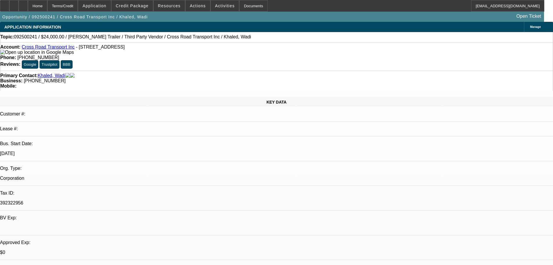
click at [44, 73] on link "Khaled, Wadi" at bounding box center [52, 75] width 28 height 5
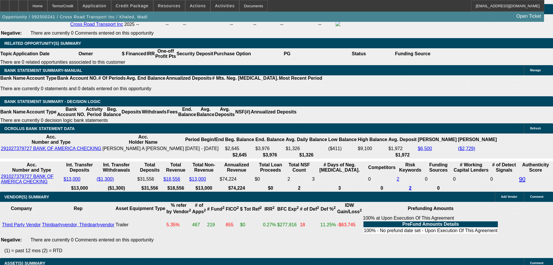
scroll to position [872, 0]
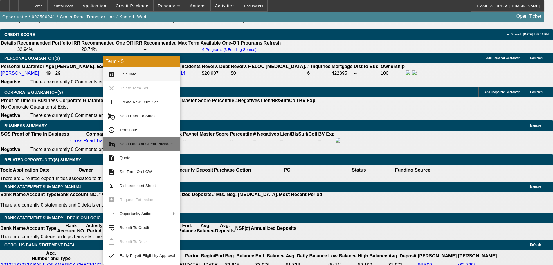
click at [149, 146] on span "Send One-Off Credit Package" at bounding box center [146, 143] width 53 height 4
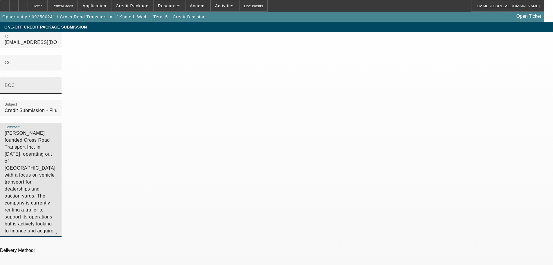
drag, startPoint x: 427, startPoint y: 90, endPoint x: 239, endPoint y: 93, distance: 188.0
click at [239, 93] on div "To syndications@beaconfunding.com CC BCC Subject Credit Submission - Financial …" at bounding box center [276, 137] width 553 height 211
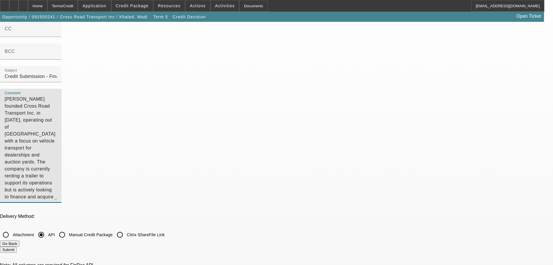
scroll to position [87, 0]
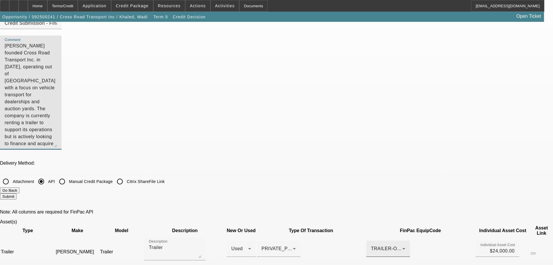
type textarea "Wadie Khalid founded Cross Road Transport Inc. in May 2025, operating out of IL…"
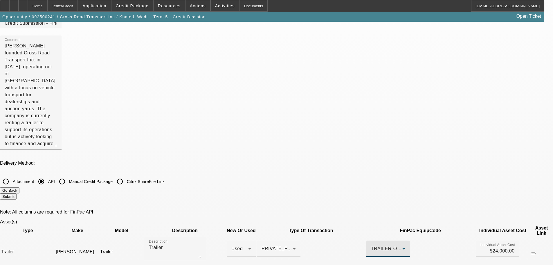
click at [401, 245] on icon at bounding box center [404, 248] width 7 height 7
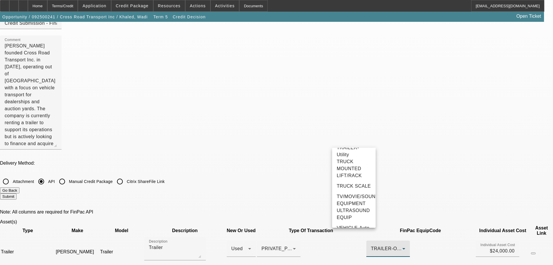
scroll to position [1816, 0]
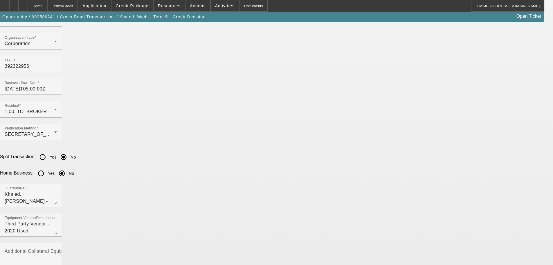
scroll to position [494, 0]
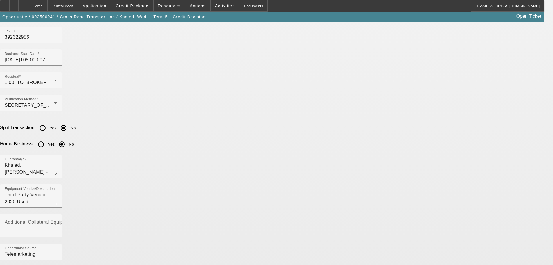
drag, startPoint x: 127, startPoint y: 189, endPoint x: 205, endPoint y: 176, distance: 79.0
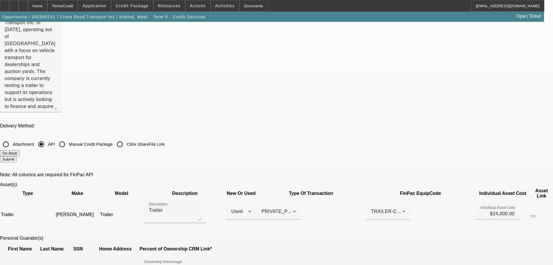
scroll to position [0, 0]
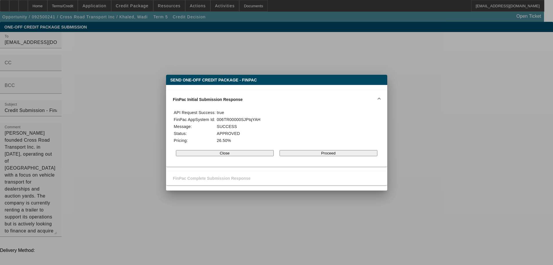
click at [307, 154] on button "Proceed" at bounding box center [329, 153] width 98 height 6
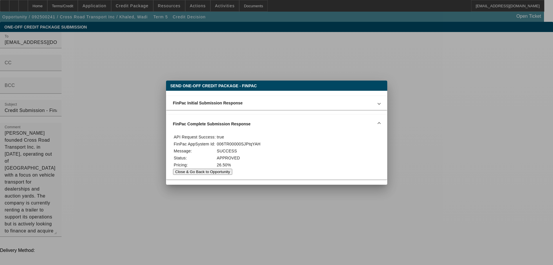
click at [233, 171] on button "Close & Go Back to Opportunity" at bounding box center [203, 172] width 60 height 6
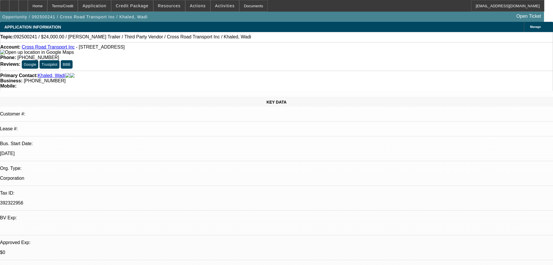
select select "0"
select select "0.1"
select select "4"
select select "0"
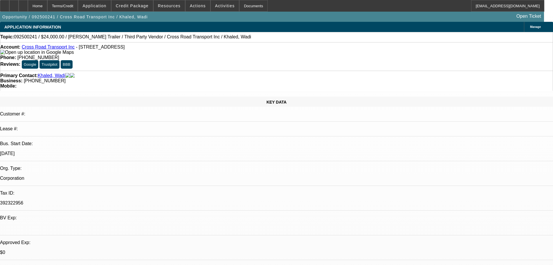
select select "0"
select select "2"
select select "0"
select select "5"
select select "0"
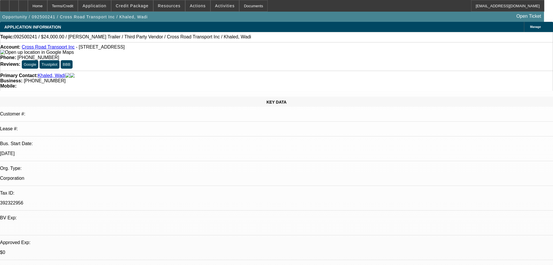
select select "0"
select select "2"
select select "0"
select select "5"
select select "0"
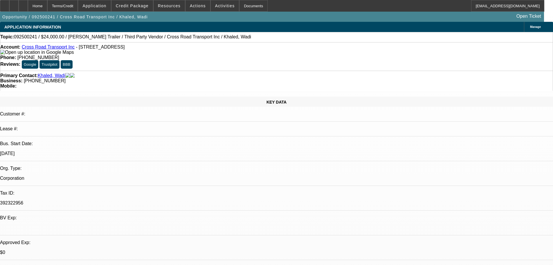
select select "0"
select select "3"
select select "0.1"
select select "4"
select select "0"
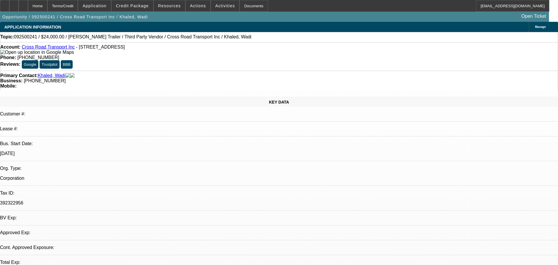
select select "0"
select select "0.1"
select select "4"
select select "0"
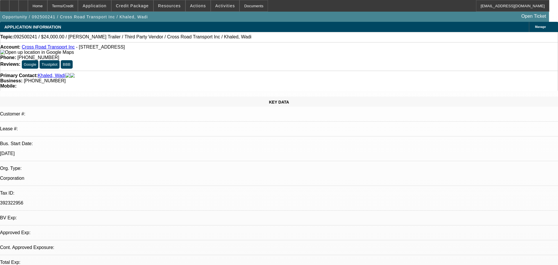
select select "2"
select select "0"
select select "5"
select select "0"
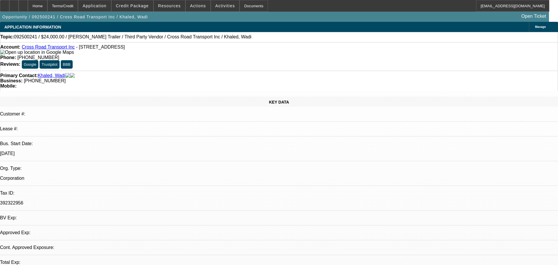
select select "2"
select select "0"
select select "5"
select select "0"
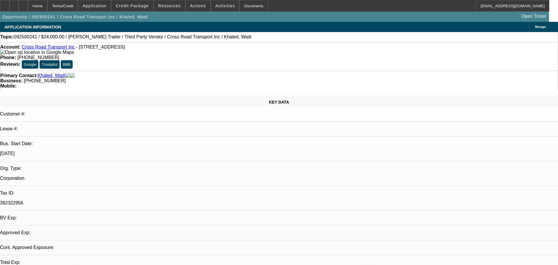
select select "3"
select select "0.1"
select select "4"
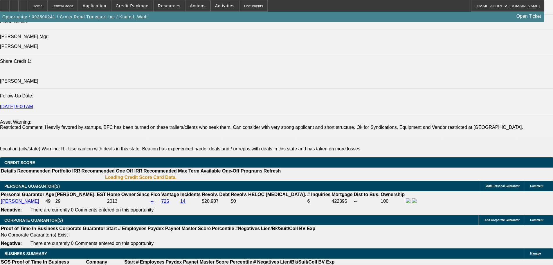
select select "0"
select select "0.1"
select select "4"
select select "0"
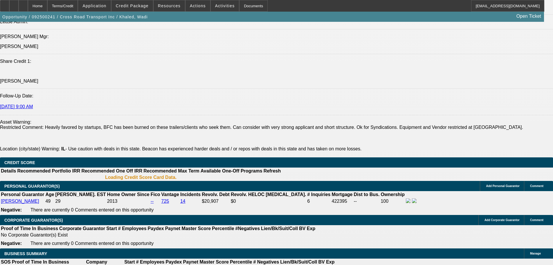
select select "0"
select select "2"
select select "0"
select select "5"
select select "0"
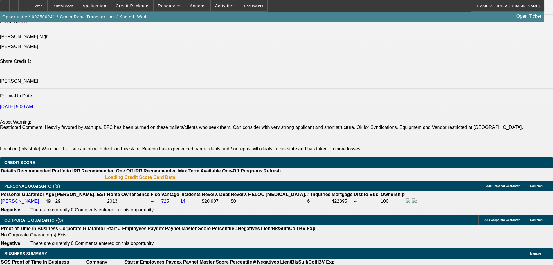
select select "0"
select select "2"
select select "0"
select select "5"
select select "0"
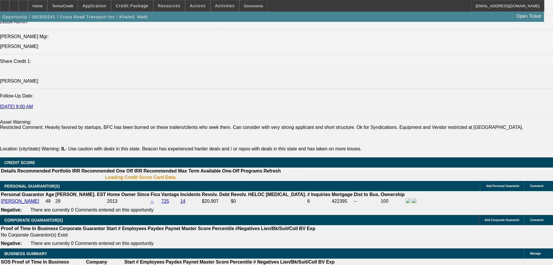
select select "0"
select select "3"
select select "0.1"
select select "4"
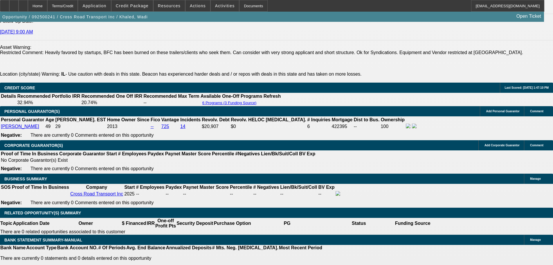
scroll to position [712, 0]
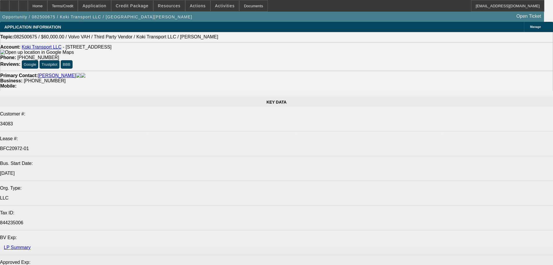
select select "0.2"
select select "2"
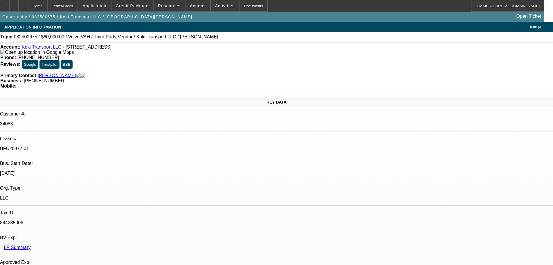
select select "2"
select select "0"
select select "6"
select select "0"
select select "2"
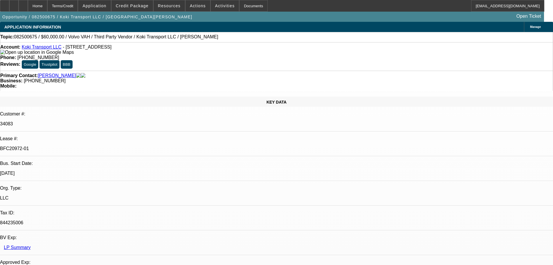
select select "2"
select select "0.1"
select select "4"
select select "0.2"
select select "2"
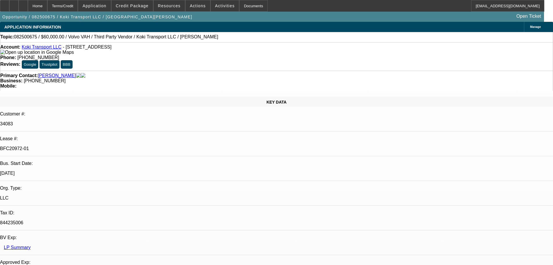
select select "2"
select select "0.1"
select select "4"
select select "0.15"
select select "2"
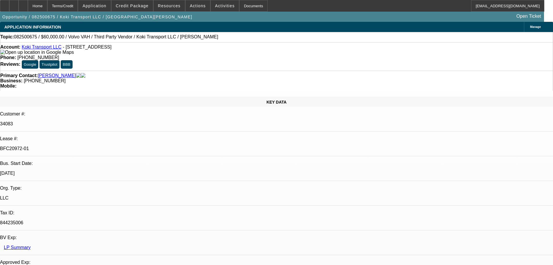
select select "2"
select select "0.1"
select select "4"
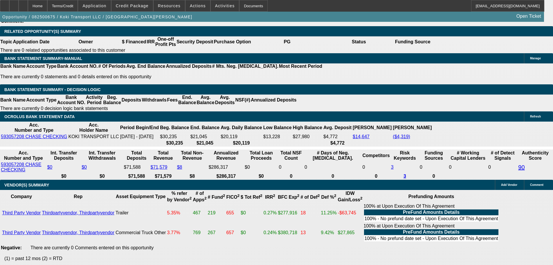
scroll to position [1055, 0]
